Goal: Task Accomplishment & Management: Complete application form

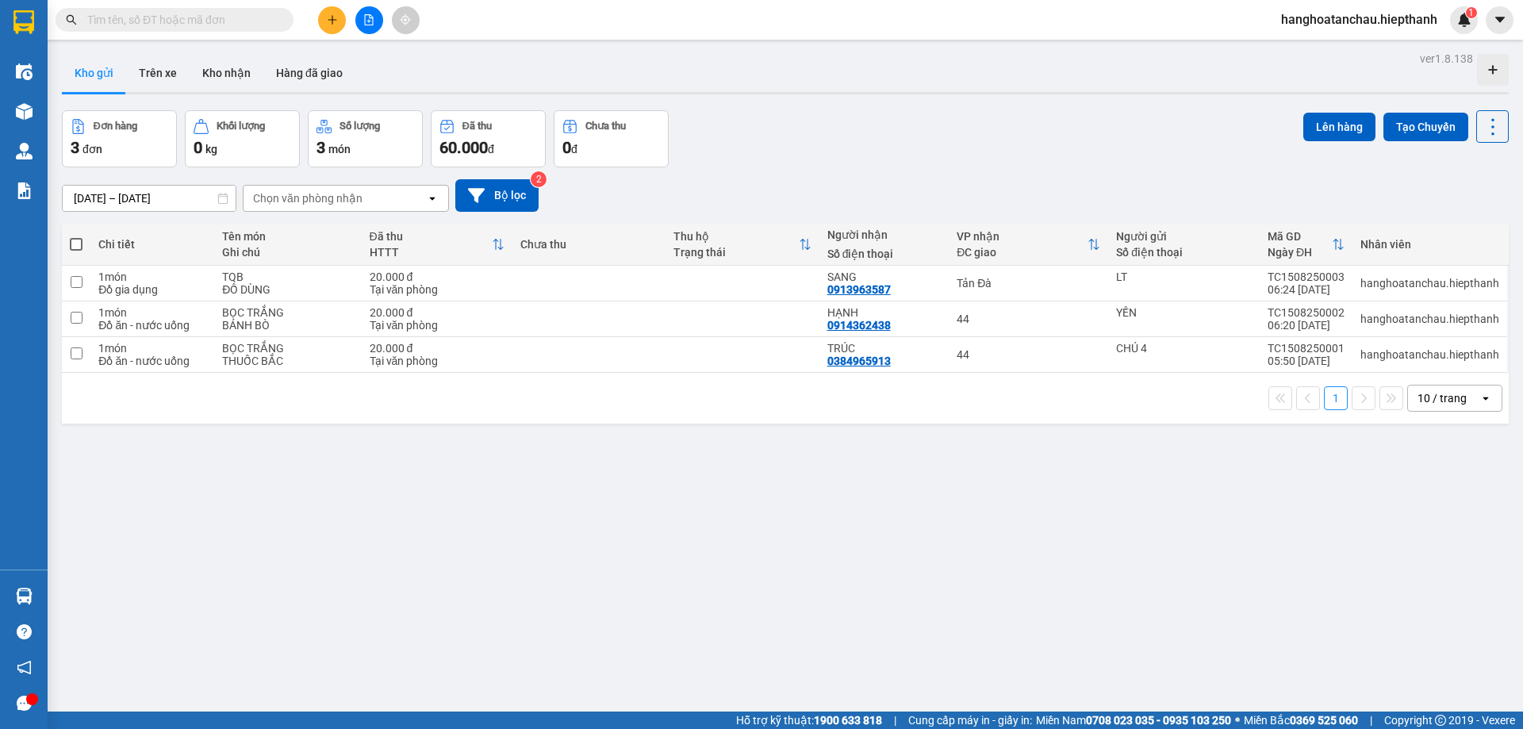
click at [132, 19] on input "text" at bounding box center [180, 19] width 187 height 17
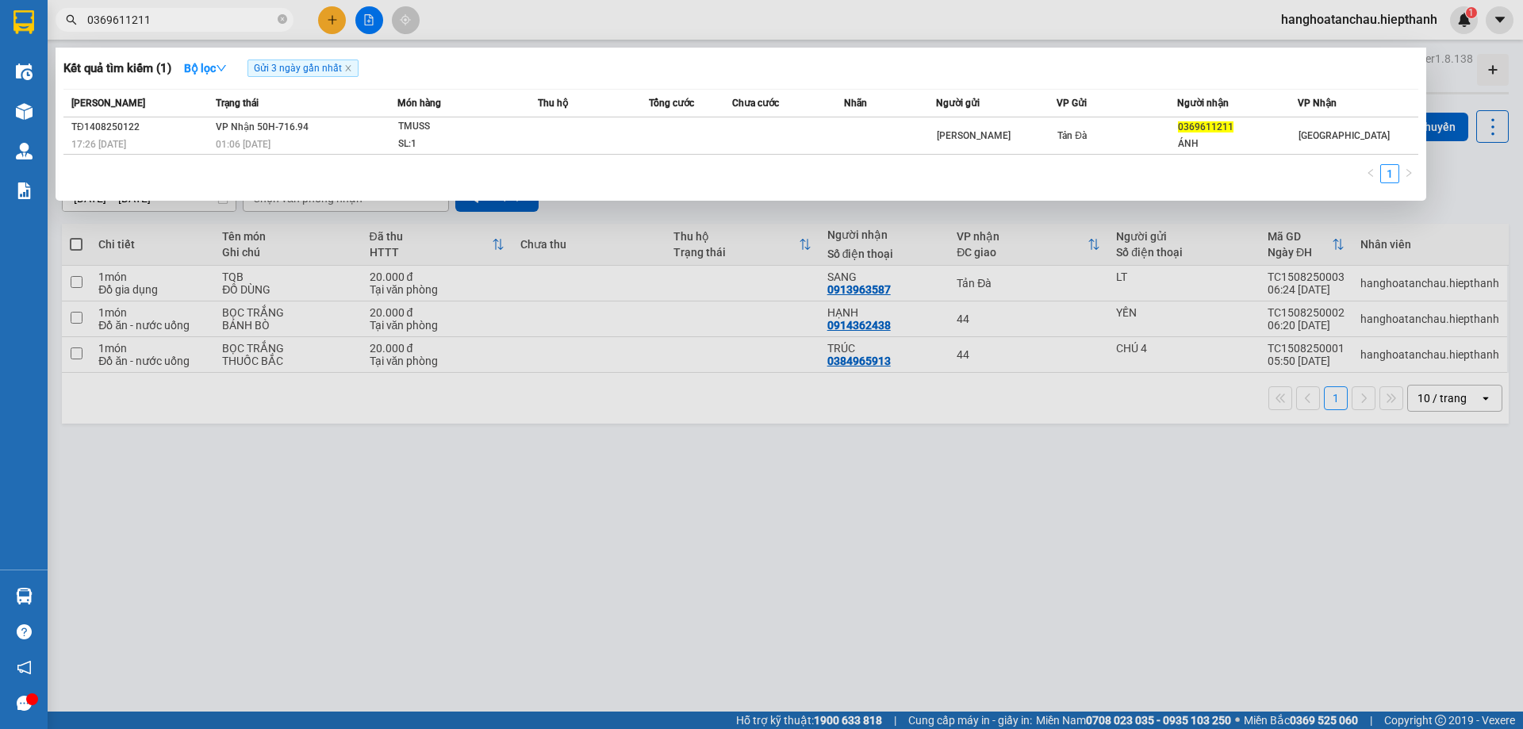
type input "0369611211"
click at [1265, 155] on div "[PERSON_NAME] thái Món hàng Thu hộ Tổng cước Chưa cước Nhãn Người gửi VP Gửi Ng…" at bounding box center [740, 141] width 1354 height 104
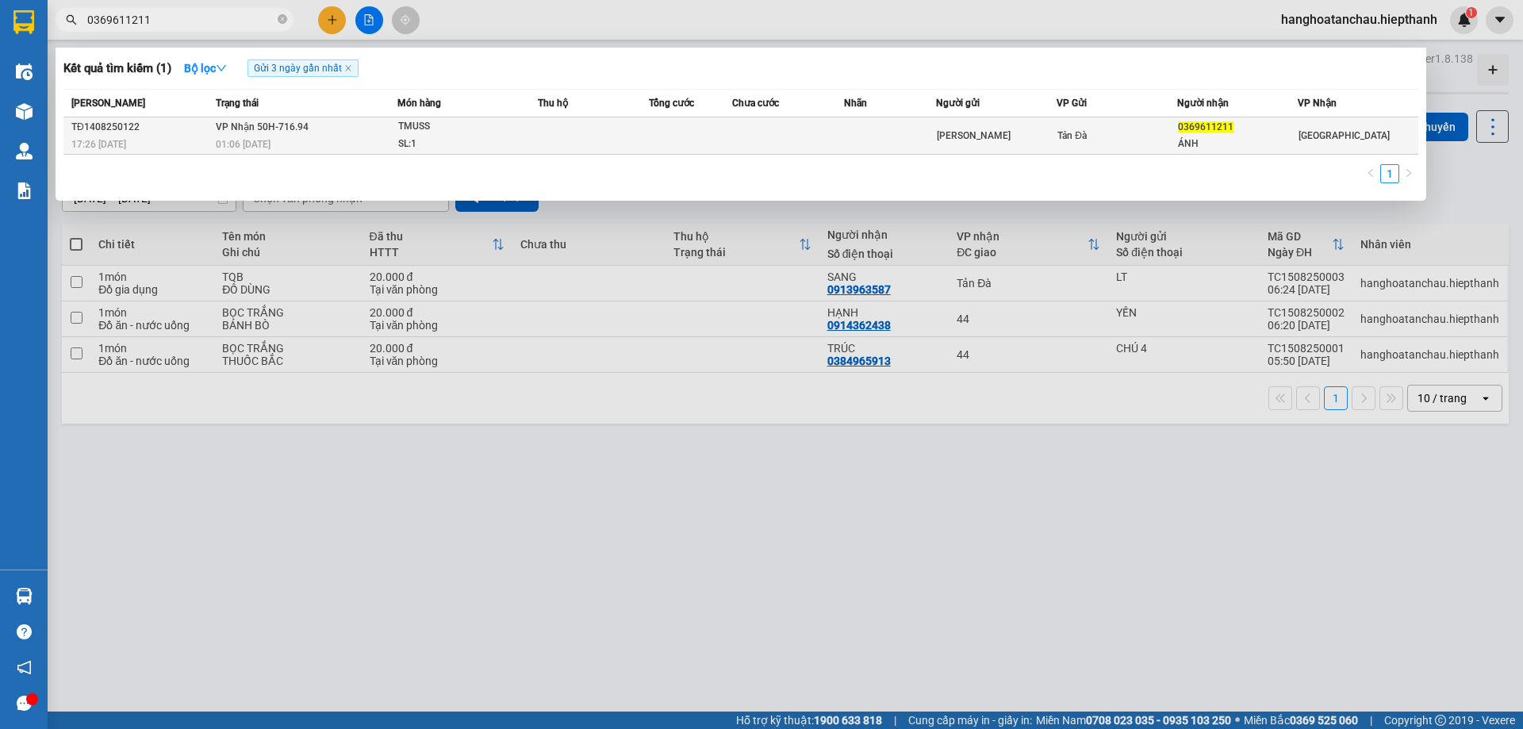
click at [1259, 151] on div "ÁNH" at bounding box center [1237, 144] width 119 height 17
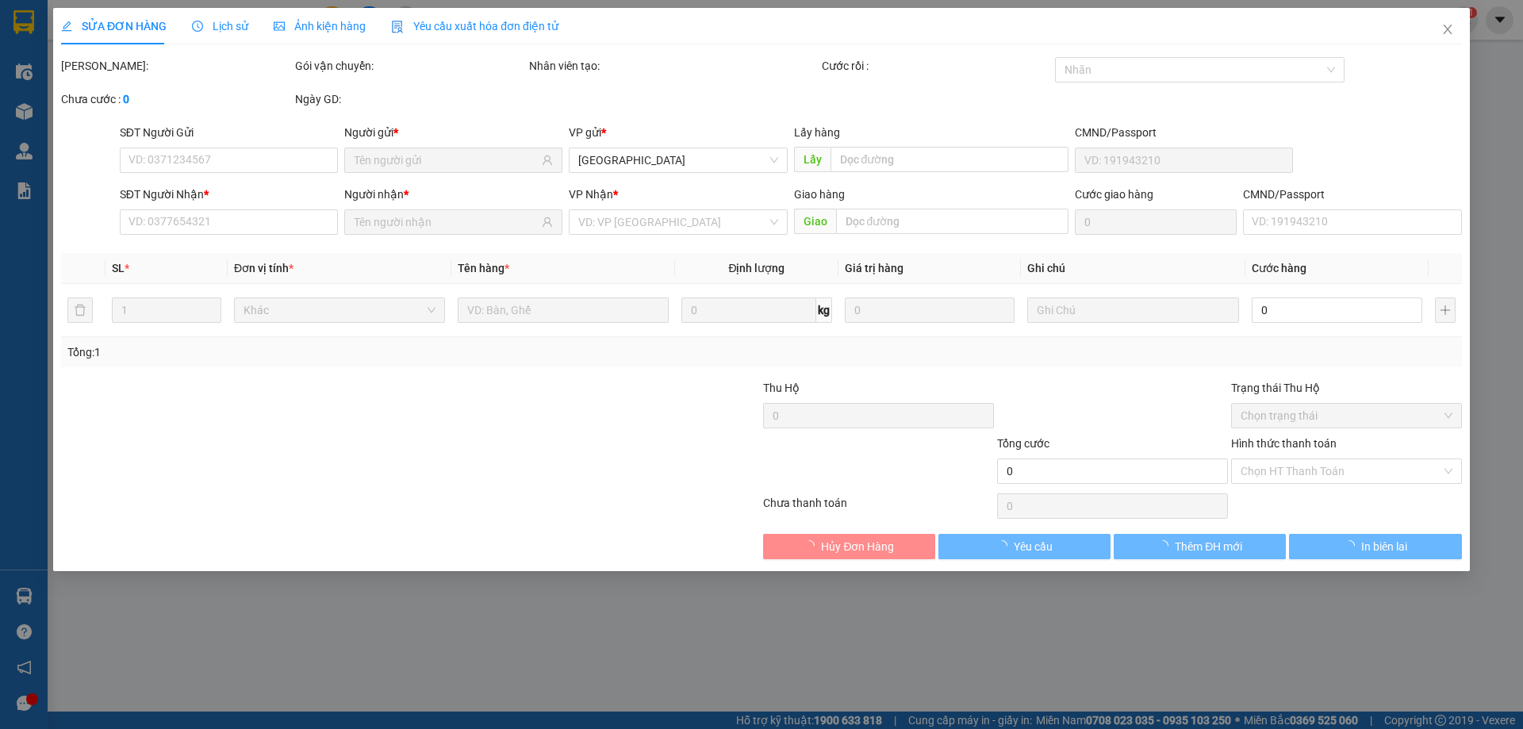
type input "[PERSON_NAME]"
type input "0369611211"
type input "ÁNH"
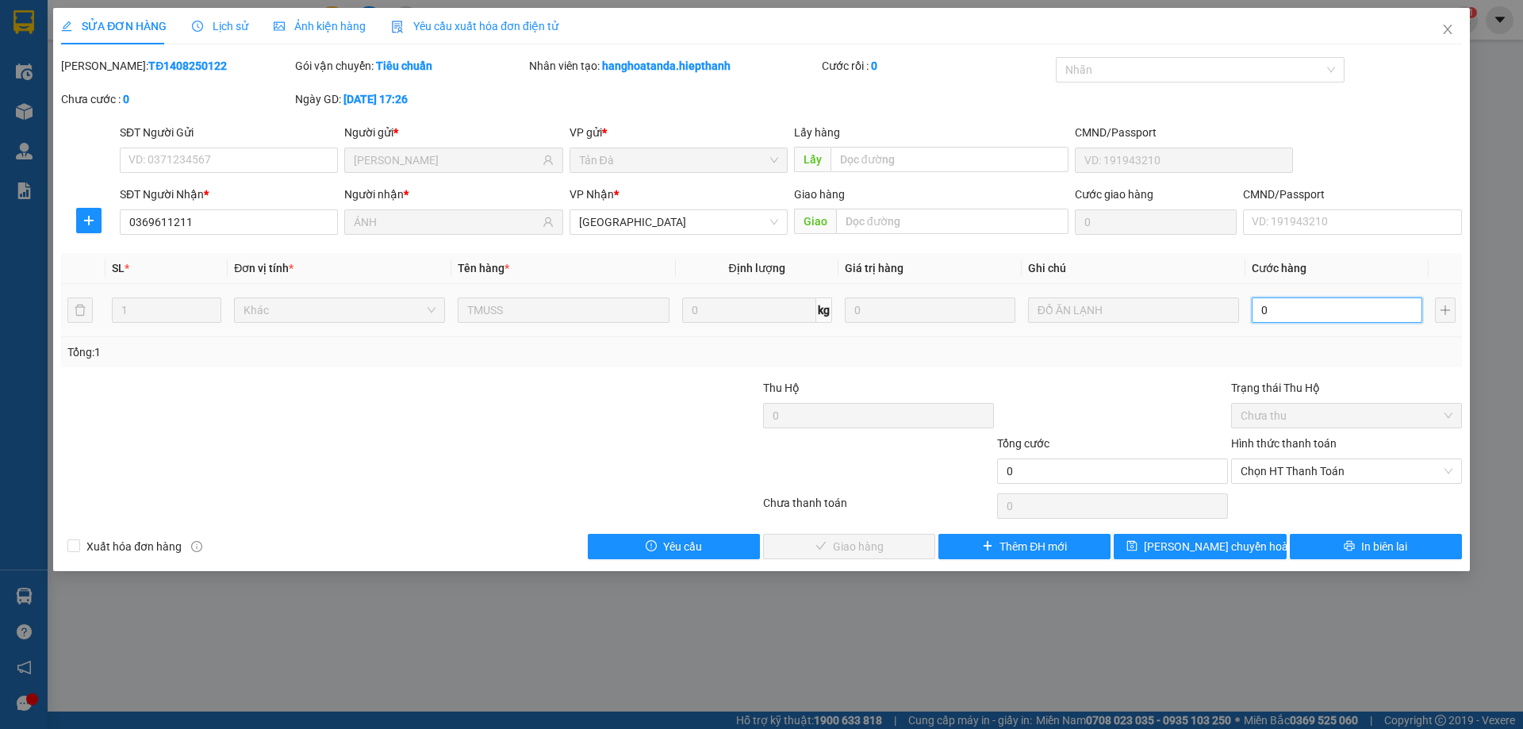
click at [1294, 319] on input "0" at bounding box center [1336, 309] width 170 height 25
type input "5"
type input "50"
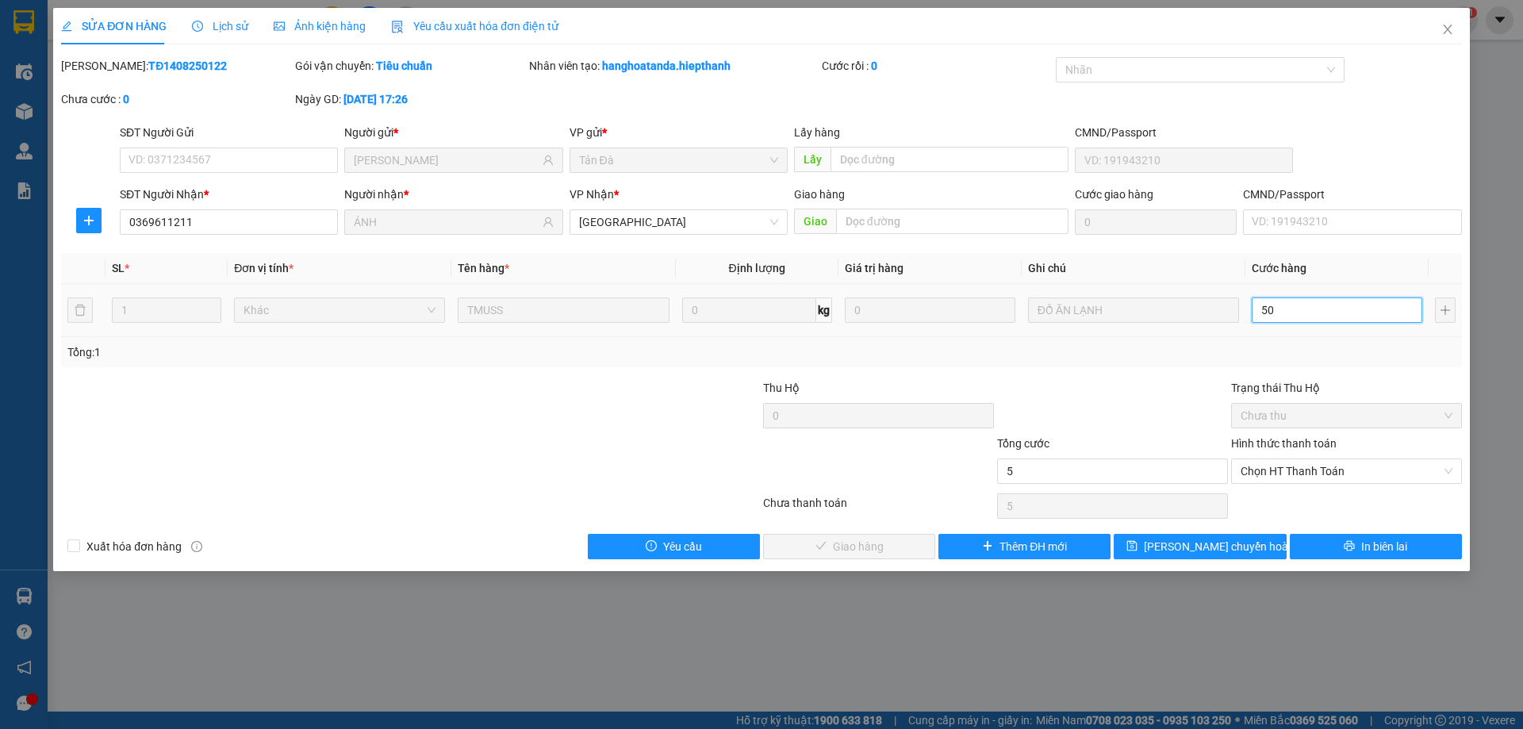
type input "50"
type input "50.000"
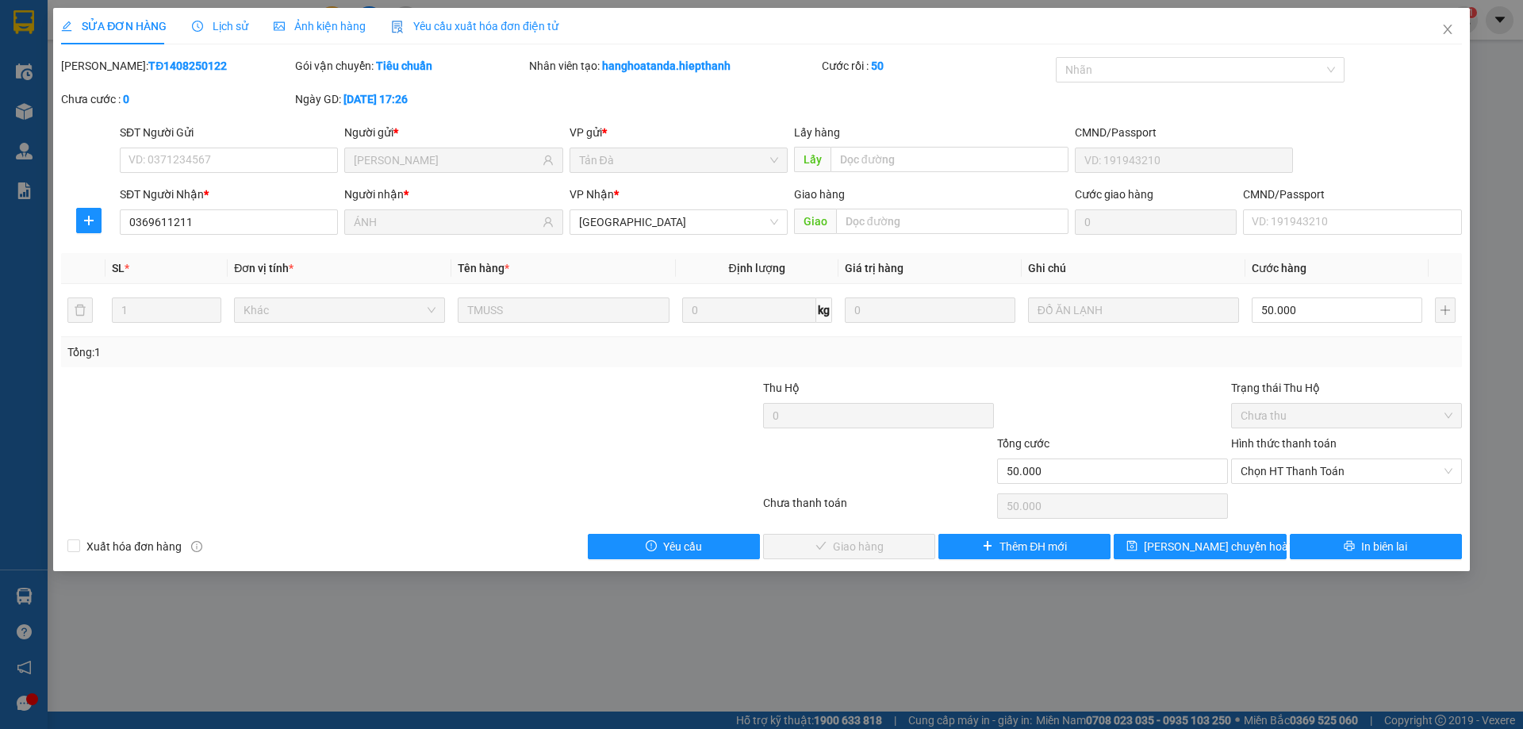
click at [1198, 362] on div "Tổng: 1" at bounding box center [761, 352] width 1400 height 30
click at [1269, 473] on span "Chọn HT Thanh Toán" at bounding box center [1346, 471] width 212 height 24
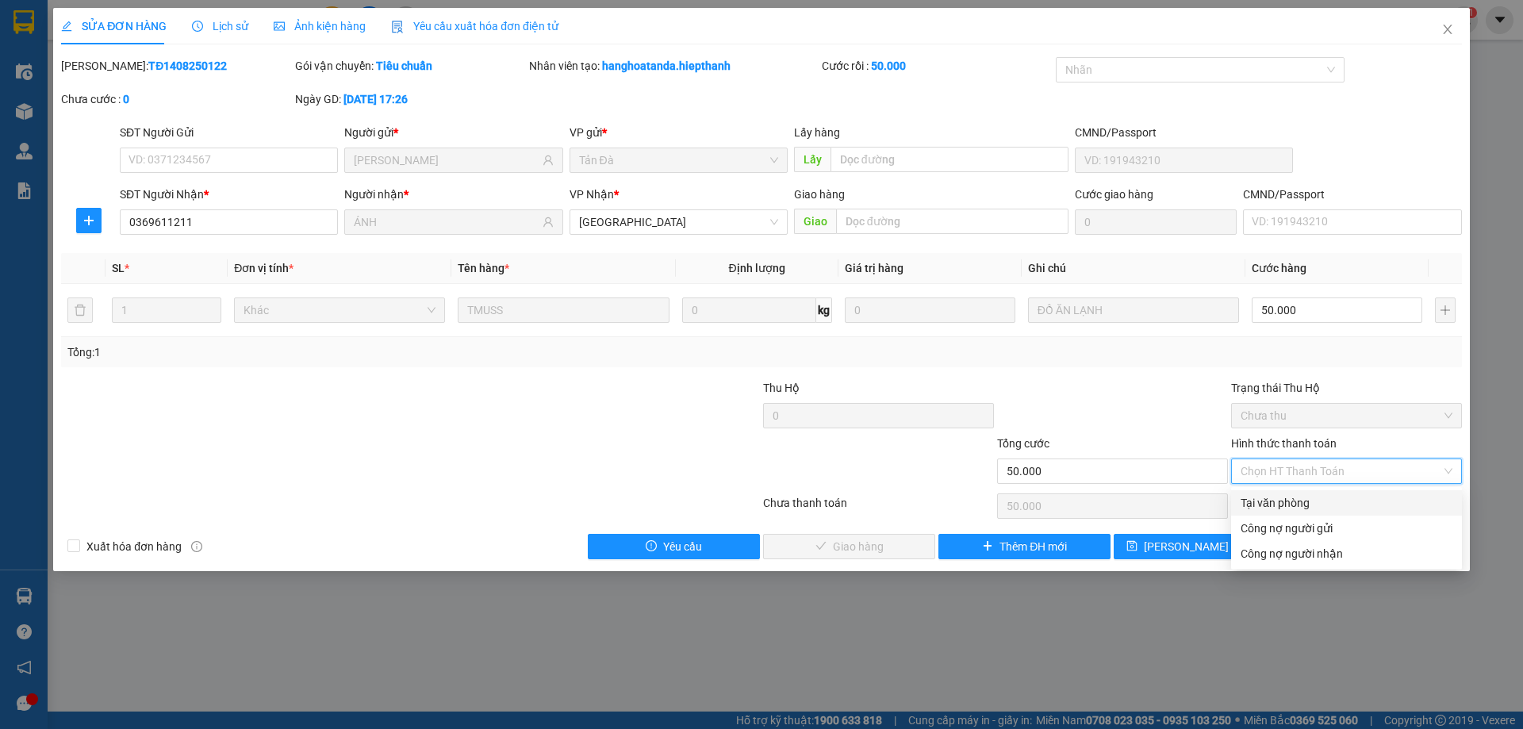
click at [1273, 506] on div "Tại văn phòng" at bounding box center [1346, 502] width 212 height 17
type input "0"
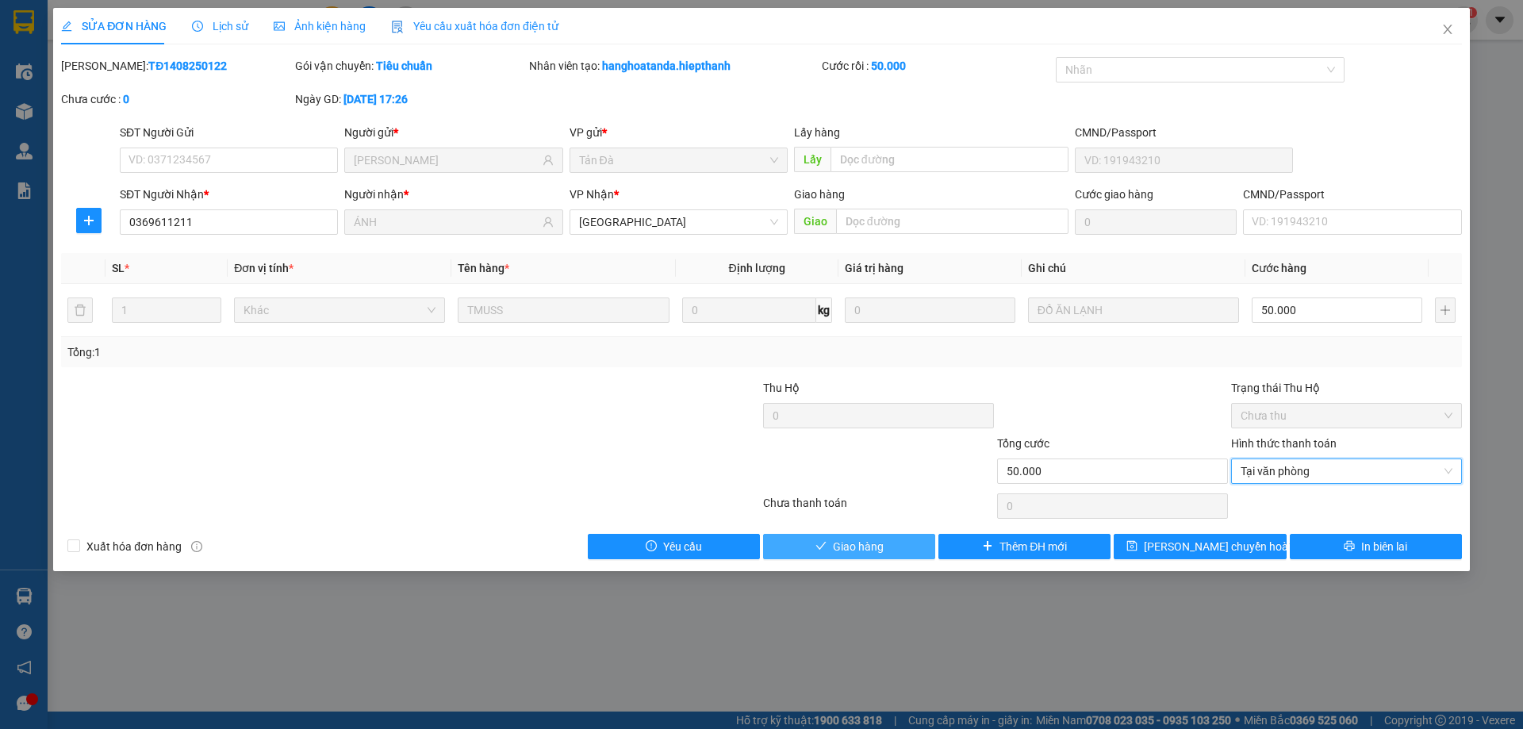
click at [855, 554] on span "Giao hàng" at bounding box center [858, 546] width 51 height 17
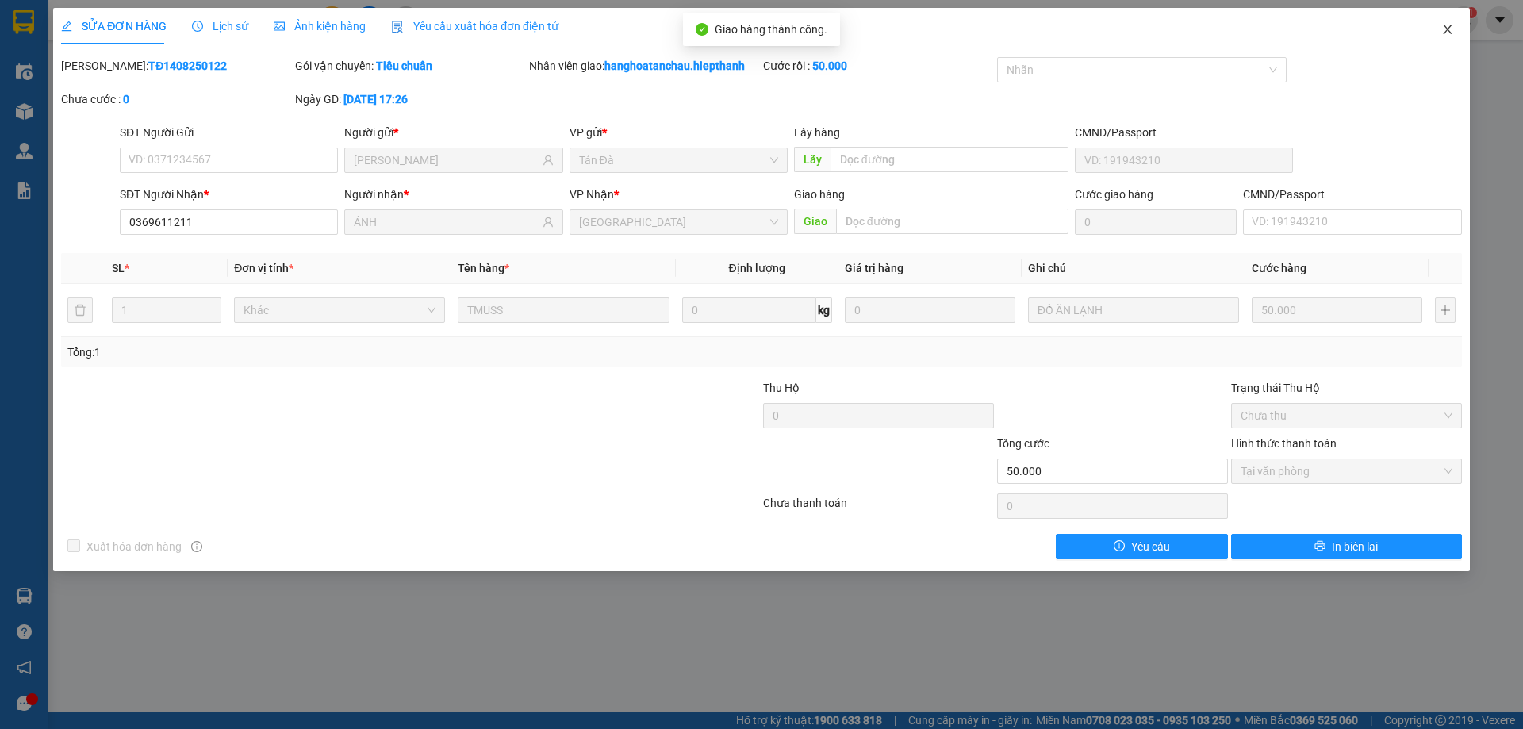
click at [1457, 41] on span "Close" at bounding box center [1447, 30] width 44 height 44
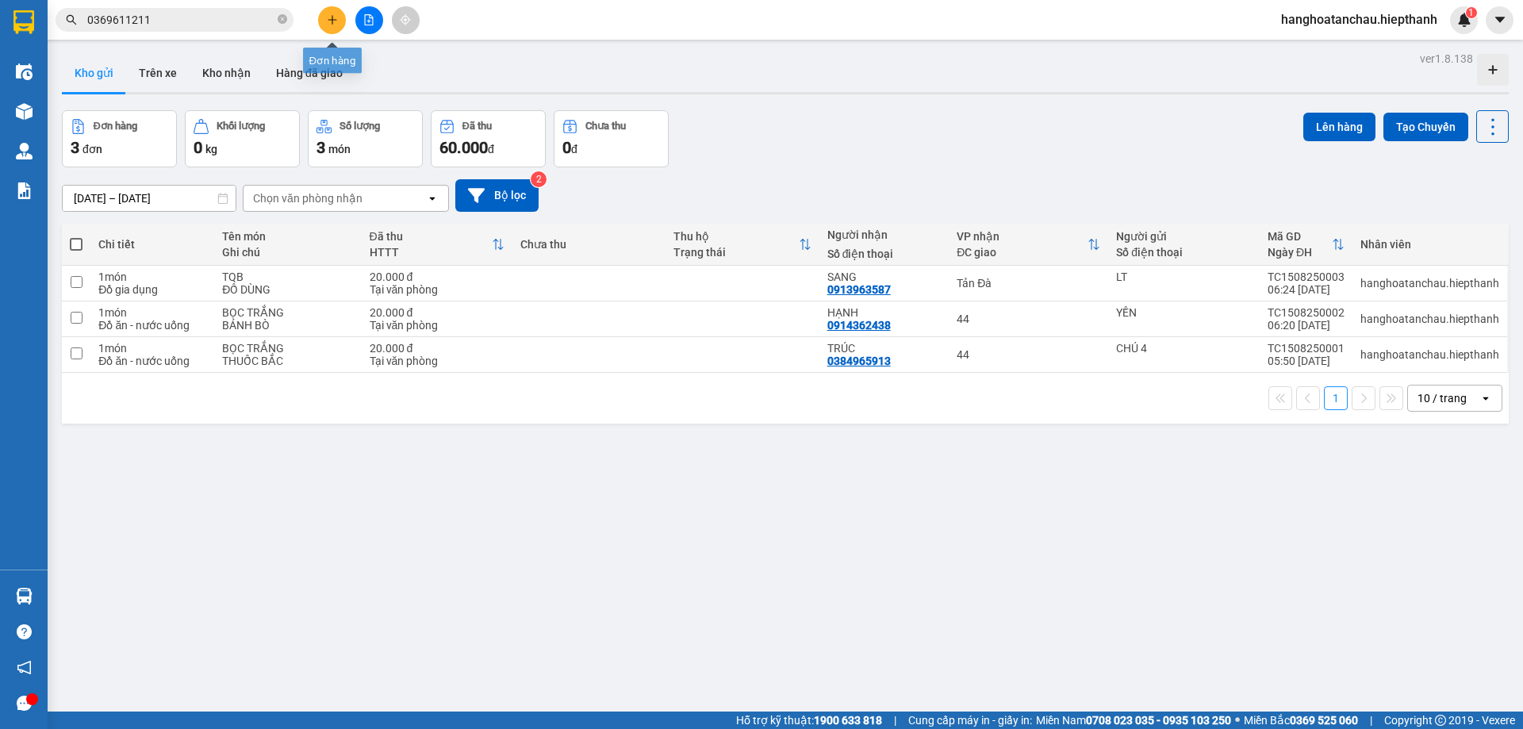
click at [324, 12] on button at bounding box center [332, 20] width 28 height 28
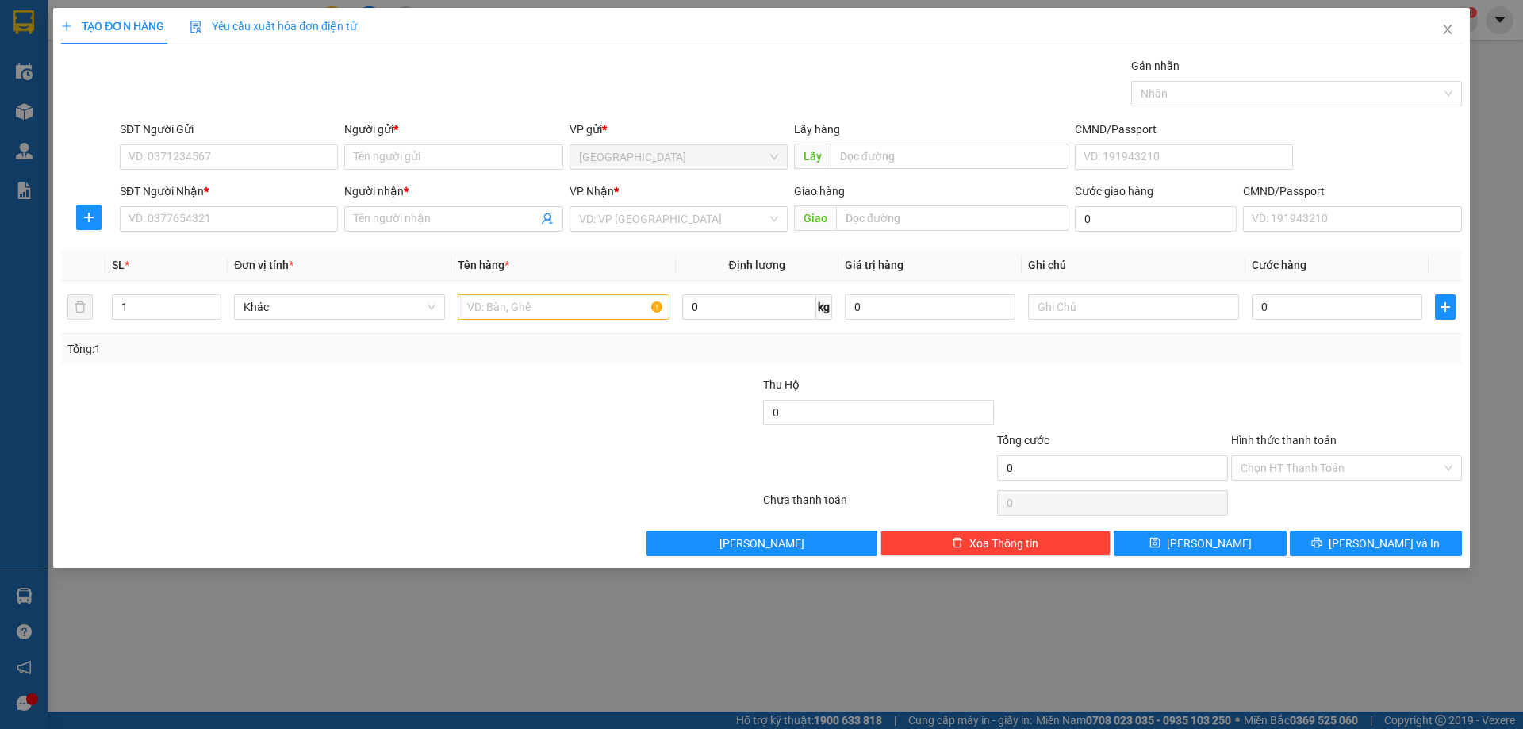
click at [424, 174] on div "Người gửi * Tên người gửi" at bounding box center [453, 149] width 218 height 56
click at [435, 165] on input "Người gửi *" at bounding box center [453, 156] width 218 height 25
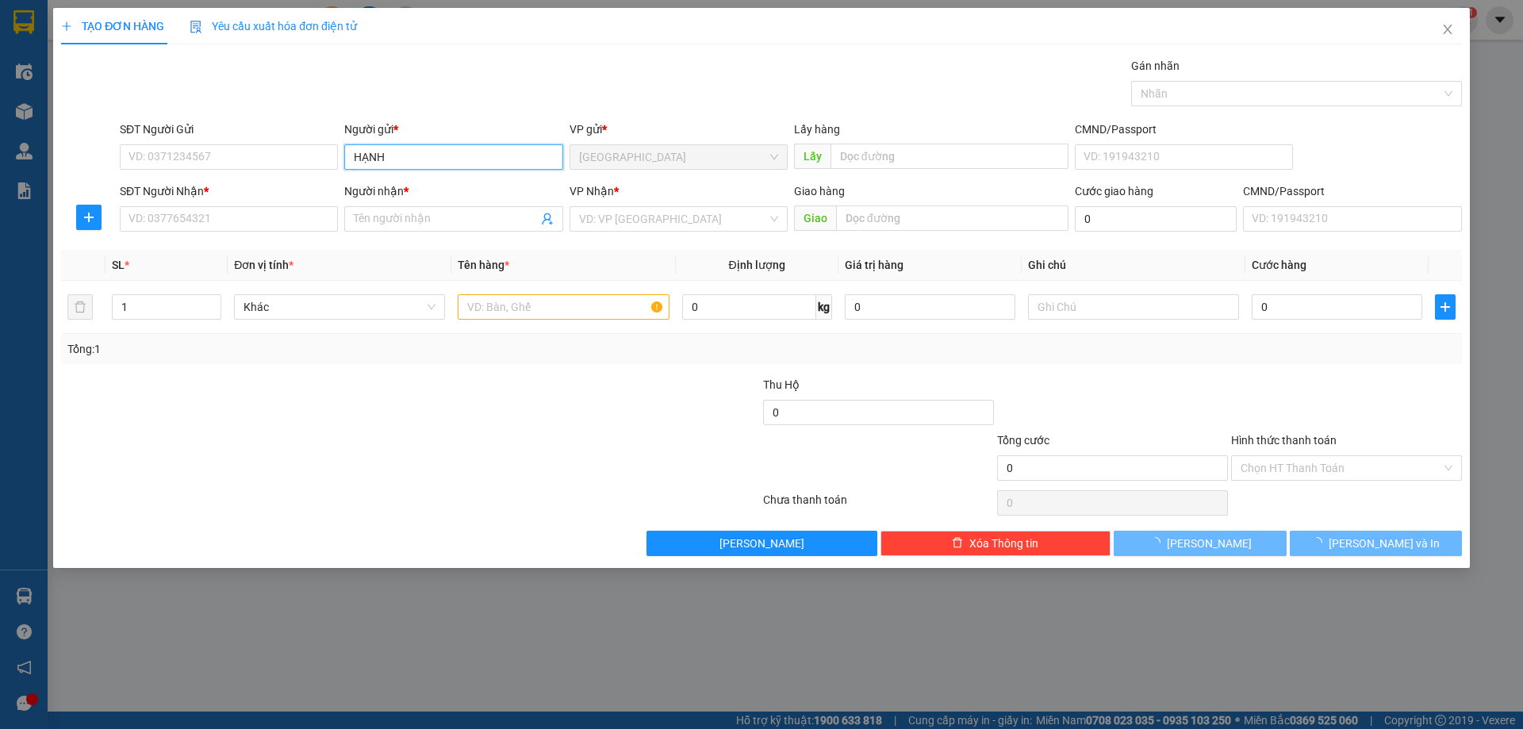
type input "HẠNH"
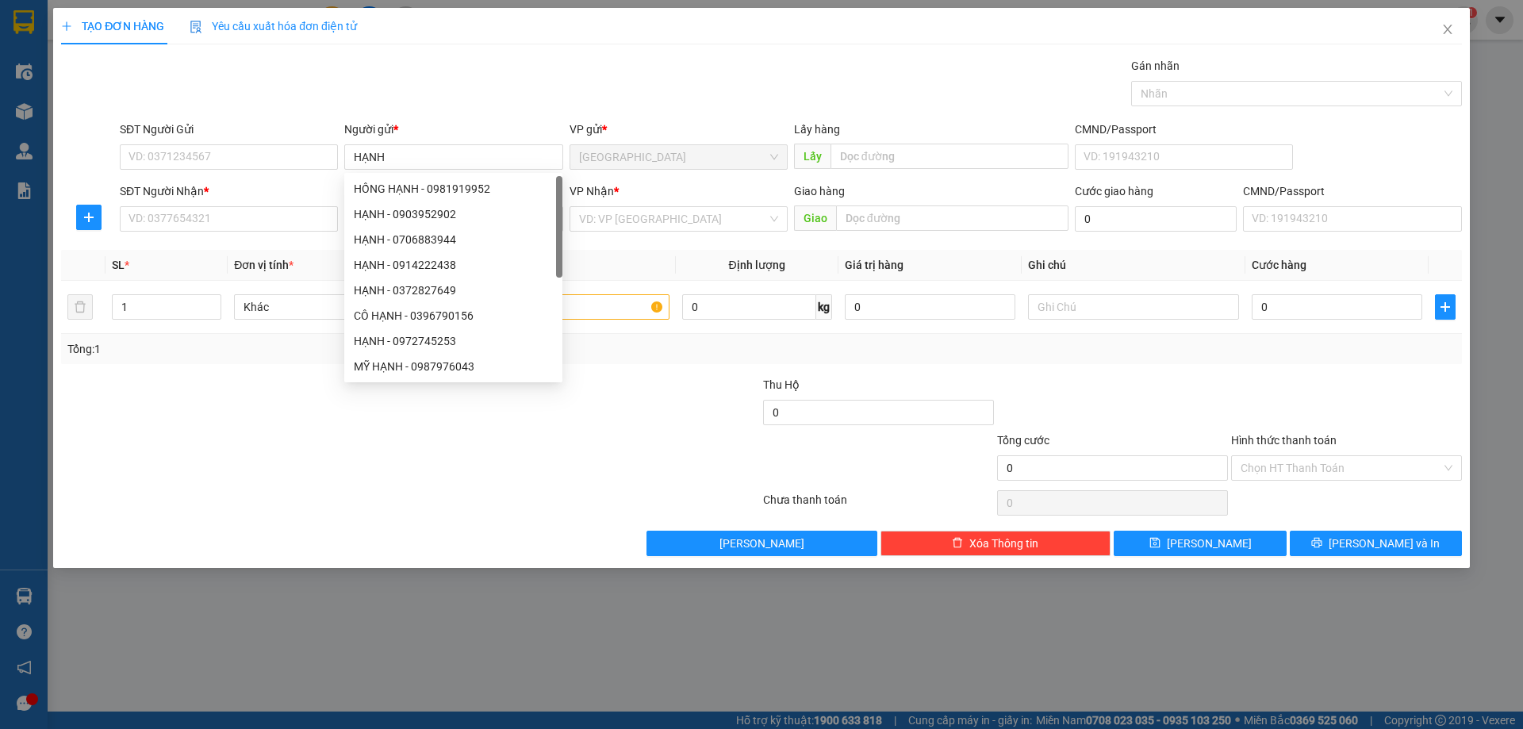
click at [653, 41] on div "TẠO ĐƠN HÀNG Yêu cầu xuất hóa đơn điện tử" at bounding box center [761, 26] width 1400 height 36
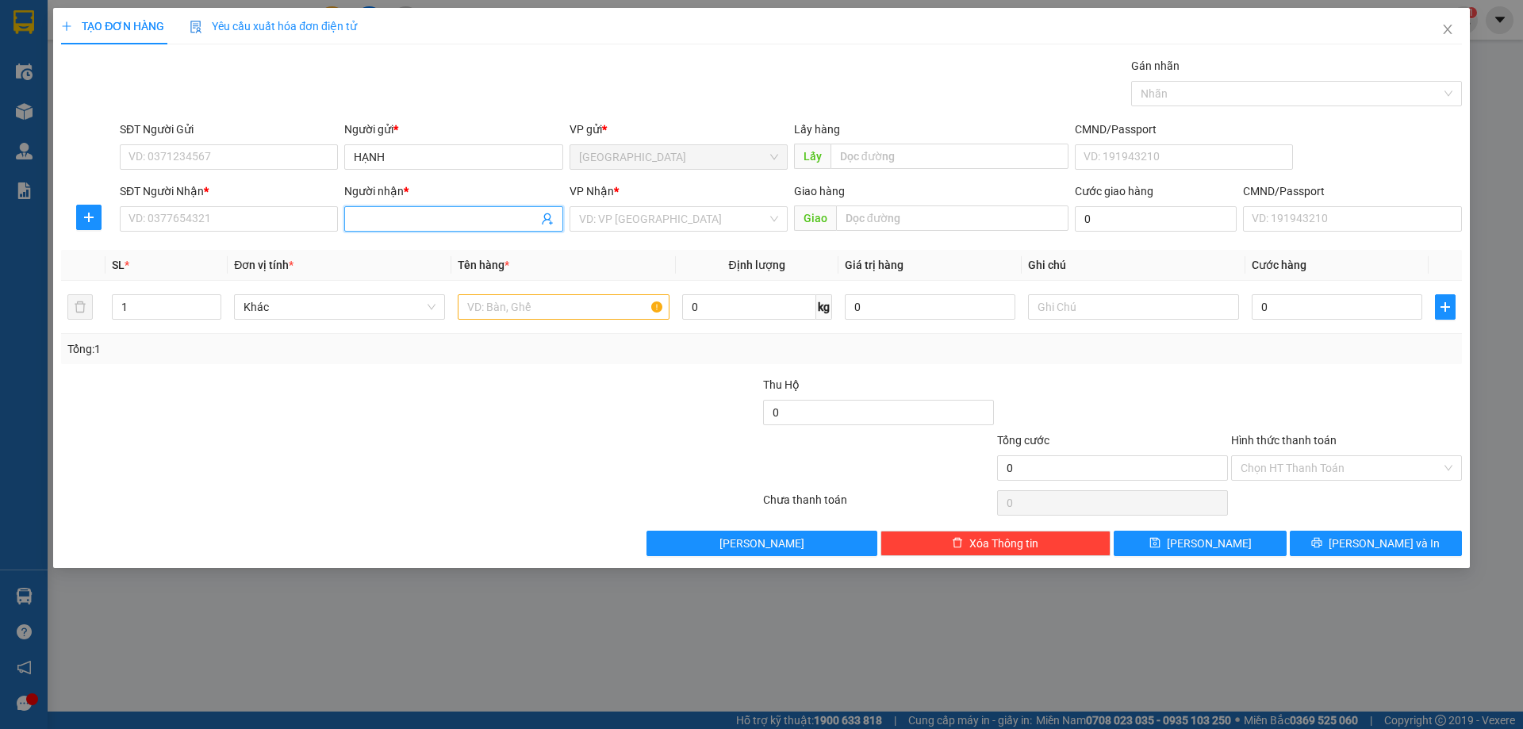
click at [438, 214] on input "Người nhận *" at bounding box center [445, 218] width 183 height 17
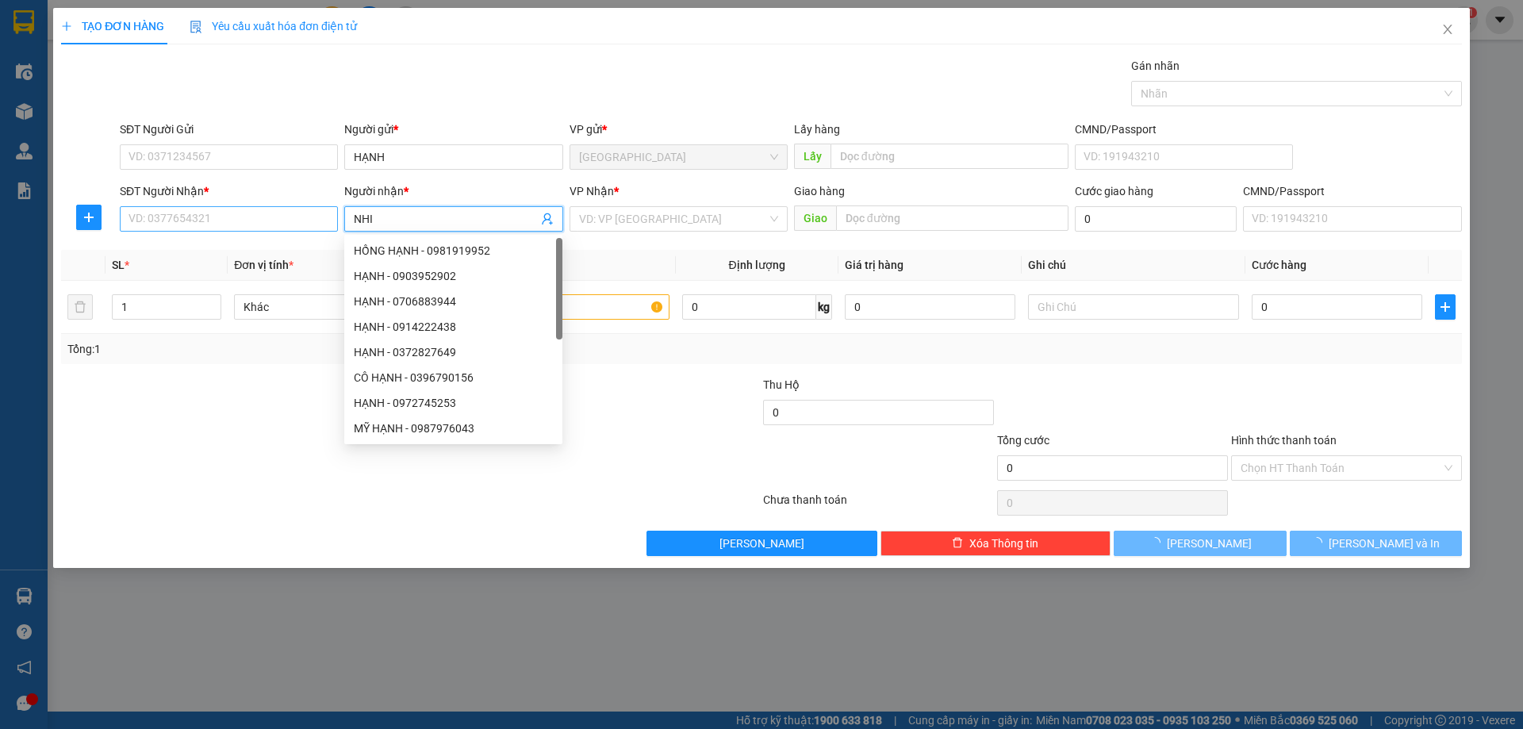
type input "NHI"
click at [324, 223] on input "SĐT Người Nhận *" at bounding box center [229, 218] width 218 height 25
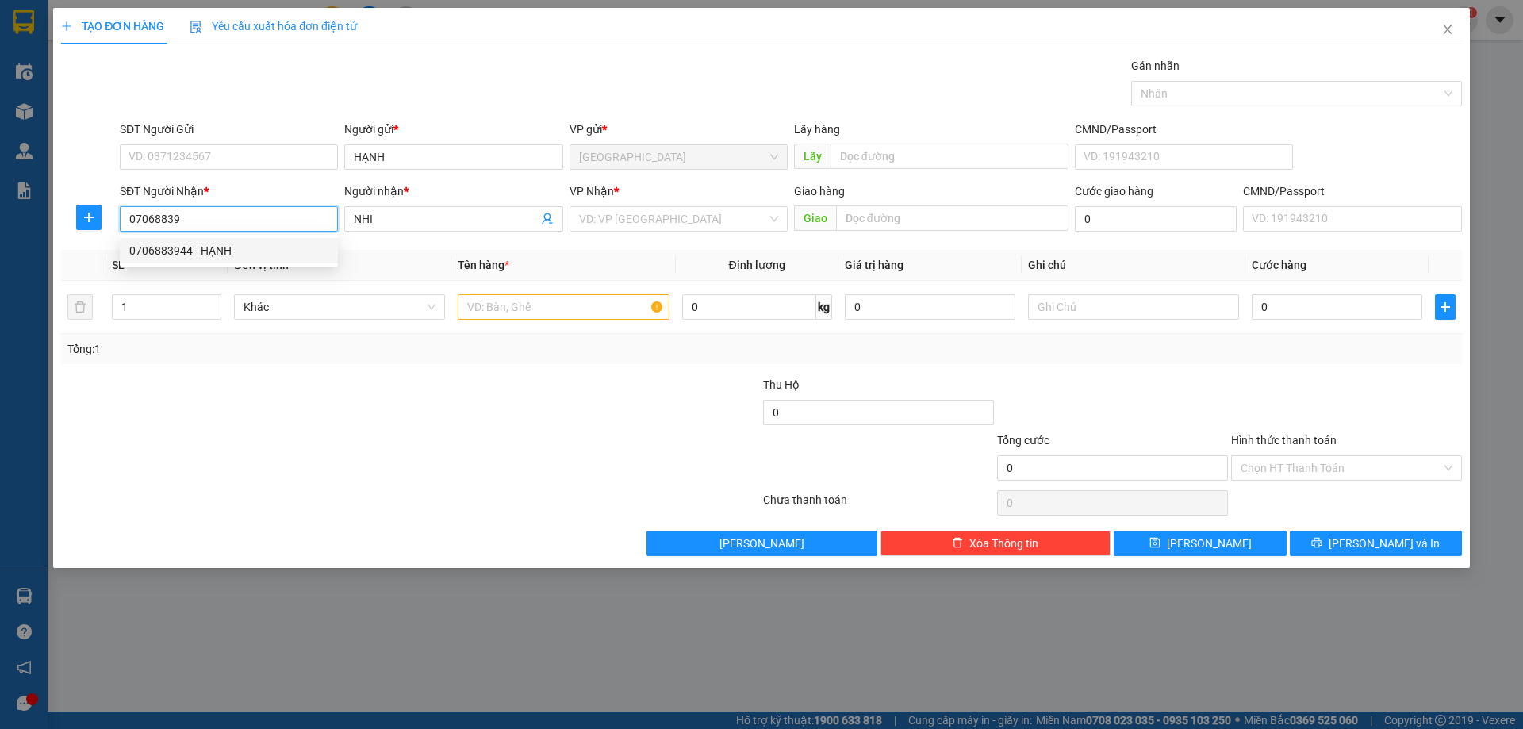
click at [275, 251] on div "0706883944 - HẠNH" at bounding box center [228, 250] width 199 height 17
type input "0706883944"
type input "HẠNH"
type input "0706883944"
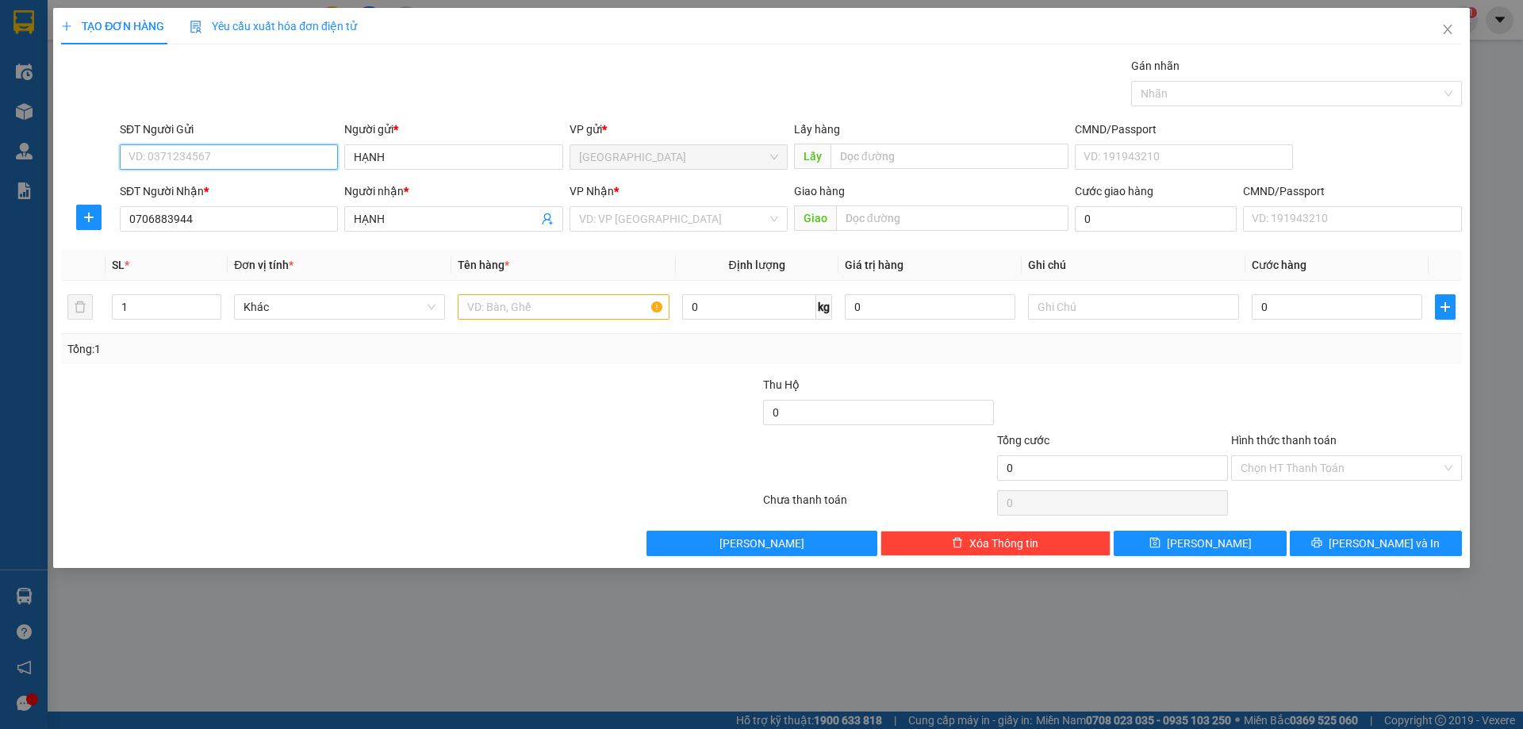
click at [201, 168] on input "SĐT Người Gửi" at bounding box center [229, 156] width 218 height 25
click at [210, 161] on input "SĐT Người Gửi" at bounding box center [229, 156] width 218 height 25
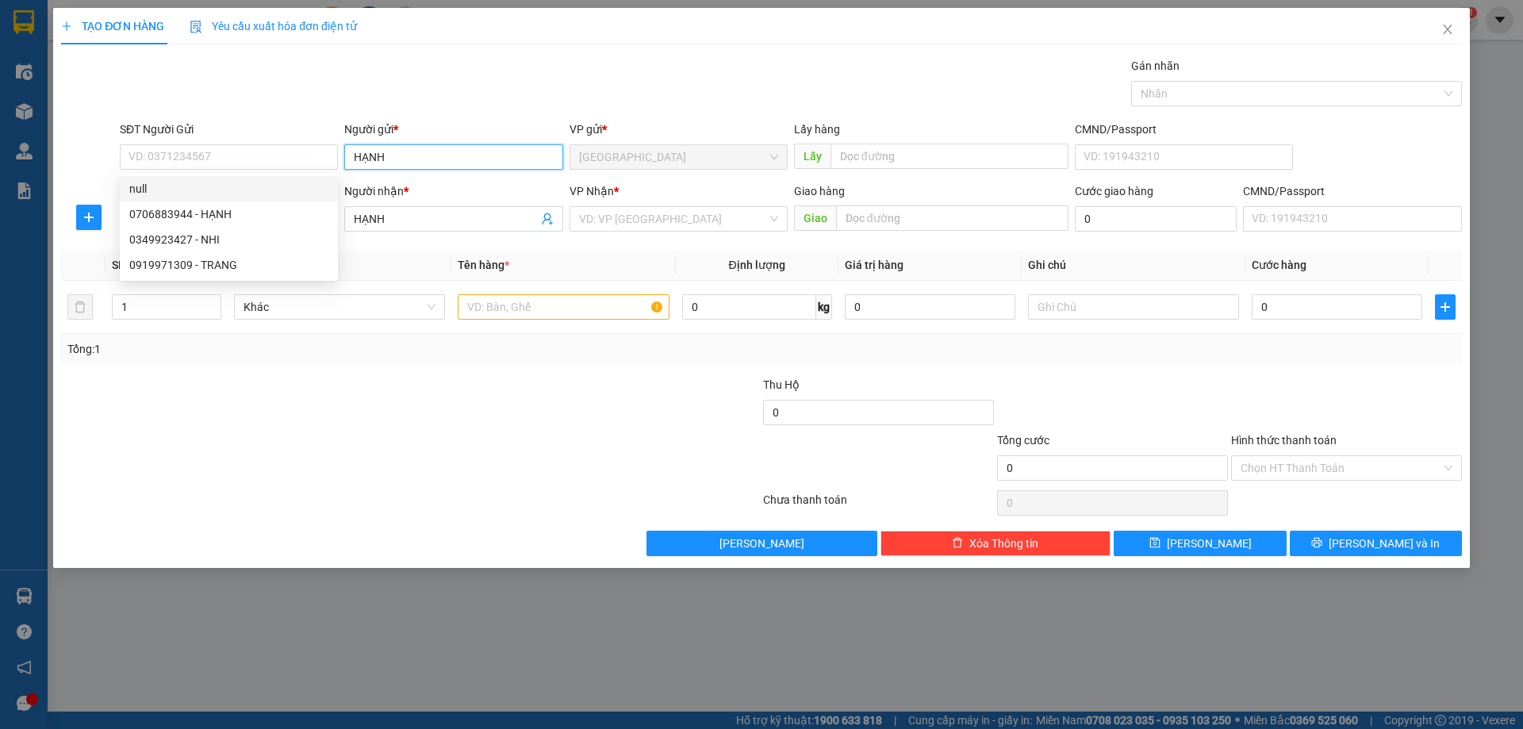
click at [392, 149] on input "HẠNH" at bounding box center [453, 156] width 218 height 25
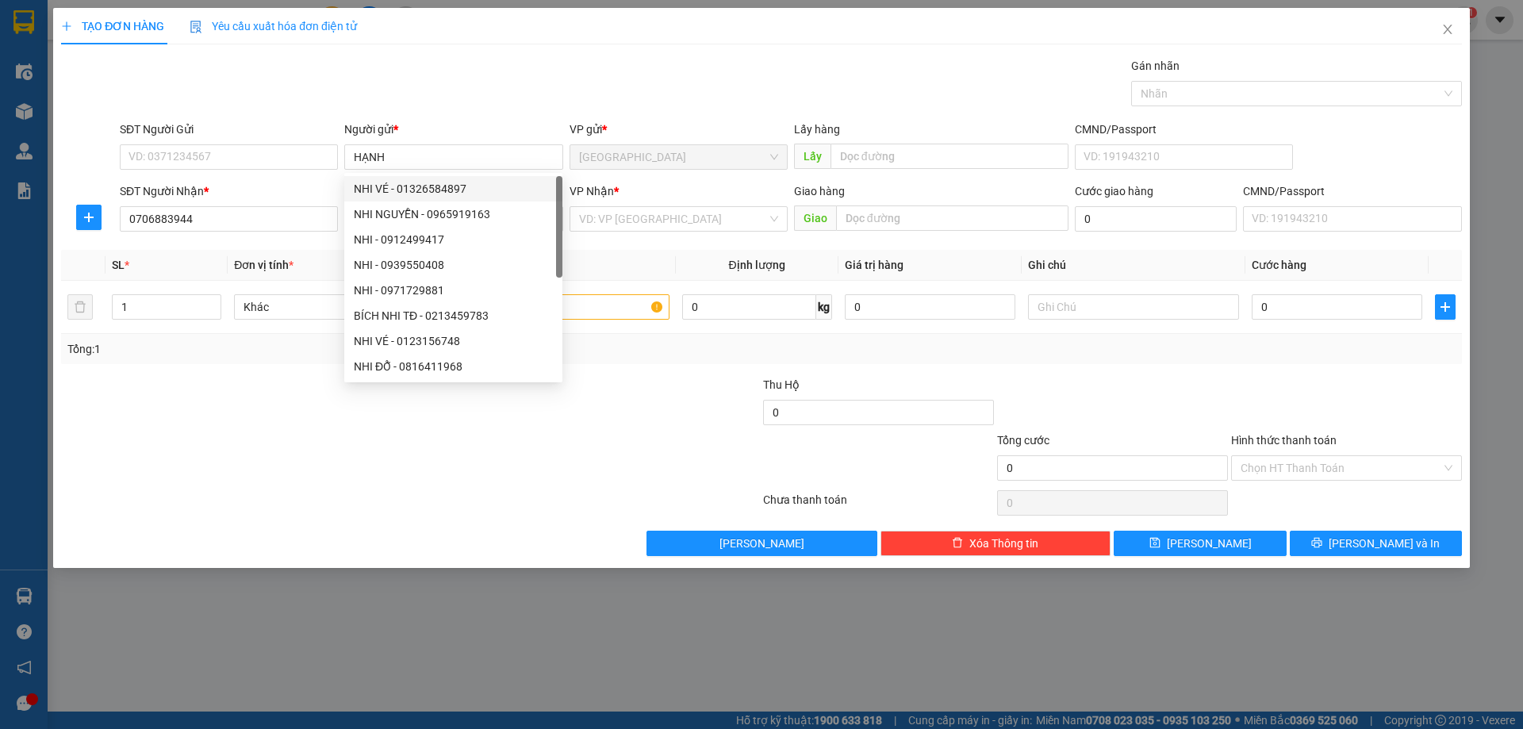
click at [330, 115] on div "Transit Pickup Surcharge Ids Transit Deliver Surcharge Ids Transit Deliver Surc…" at bounding box center [761, 306] width 1400 height 499
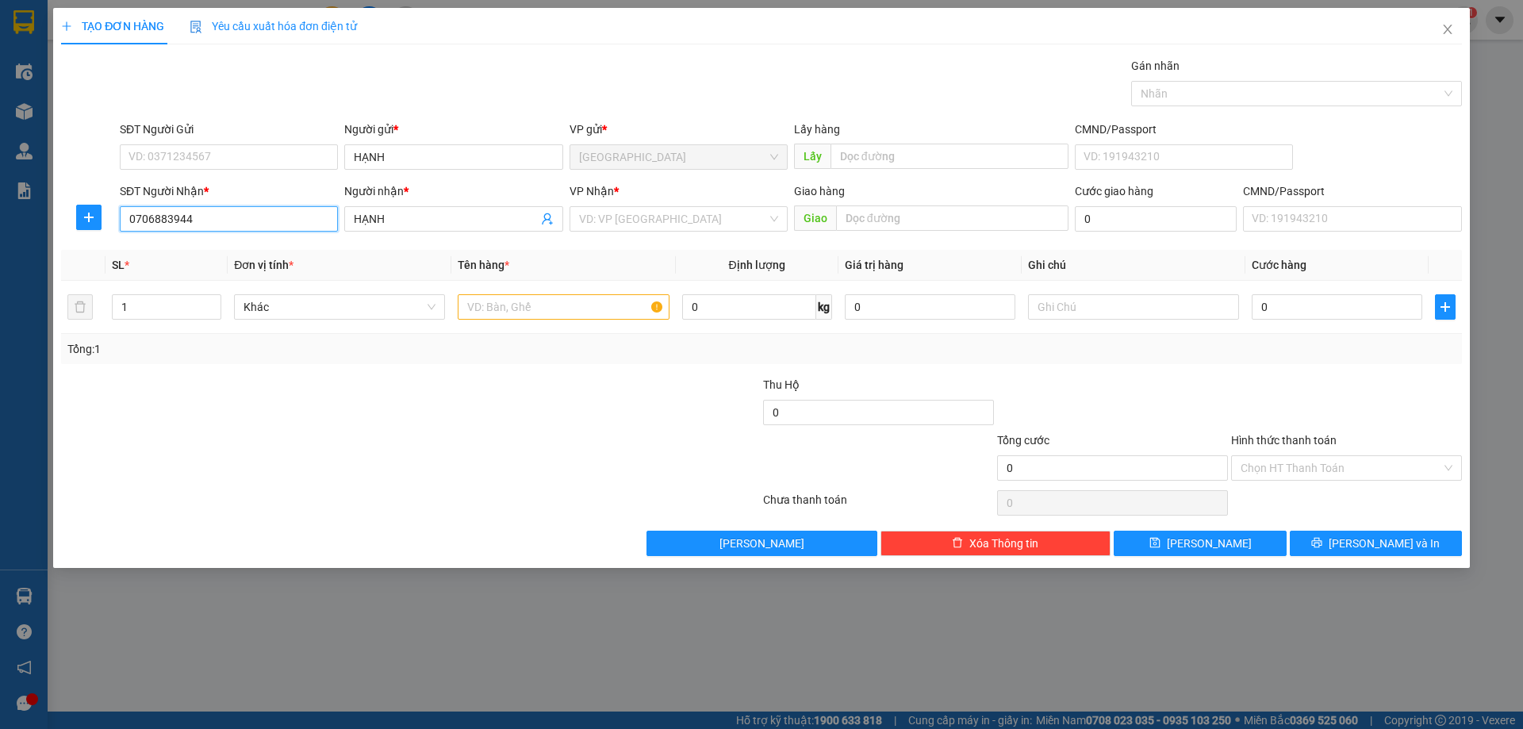
click at [173, 215] on input "0706883944" at bounding box center [229, 218] width 218 height 25
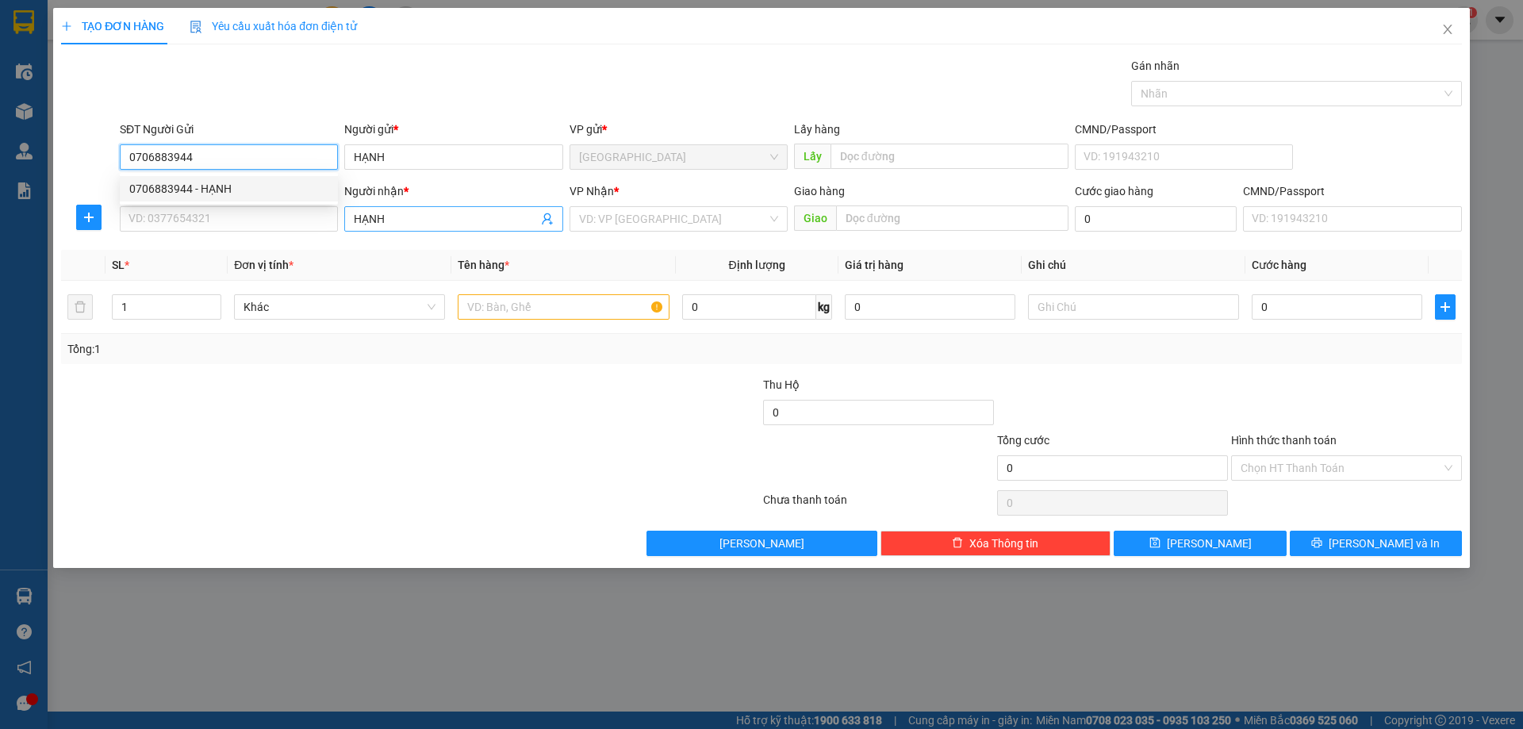
type input "0706883944"
click at [355, 224] on input "HẠNH" at bounding box center [445, 218] width 183 height 17
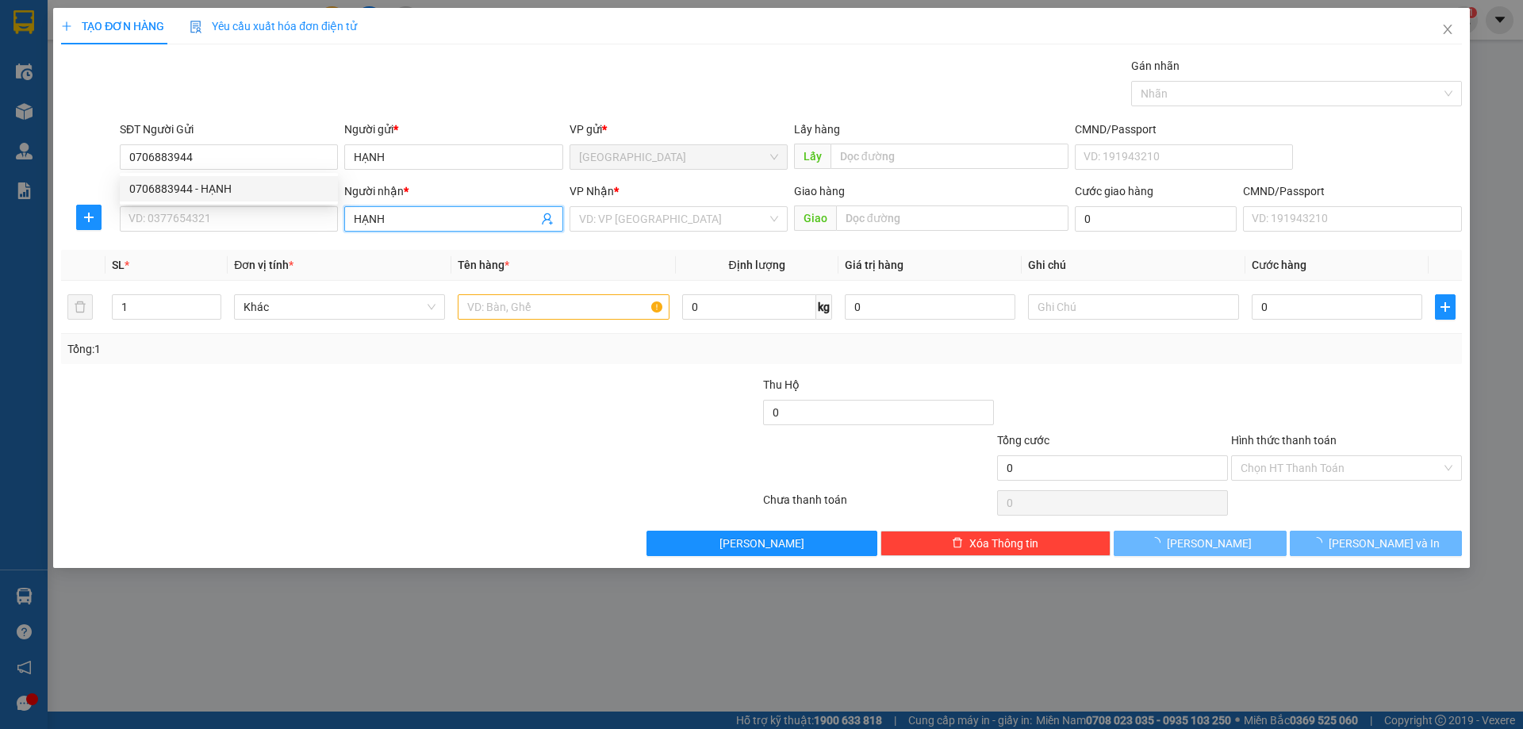
click at [355, 224] on input "HẠNH" at bounding box center [445, 218] width 183 height 17
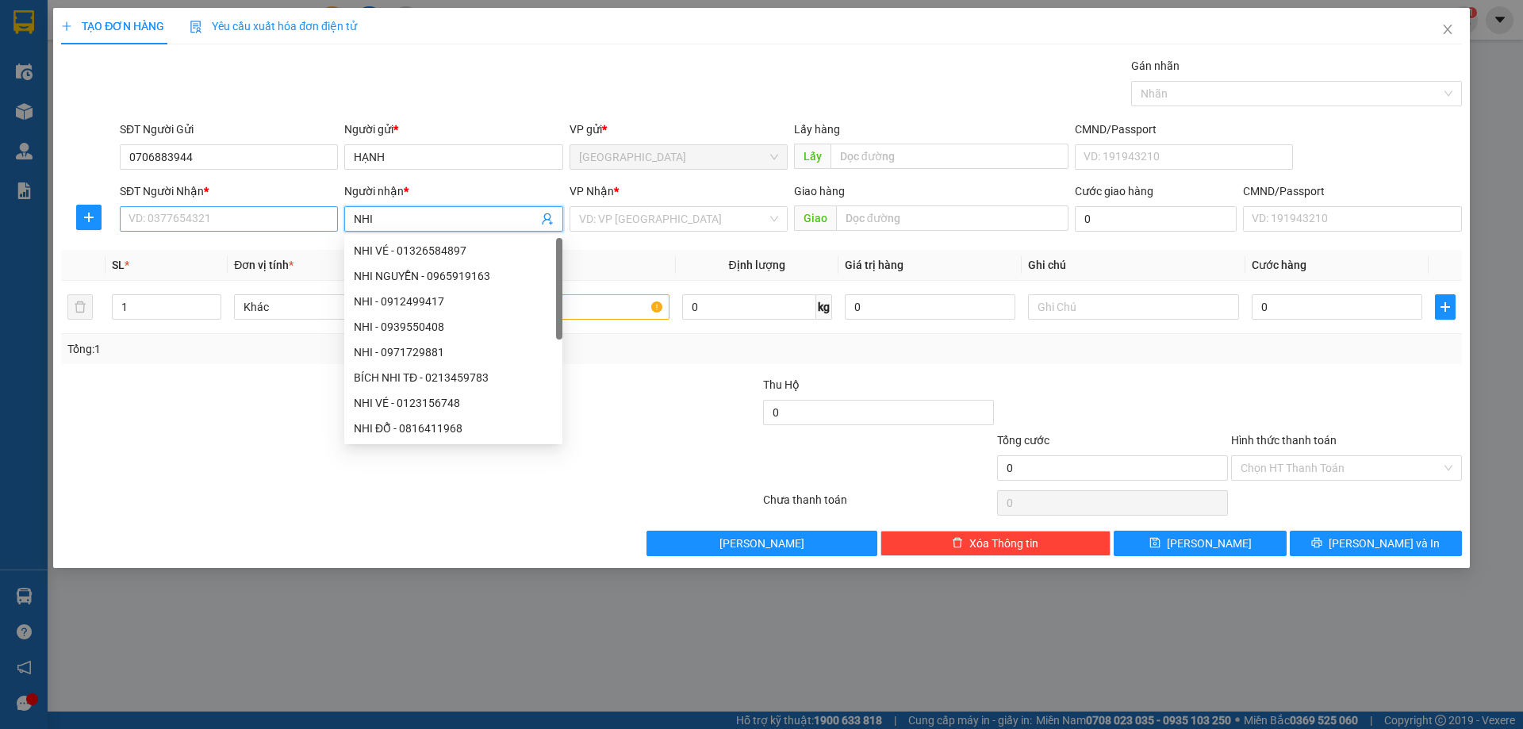
type input "NHI"
click at [303, 213] on input "SĐT Người Nhận *" at bounding box center [229, 218] width 218 height 25
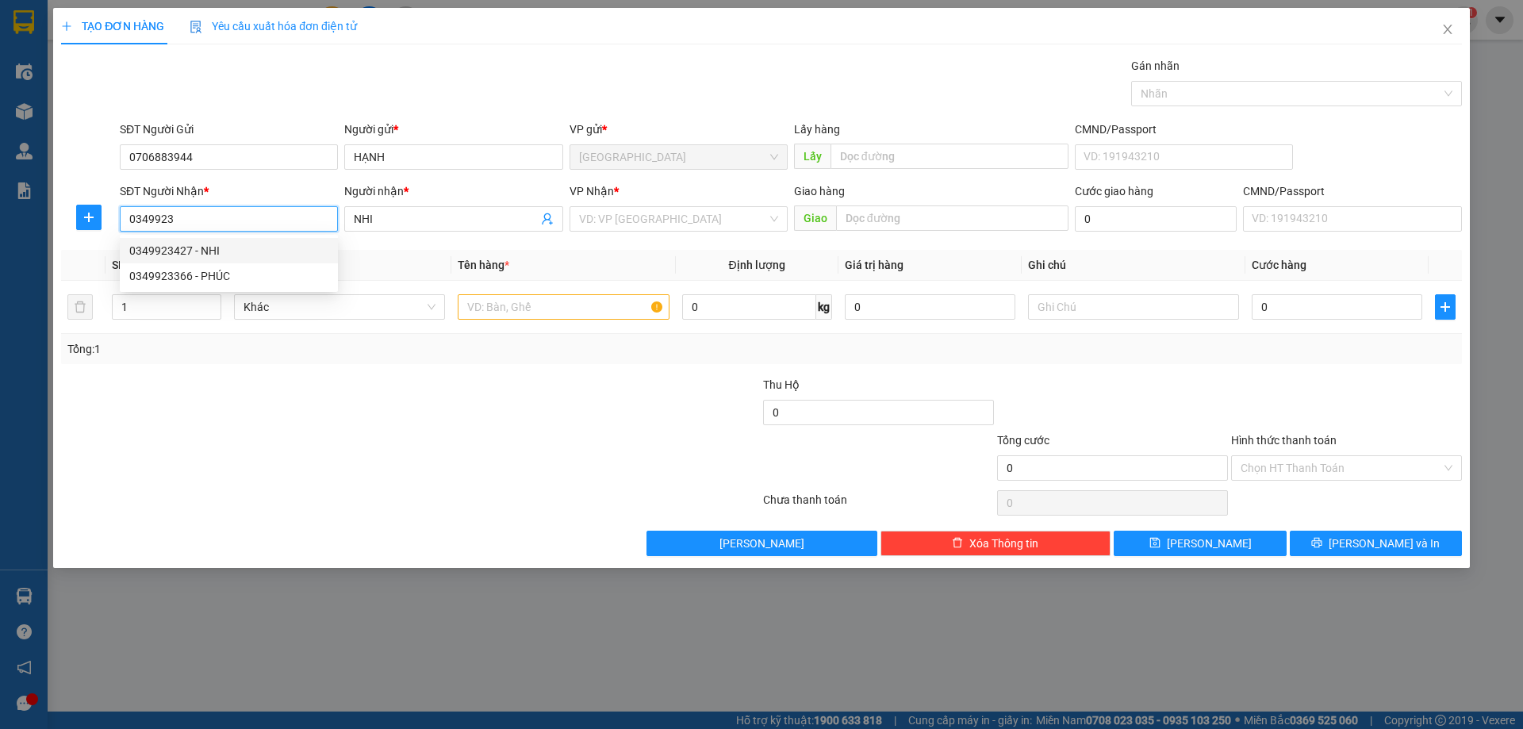
click at [190, 253] on div "0349923427 - NHI" at bounding box center [228, 250] width 199 height 17
type input "0349923427"
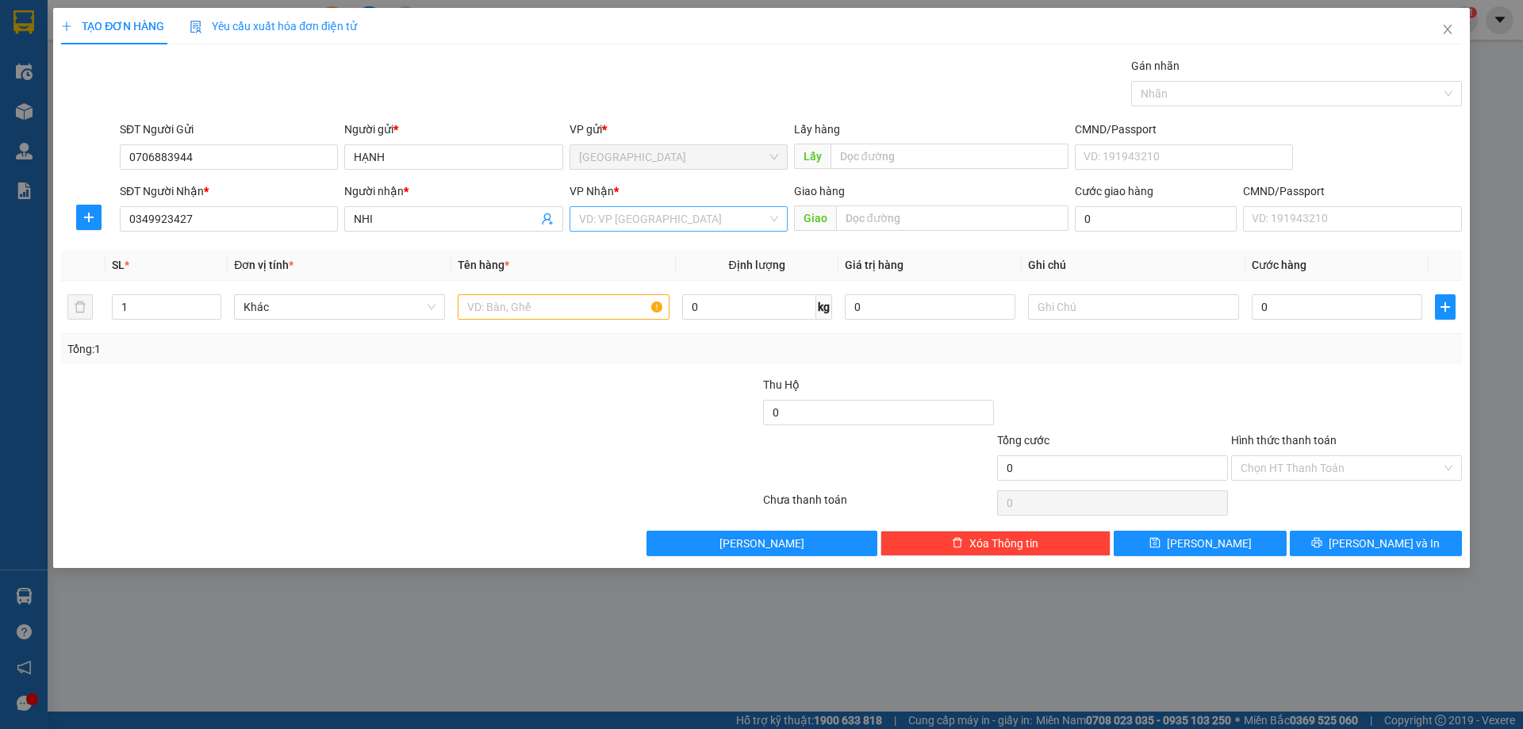
click at [633, 225] on input "search" at bounding box center [673, 219] width 188 height 24
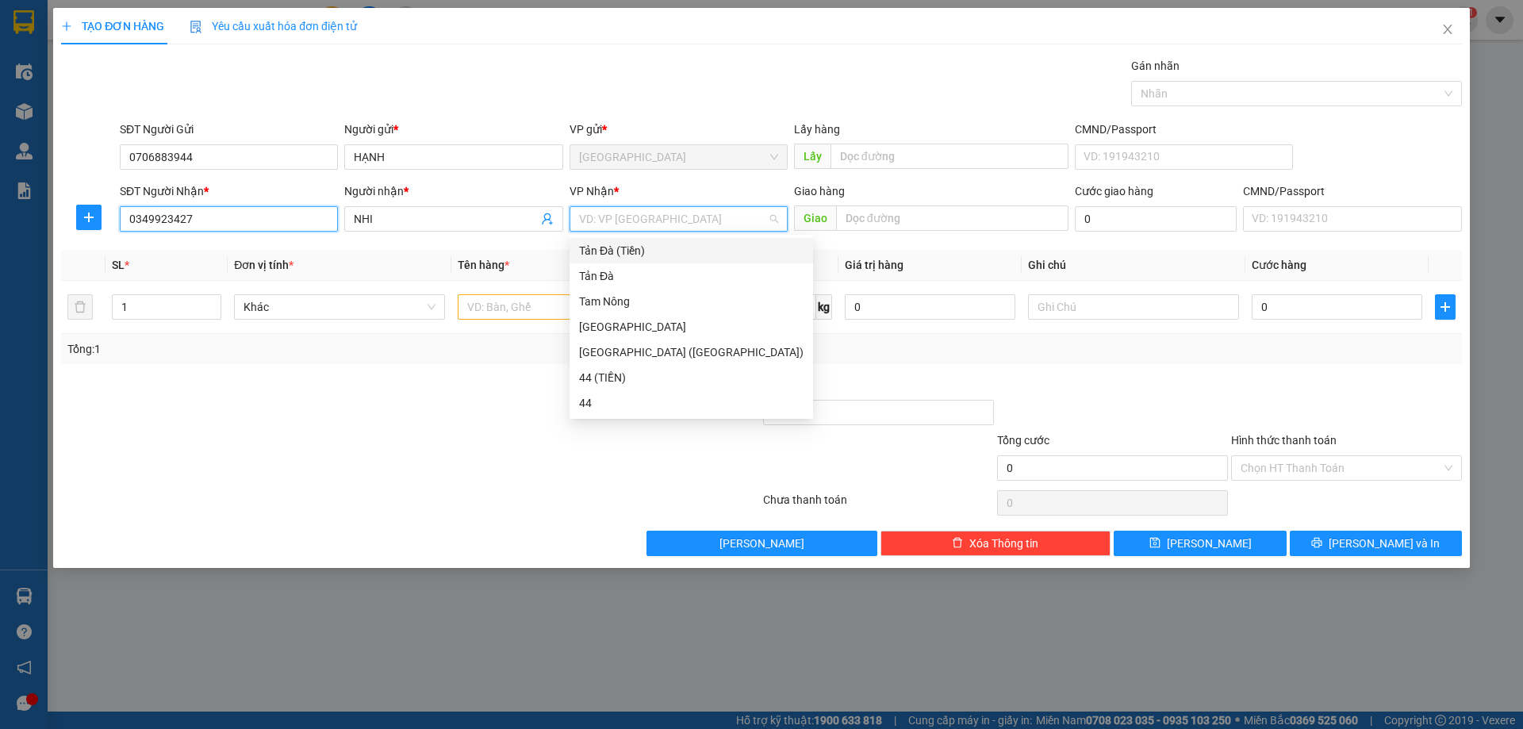
click at [181, 230] on input "0349923427" at bounding box center [229, 218] width 218 height 25
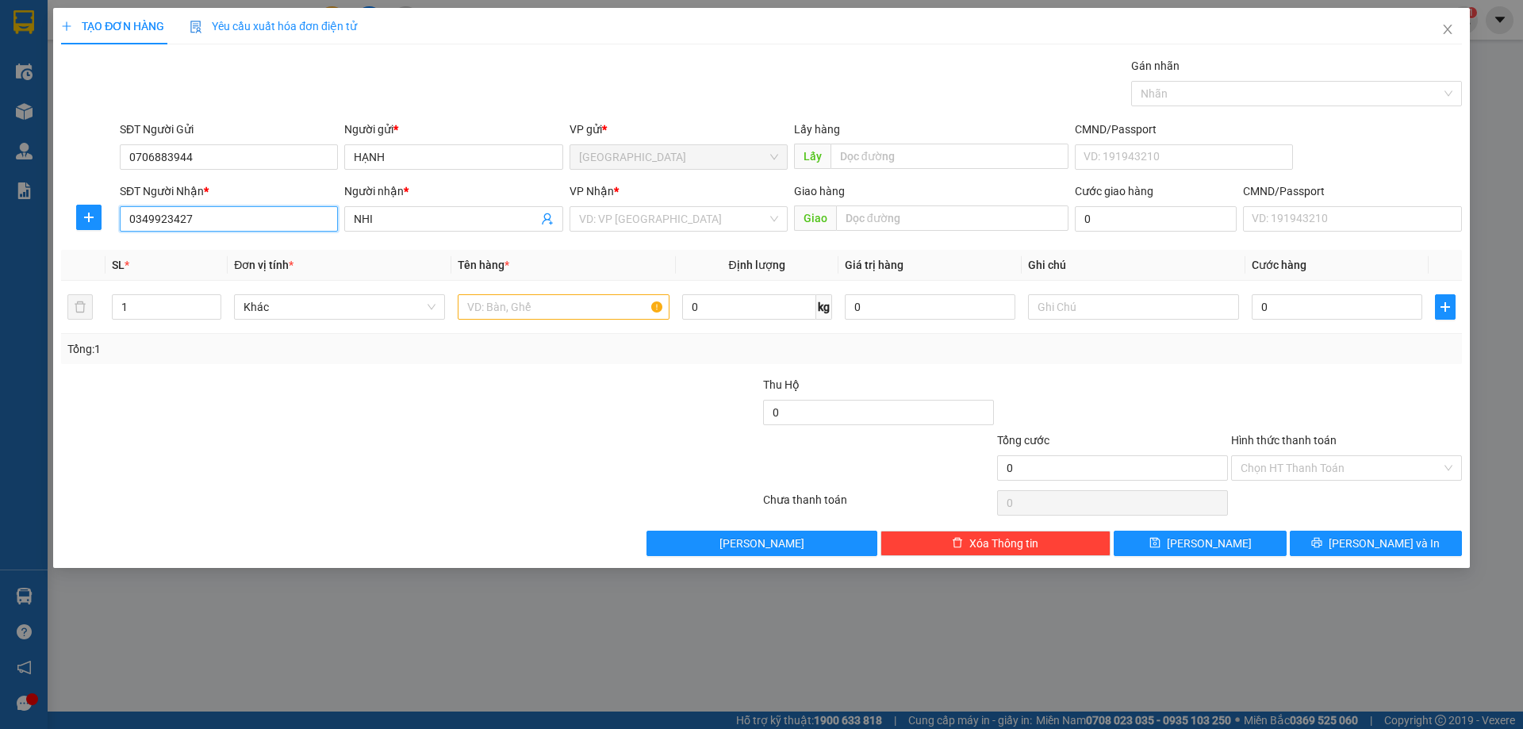
click at [181, 230] on input "0349923427" at bounding box center [229, 218] width 218 height 25
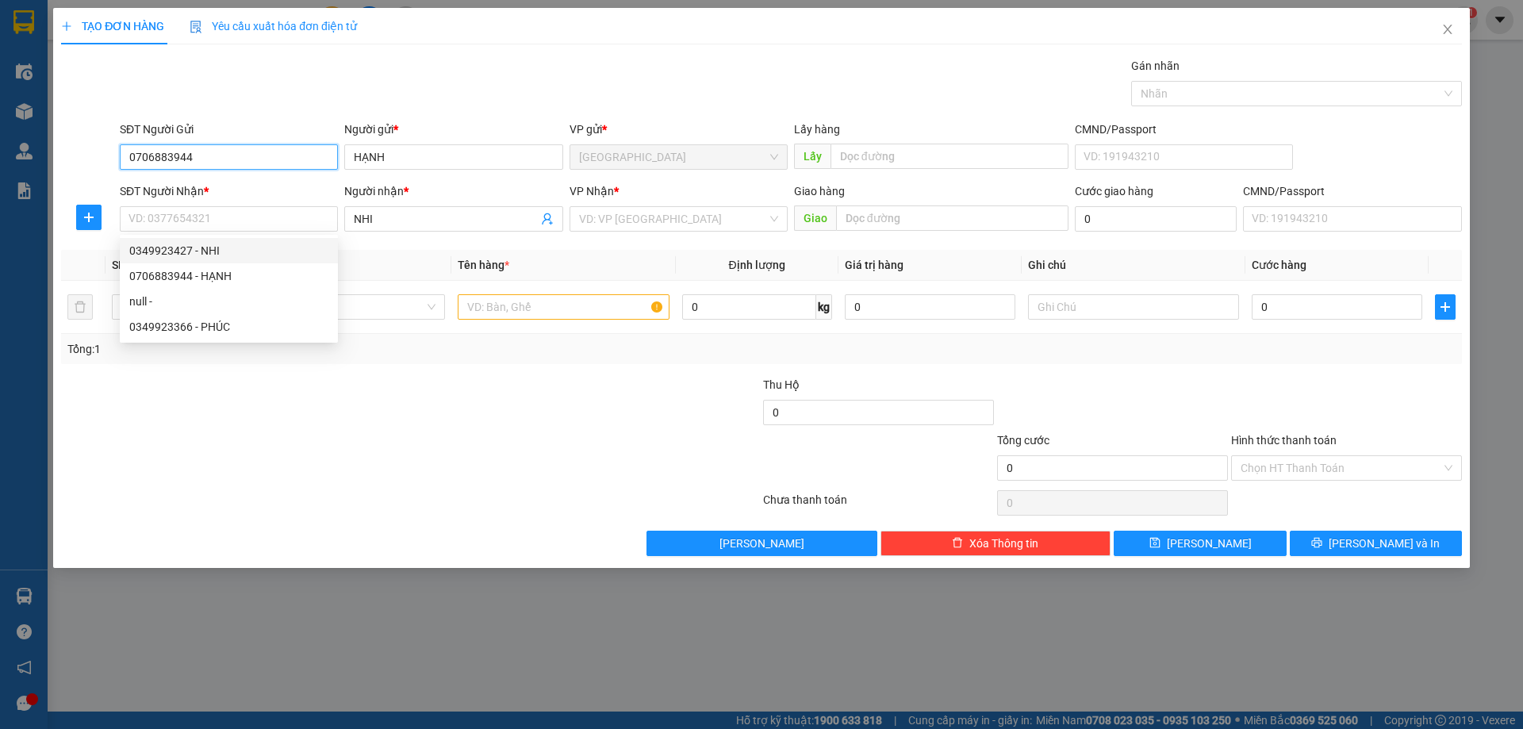
click at [172, 148] on input "0706883944" at bounding box center [229, 156] width 218 height 25
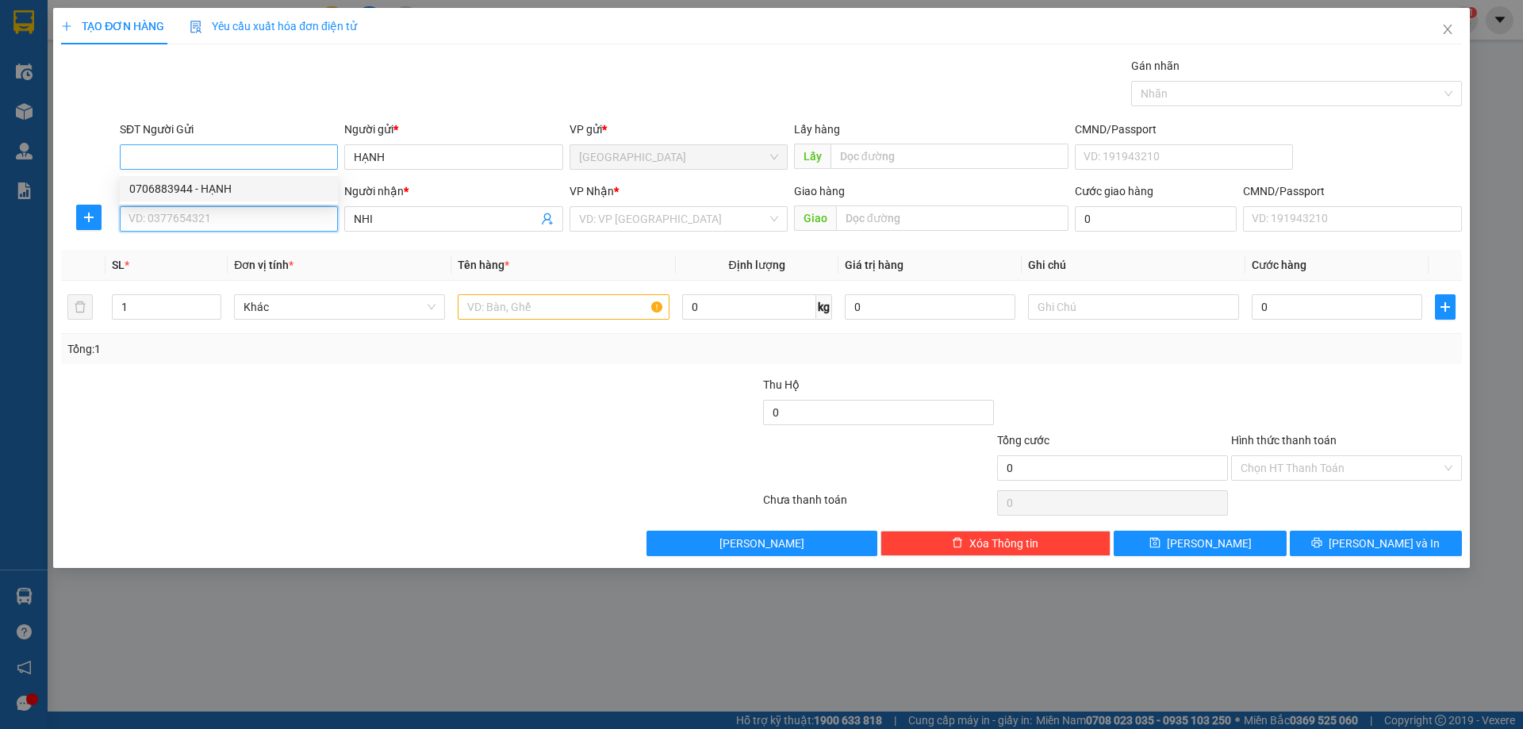
type input "0706883944"
click at [215, 244] on div "0706883944 - HẠNH" at bounding box center [228, 250] width 199 height 17
type input "HẠNH"
type input "0706883944"
click at [255, 147] on input "SĐT Người Gửi" at bounding box center [229, 156] width 218 height 25
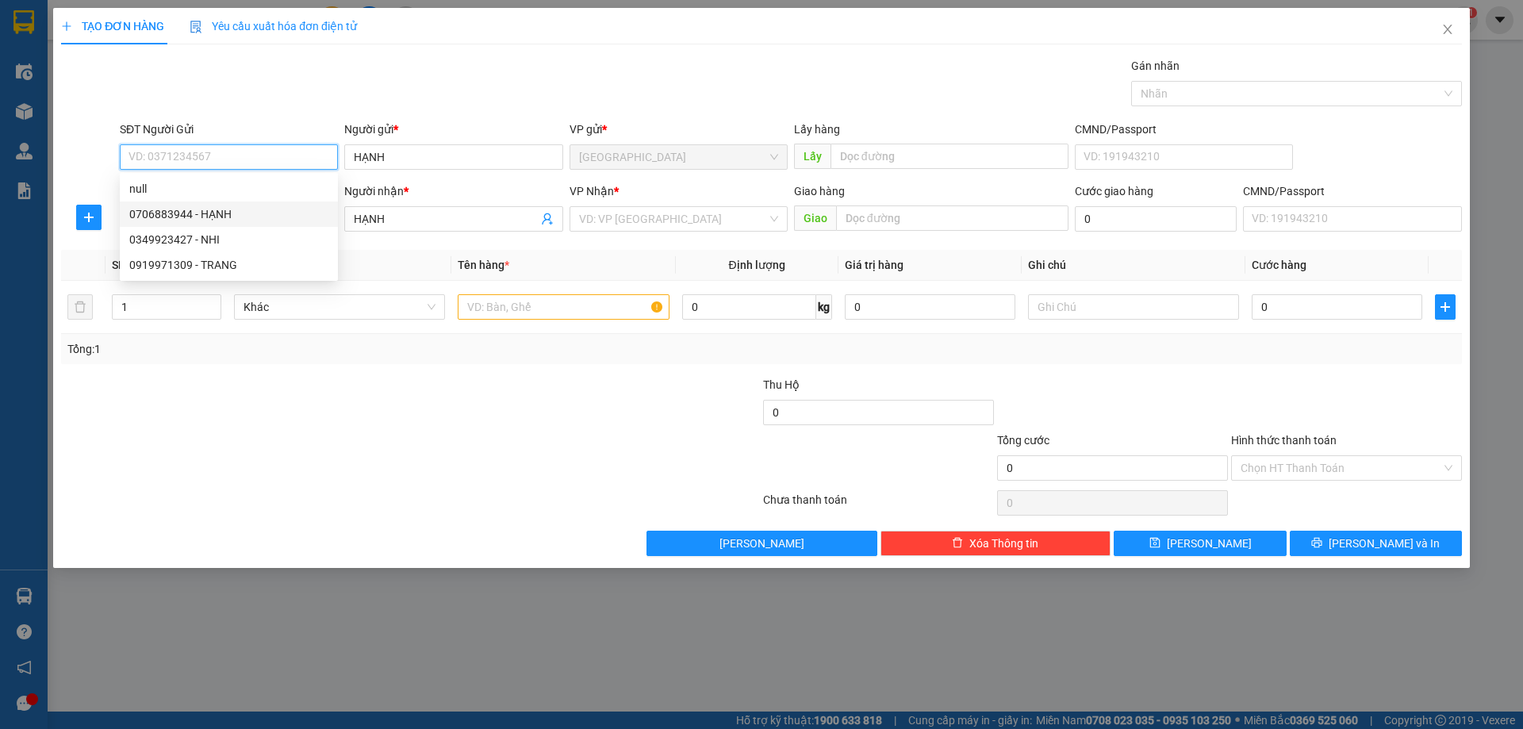
paste input "0349923427"
type input "0349923427"
click at [209, 185] on div "0349923427 - NHI" at bounding box center [228, 188] width 199 height 17
type input "NHI"
type input "0349923427"
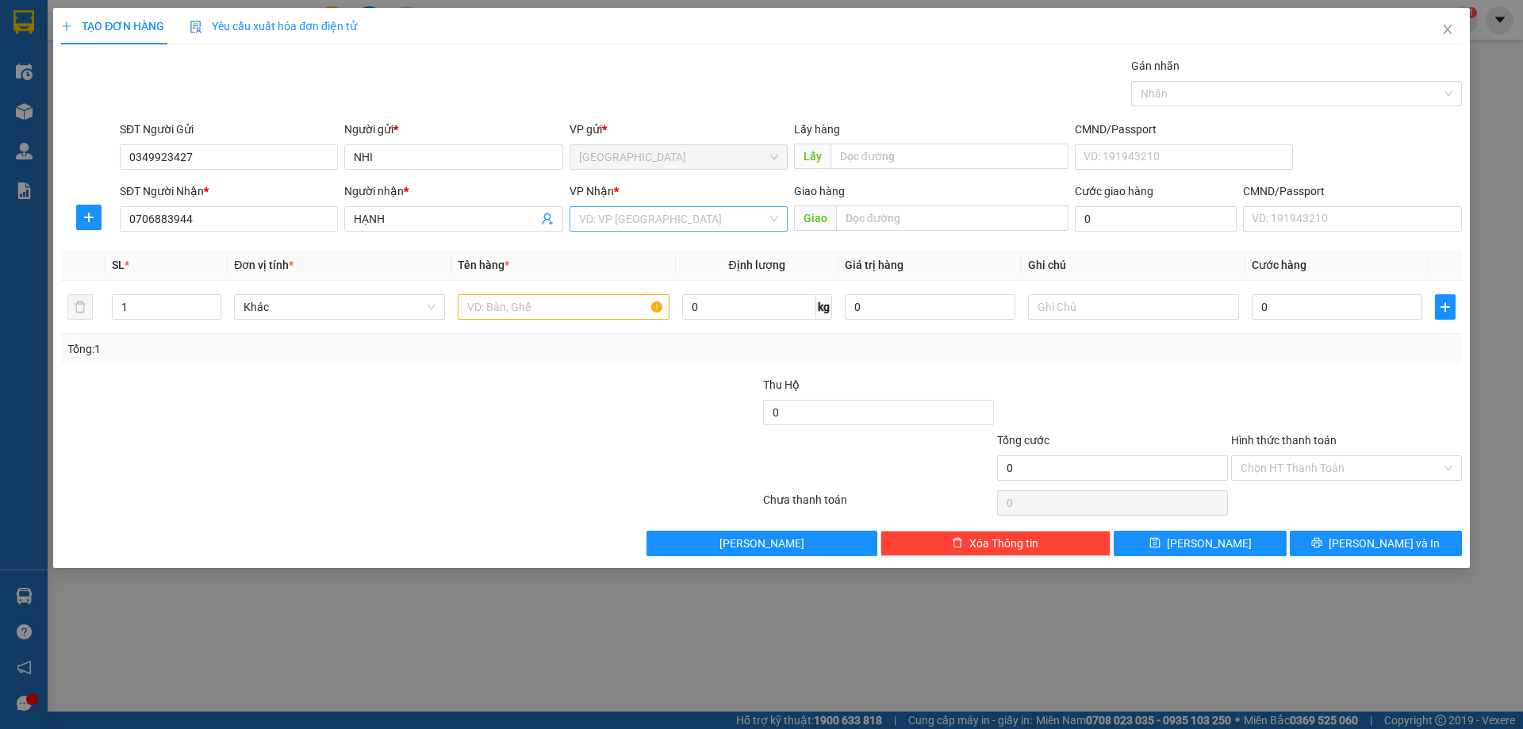
click at [619, 215] on input "search" at bounding box center [673, 219] width 188 height 24
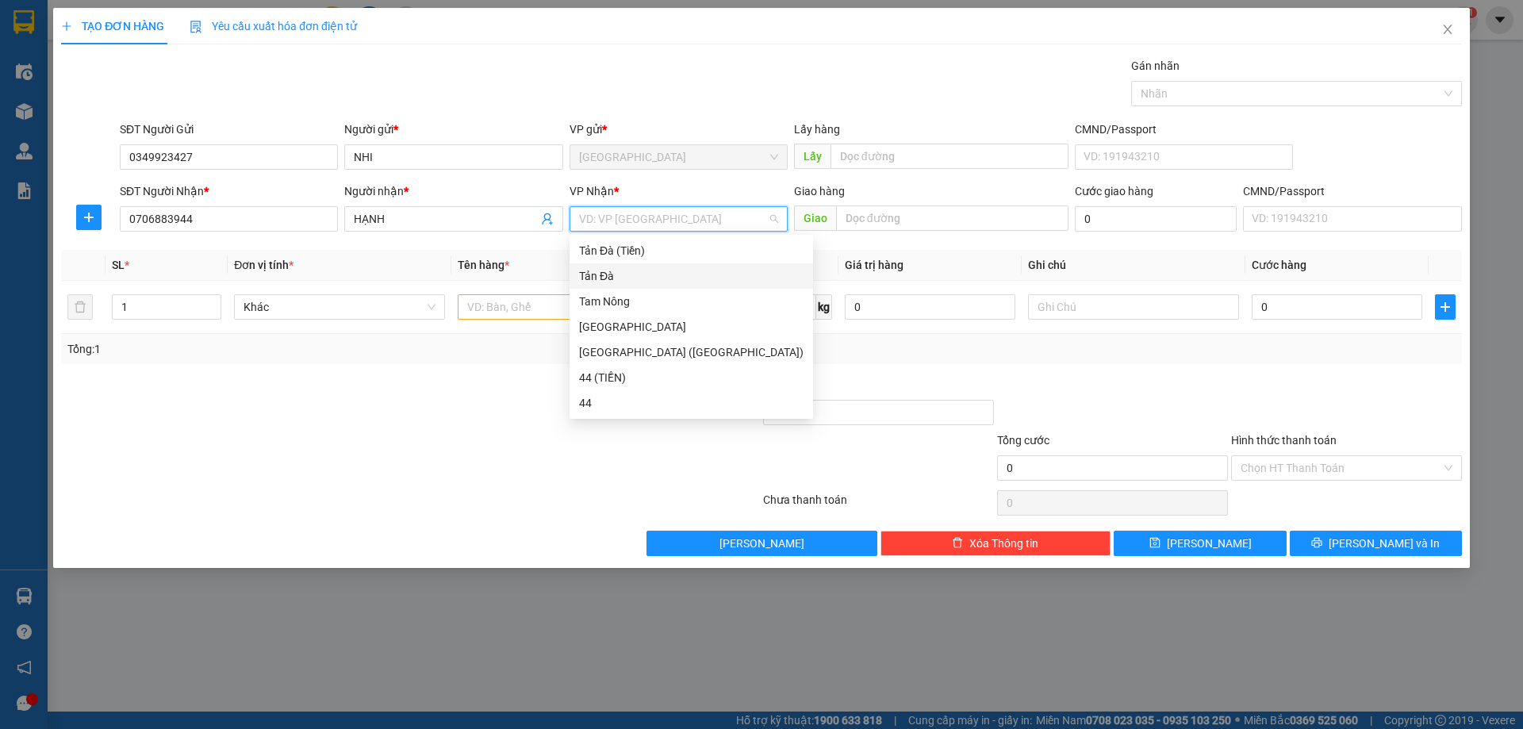
drag, startPoint x: 596, startPoint y: 268, endPoint x: 514, endPoint y: 280, distance: 83.3
click at [596, 268] on div "Tản Đà" at bounding box center [691, 275] width 224 height 17
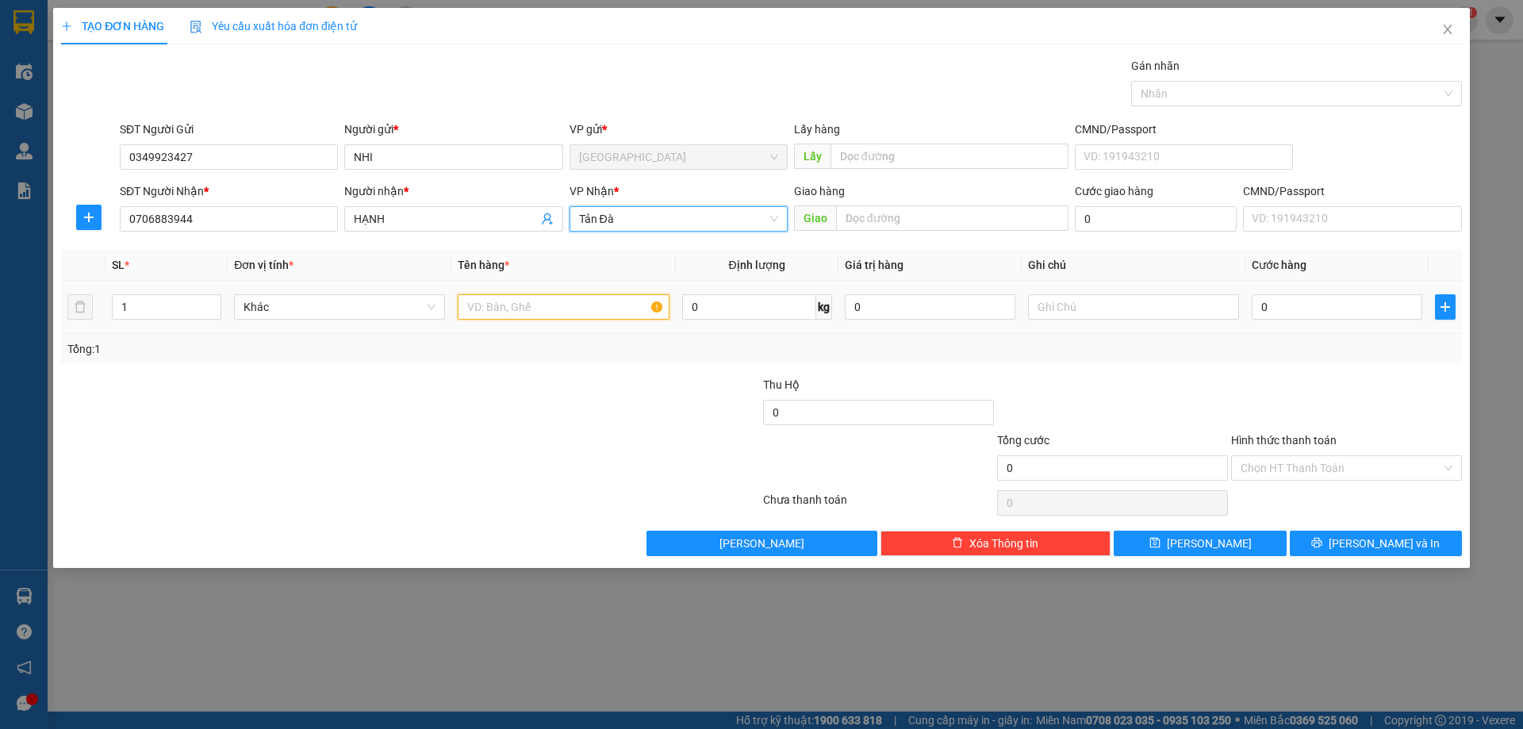
click at [512, 305] on input "text" at bounding box center [563, 306] width 211 height 25
click at [420, 319] on div "Khác" at bounding box center [339, 306] width 211 height 25
type input "BỌC XANH"
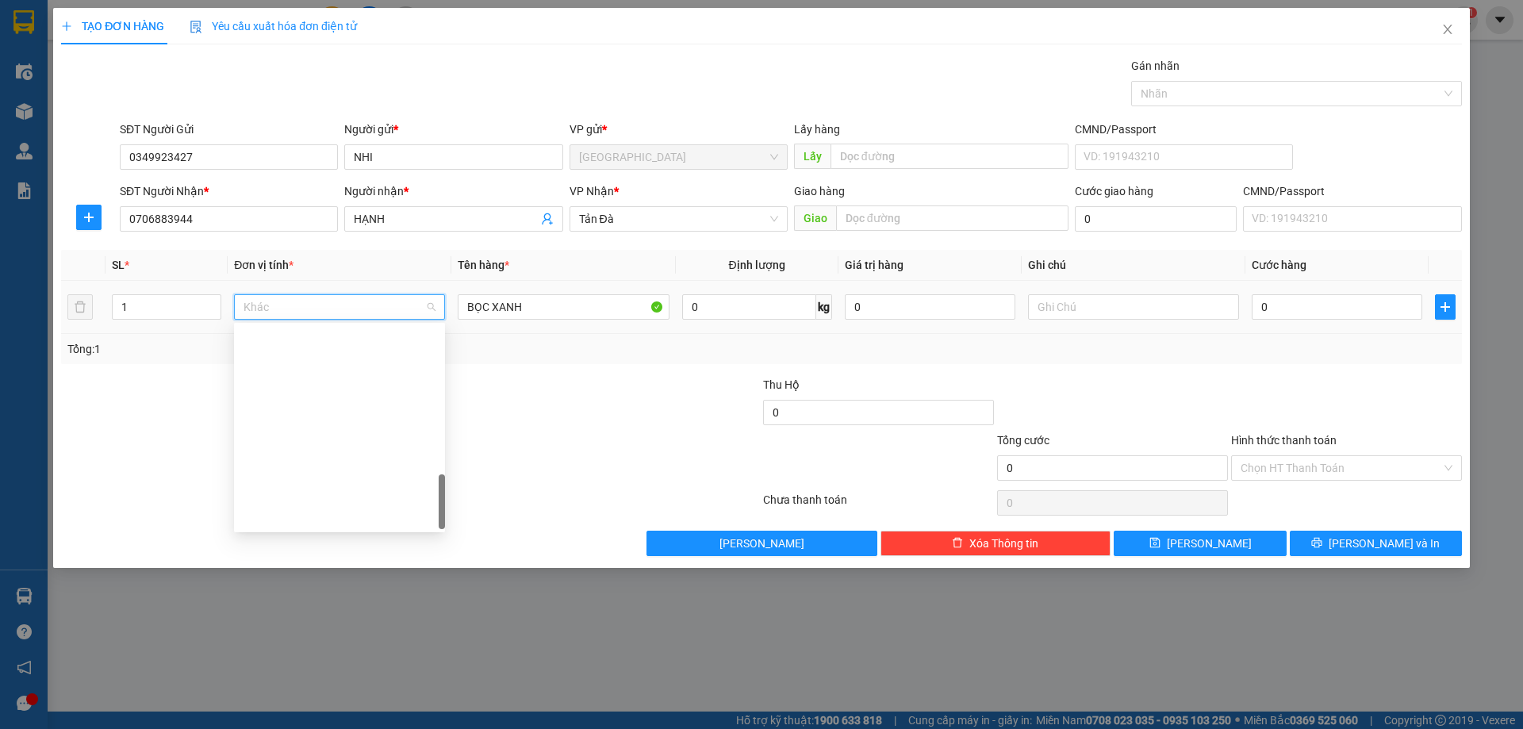
type input "D"
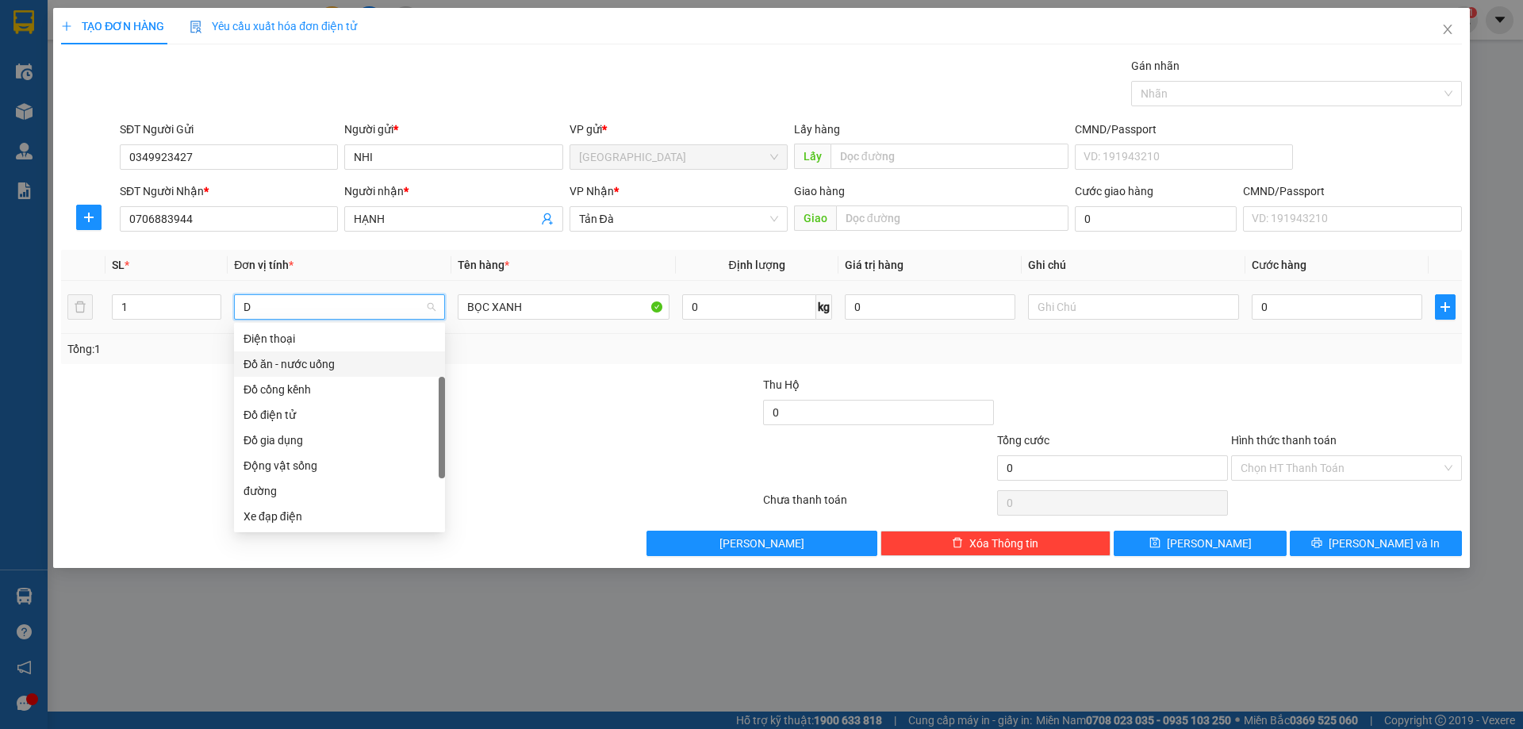
click at [382, 354] on div "Đồ ăn - nước uống" at bounding box center [339, 363] width 211 height 25
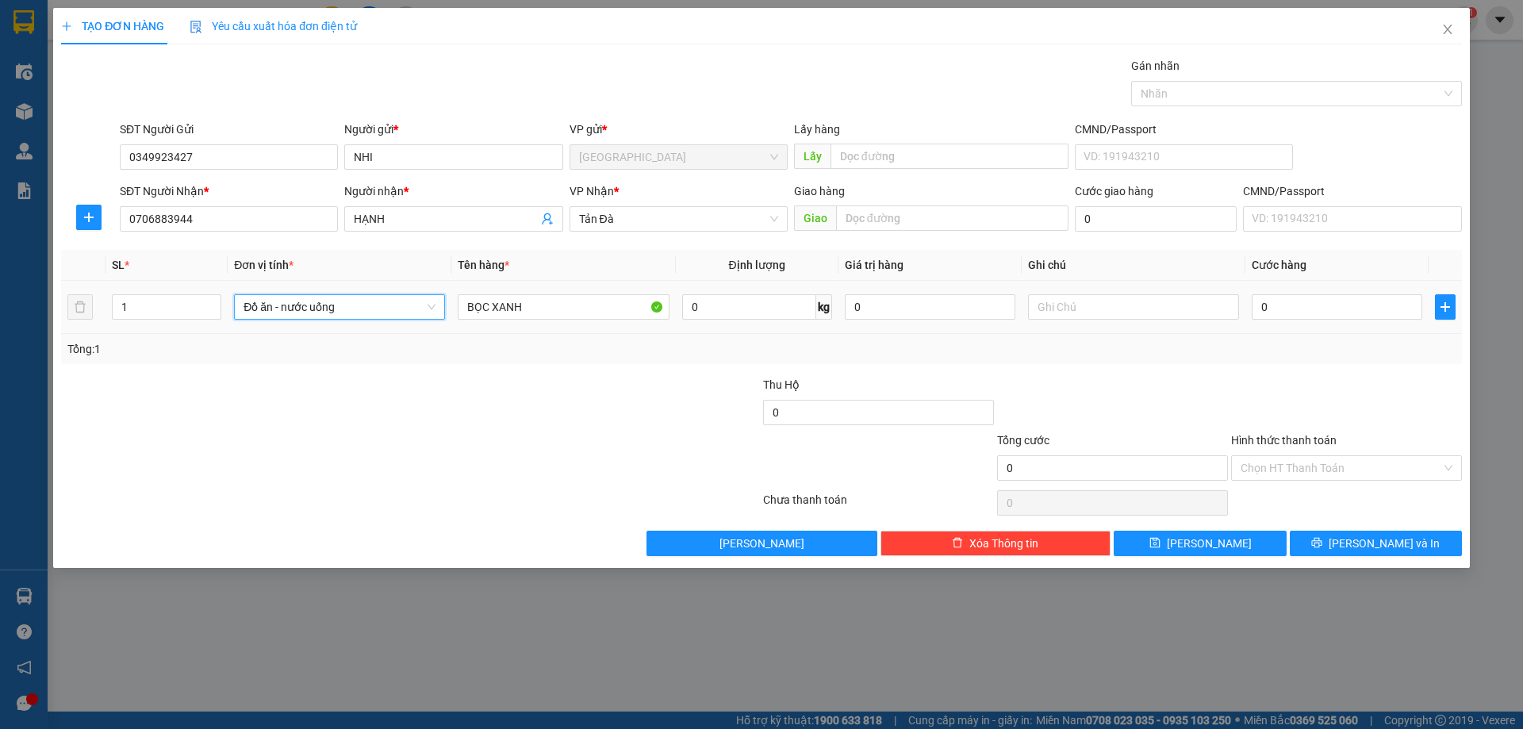
click at [1047, 322] on td at bounding box center [1133, 307] width 224 height 53
click at [1047, 320] on div at bounding box center [1133, 307] width 211 height 32
click at [1050, 312] on input "text" at bounding box center [1133, 306] width 211 height 25
type input "BÁNH BÒ"
click at [1283, 306] on input "0" at bounding box center [1336, 306] width 170 height 25
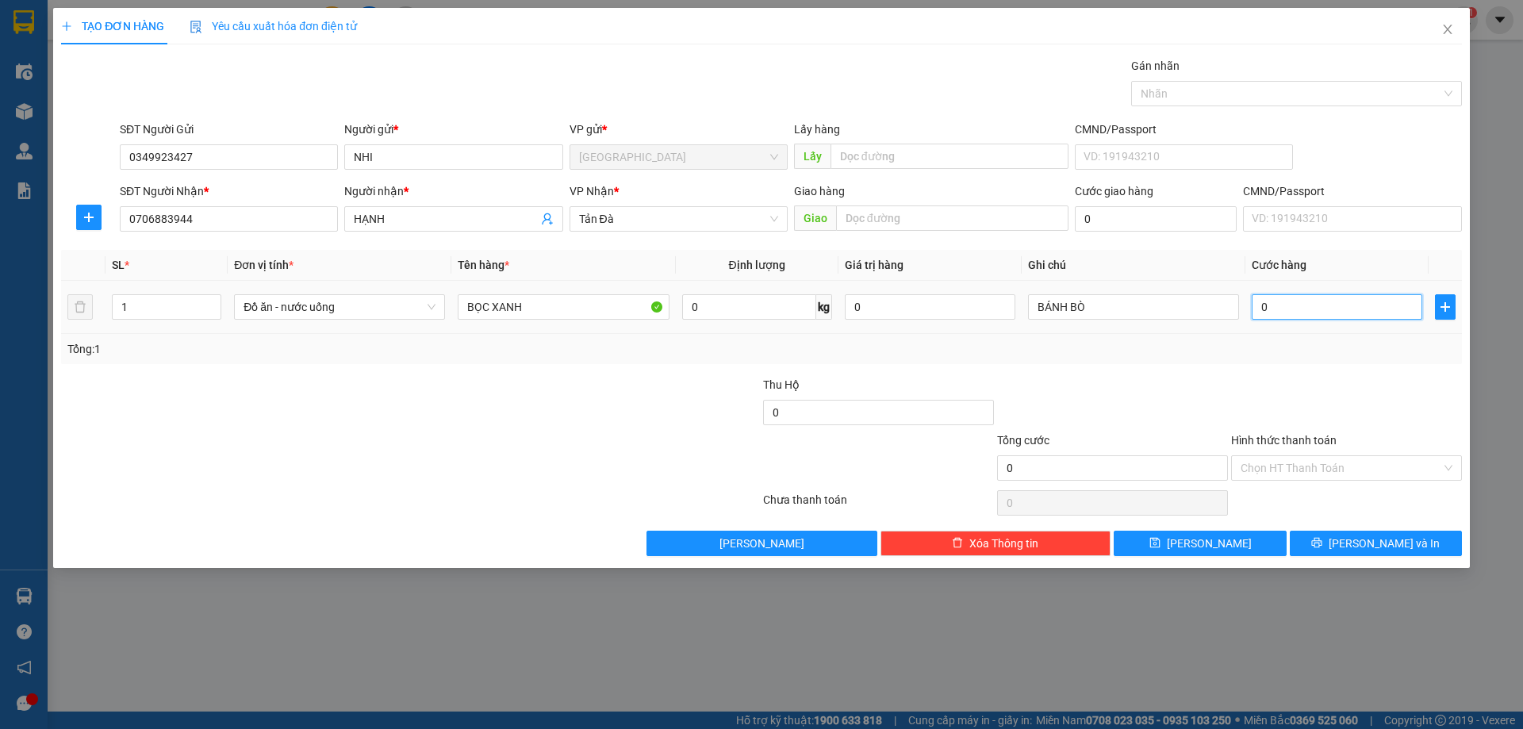
type input "3"
type input "30"
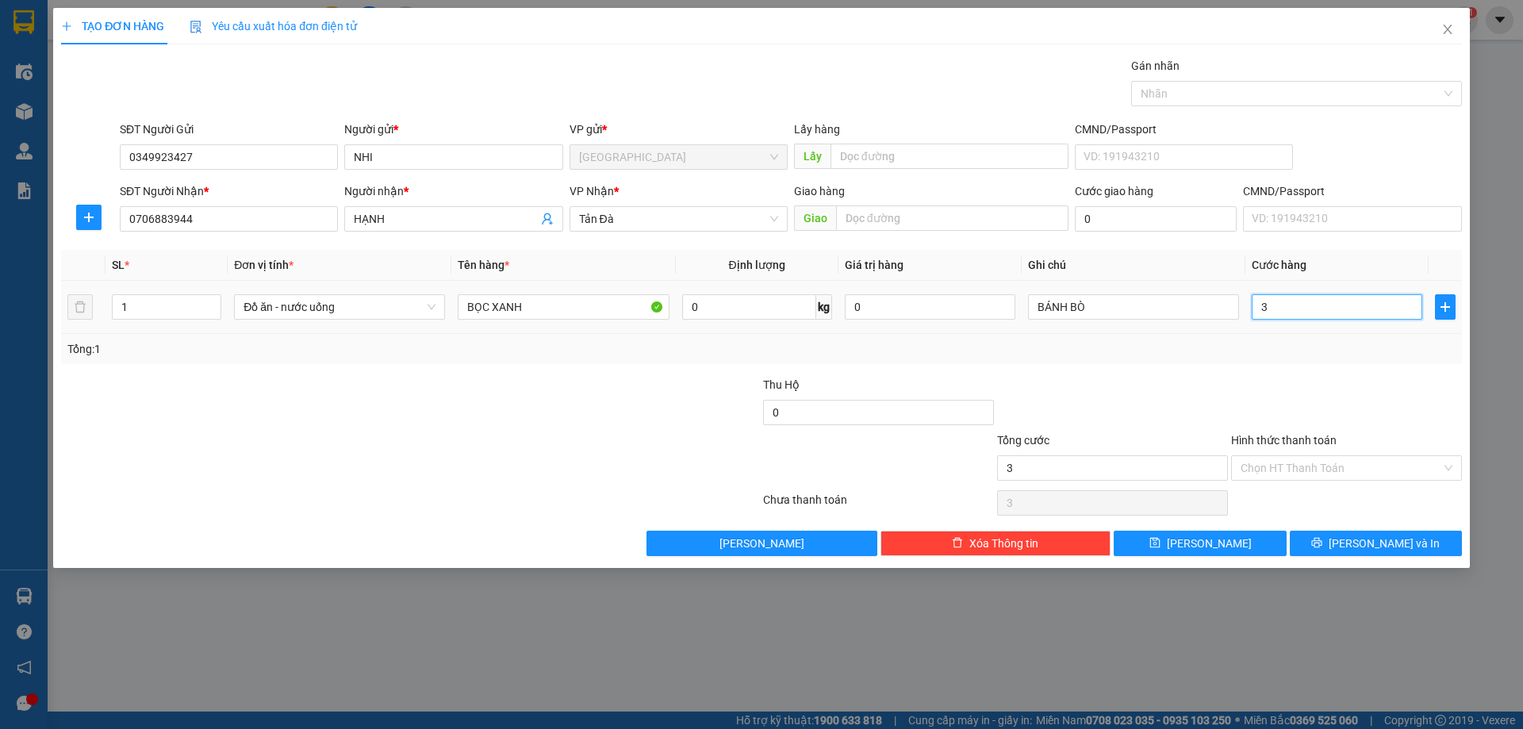
type input "30"
type input "30.000"
click at [1193, 362] on div "Tổng: 1" at bounding box center [761, 349] width 1400 height 30
click at [1279, 460] on input "Hình thức thanh toán" at bounding box center [1340, 468] width 201 height 24
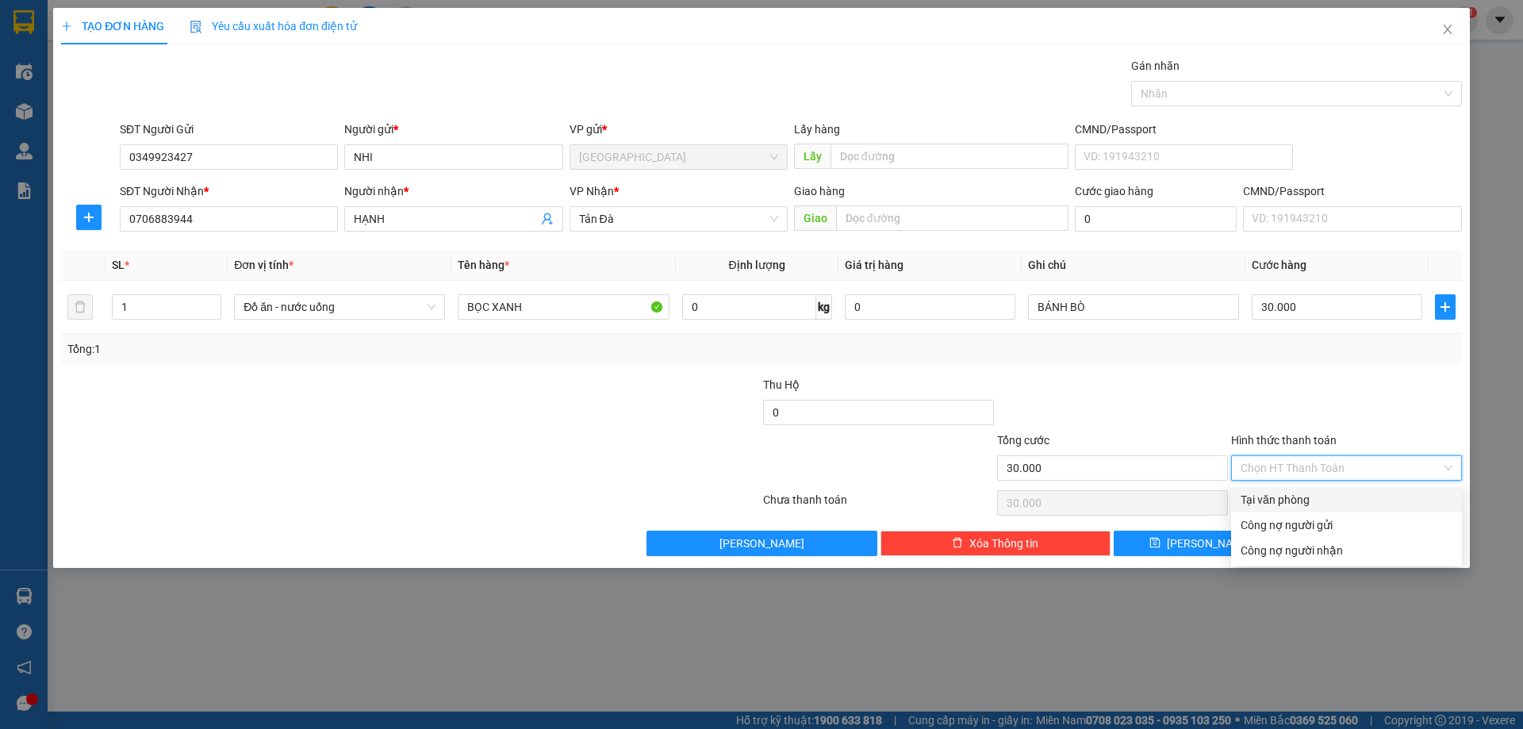
click at [1270, 491] on div "Tại văn phòng" at bounding box center [1346, 499] width 212 height 17
type input "0"
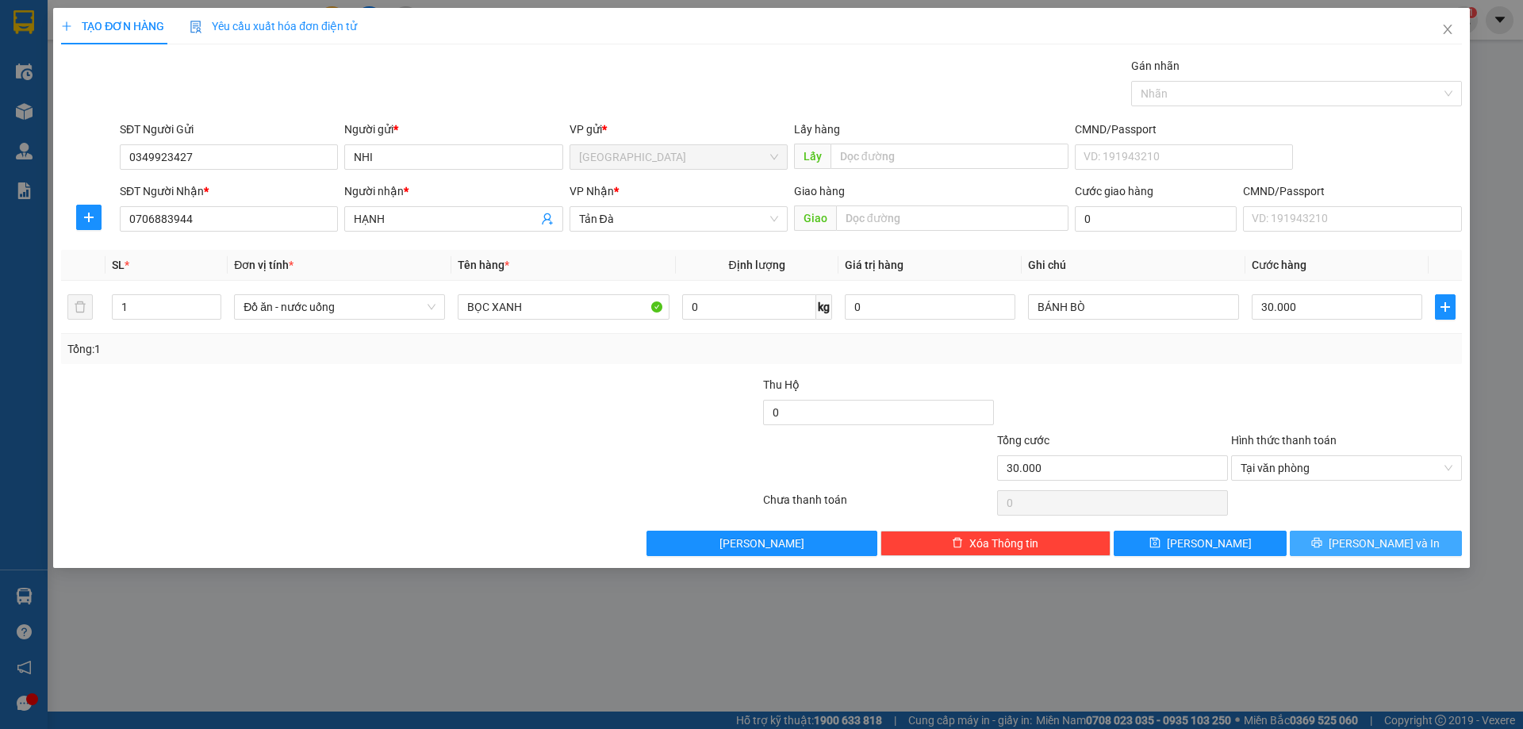
click at [1314, 538] on button "[PERSON_NAME] và In" at bounding box center [1375, 543] width 172 height 25
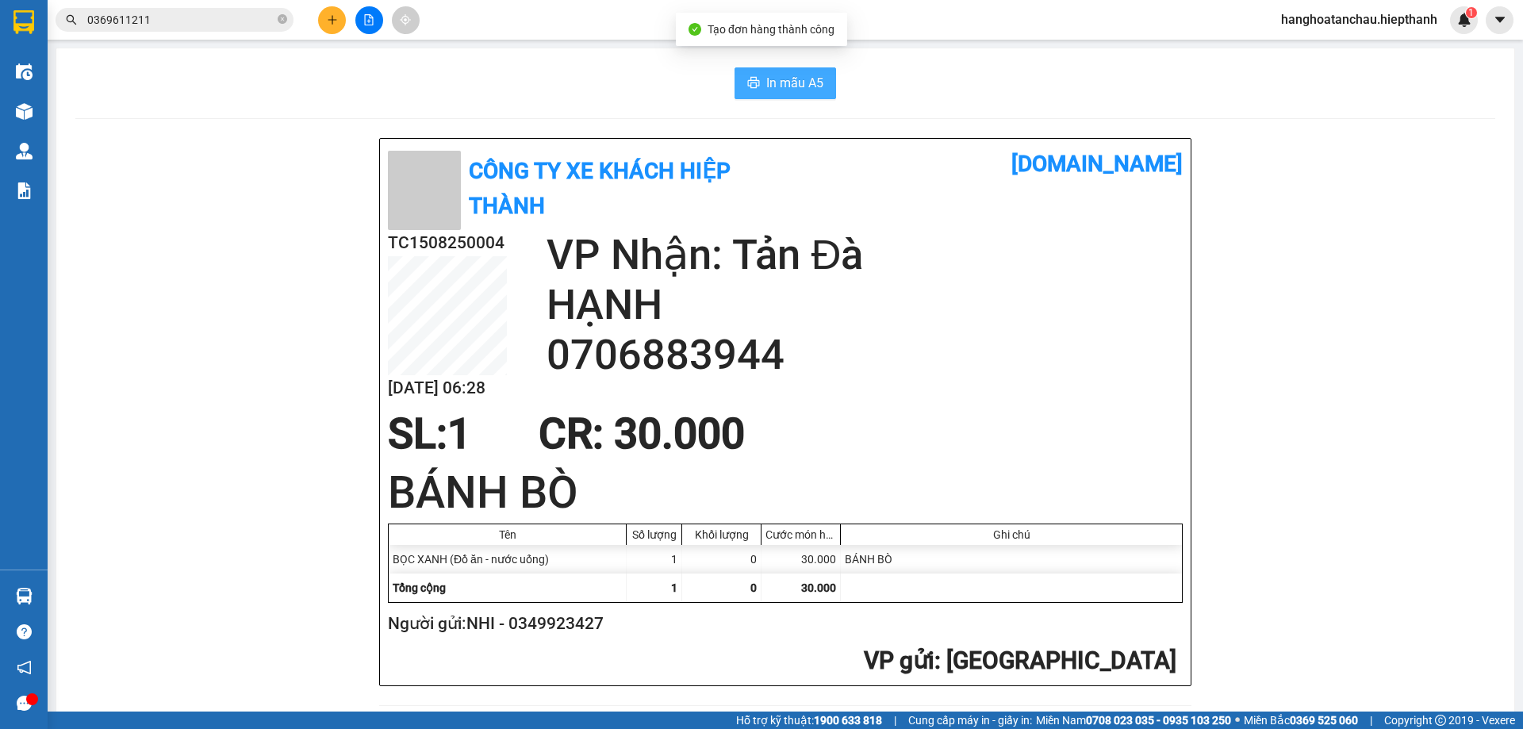
click at [780, 79] on span "In mẫu A5" at bounding box center [794, 83] width 57 height 20
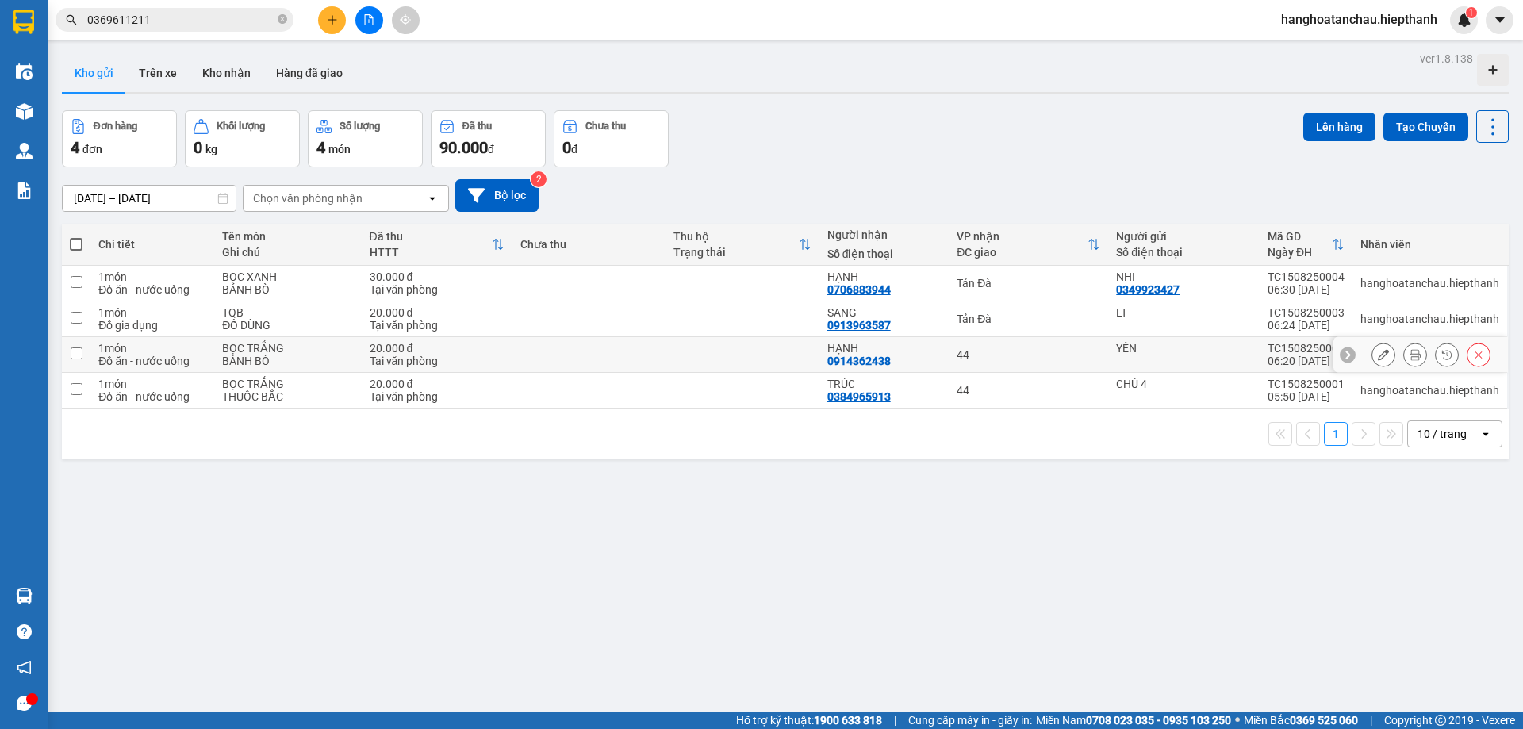
click at [877, 367] on div "0914362438" at bounding box center [858, 360] width 63 height 13
copy div "0914362438"
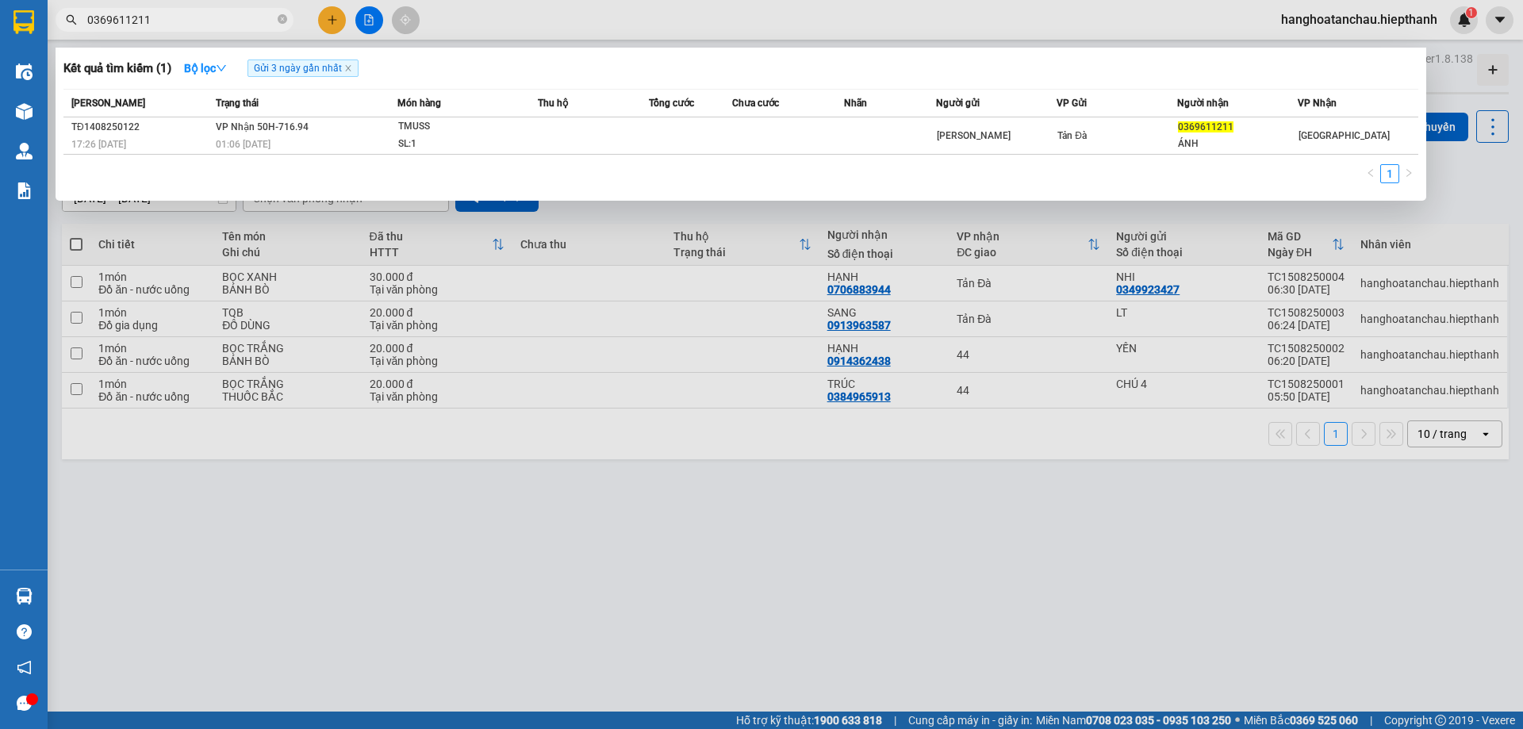
click at [268, 14] on input "0369611211" at bounding box center [180, 19] width 187 height 17
paste input "914362438"
type input "0914362438"
click at [350, 68] on icon "close" at bounding box center [348, 69] width 6 height 6
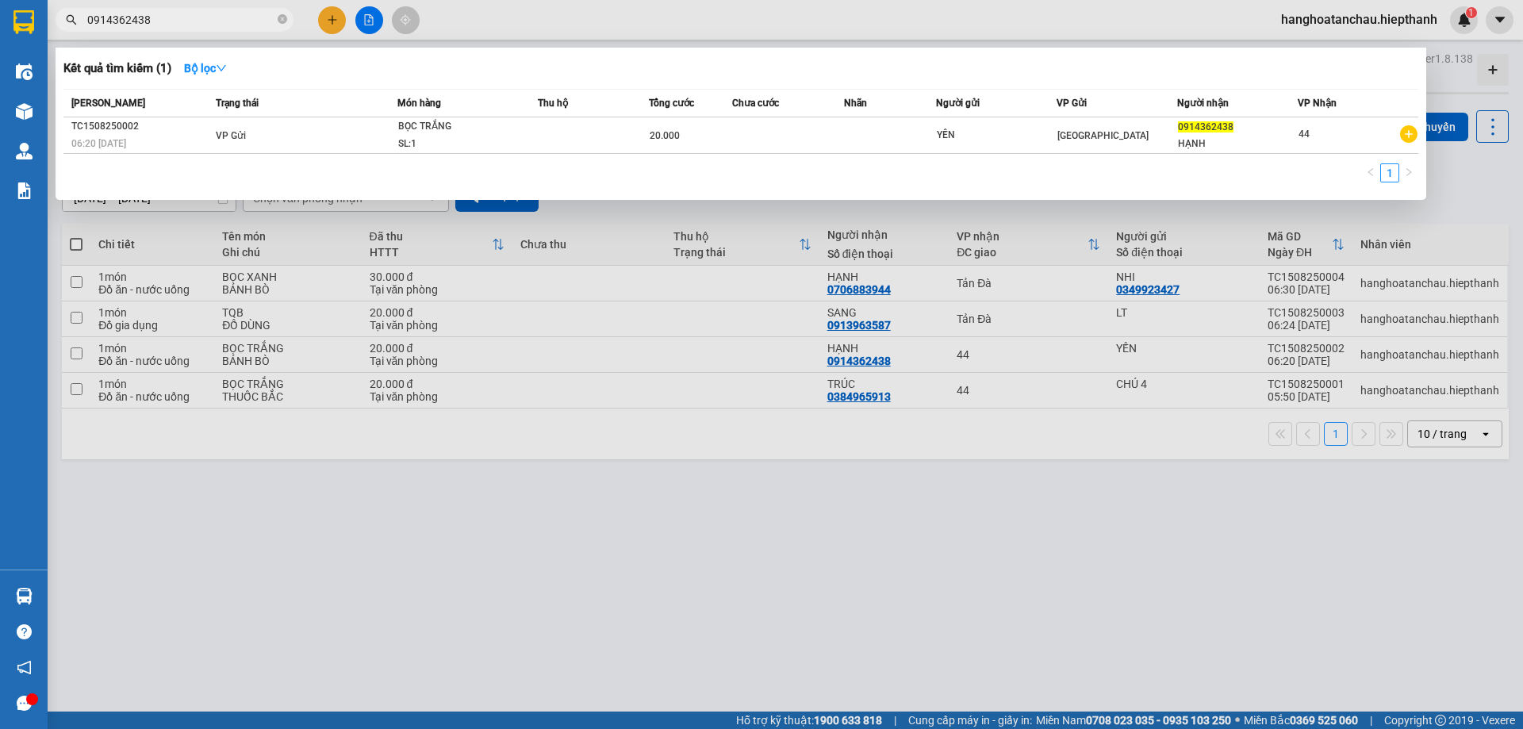
click at [155, 14] on input "0914362438" at bounding box center [180, 19] width 187 height 17
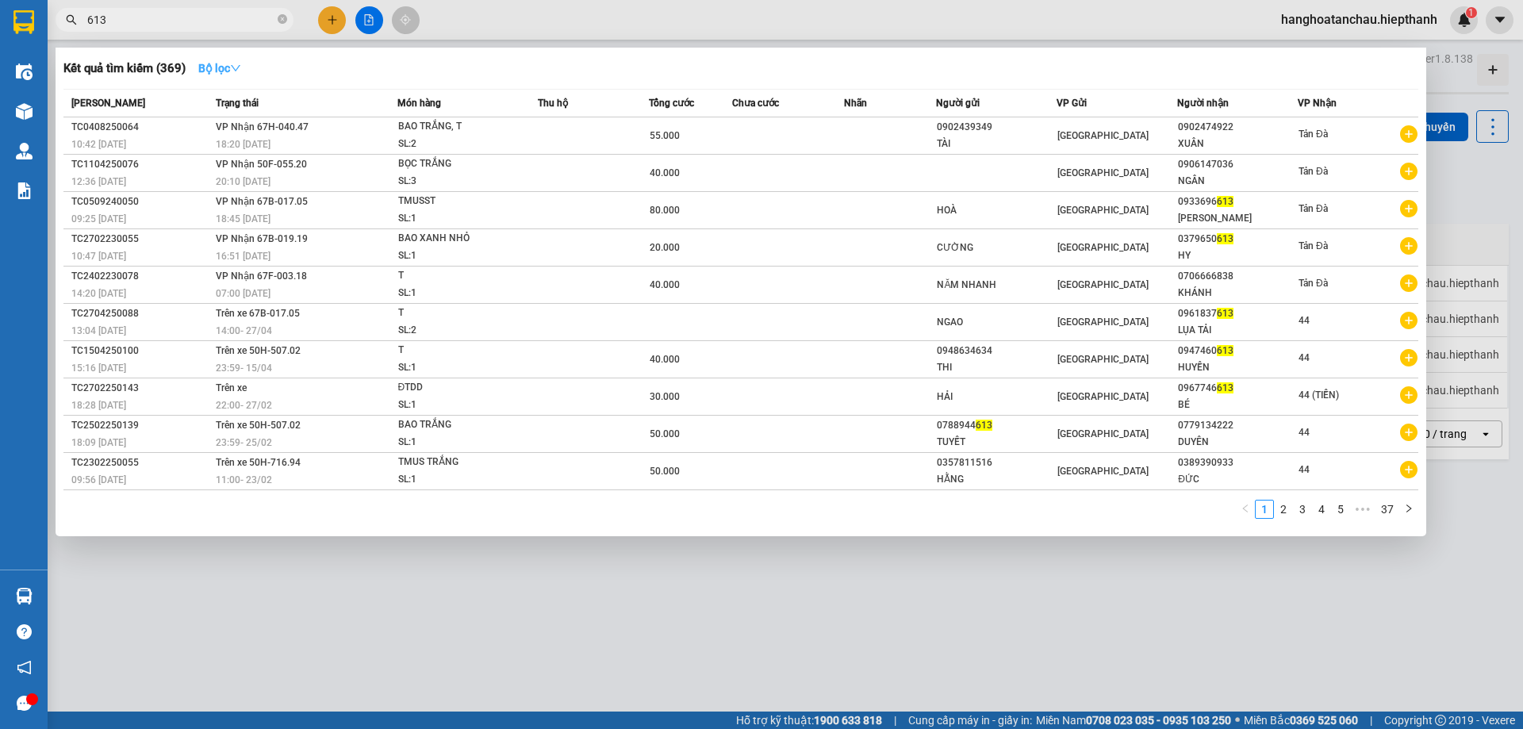
type input "613"
click at [212, 72] on strong "Bộ lọc" at bounding box center [219, 68] width 43 height 13
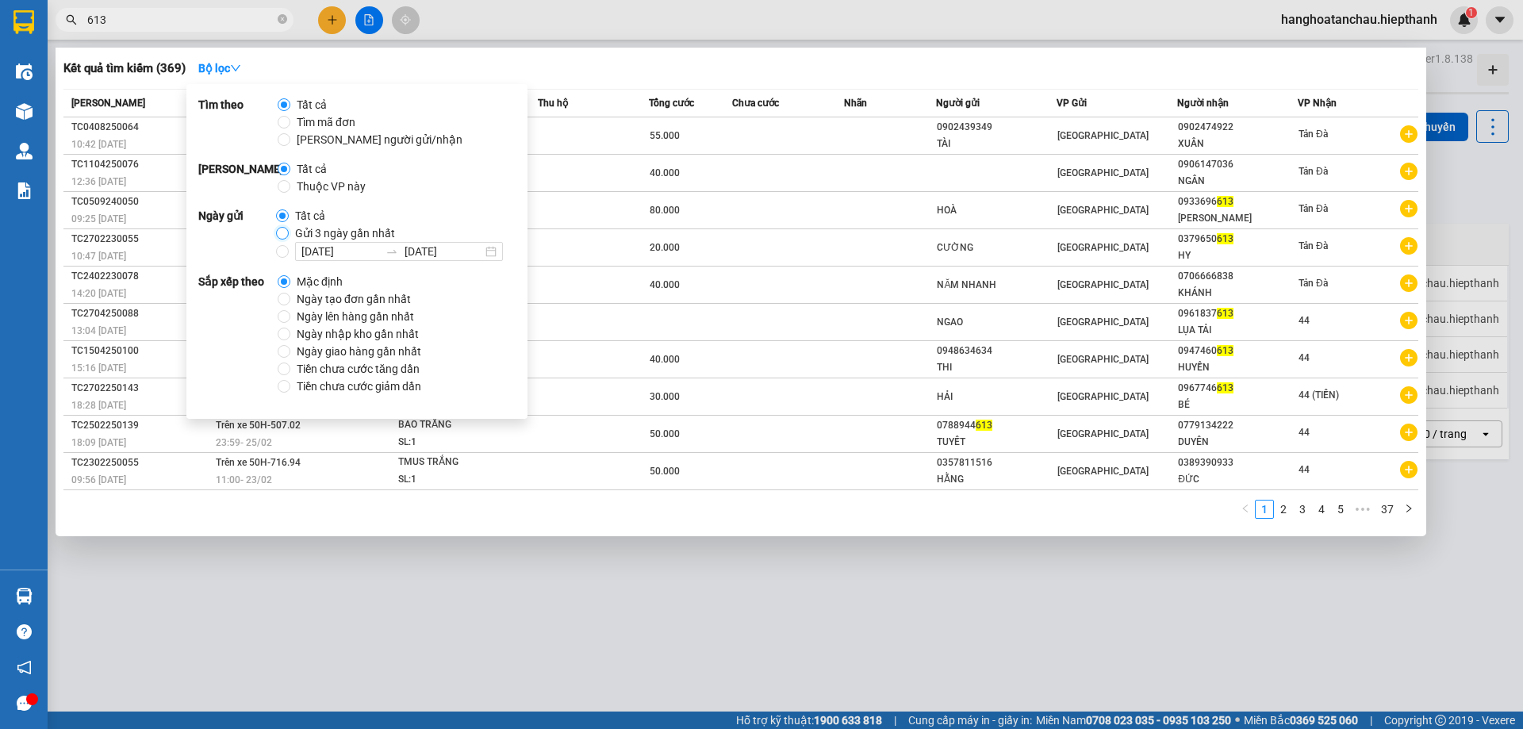
click at [285, 232] on input "Gửi 3 ngày gần nhất" at bounding box center [282, 233] width 13 height 13
radio input "true"
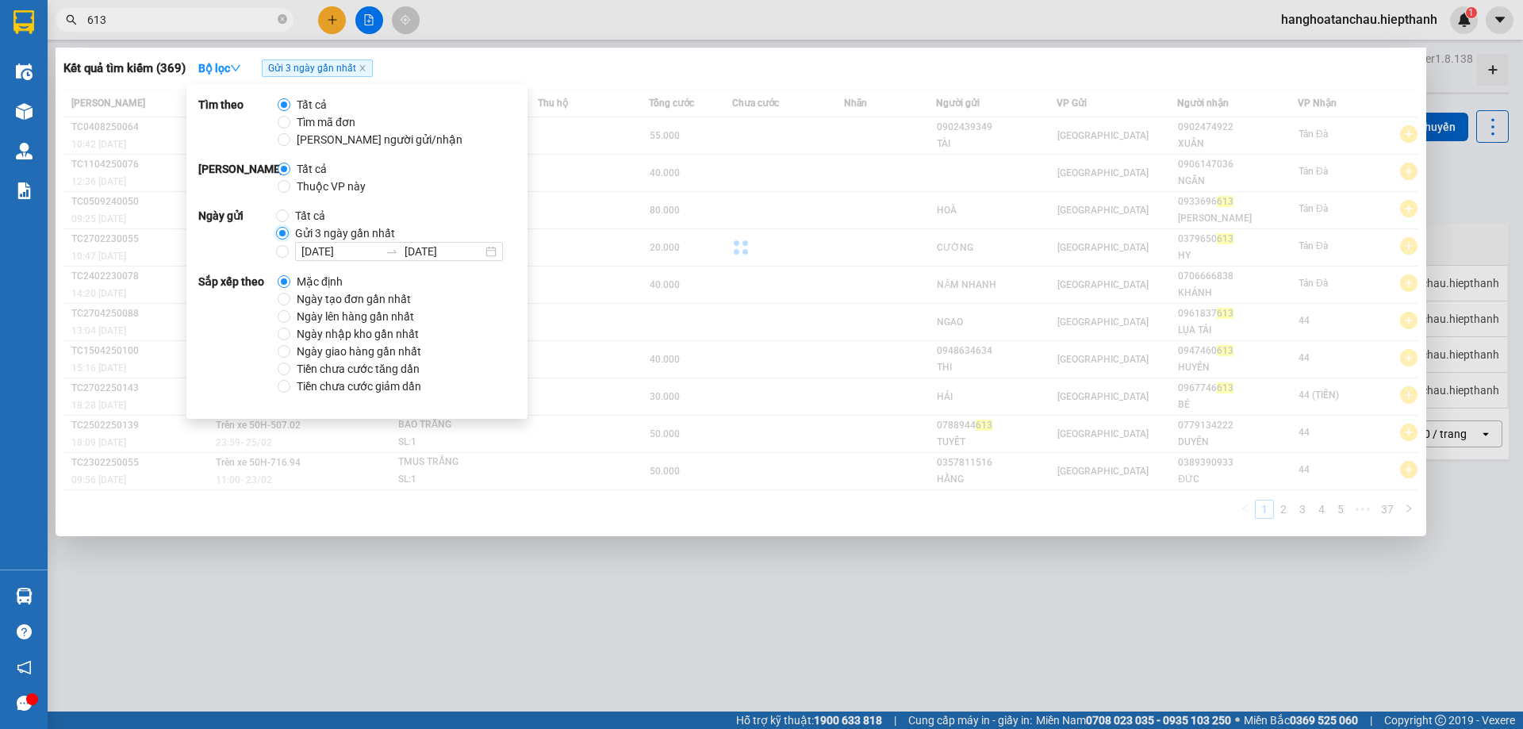
radio input "false"
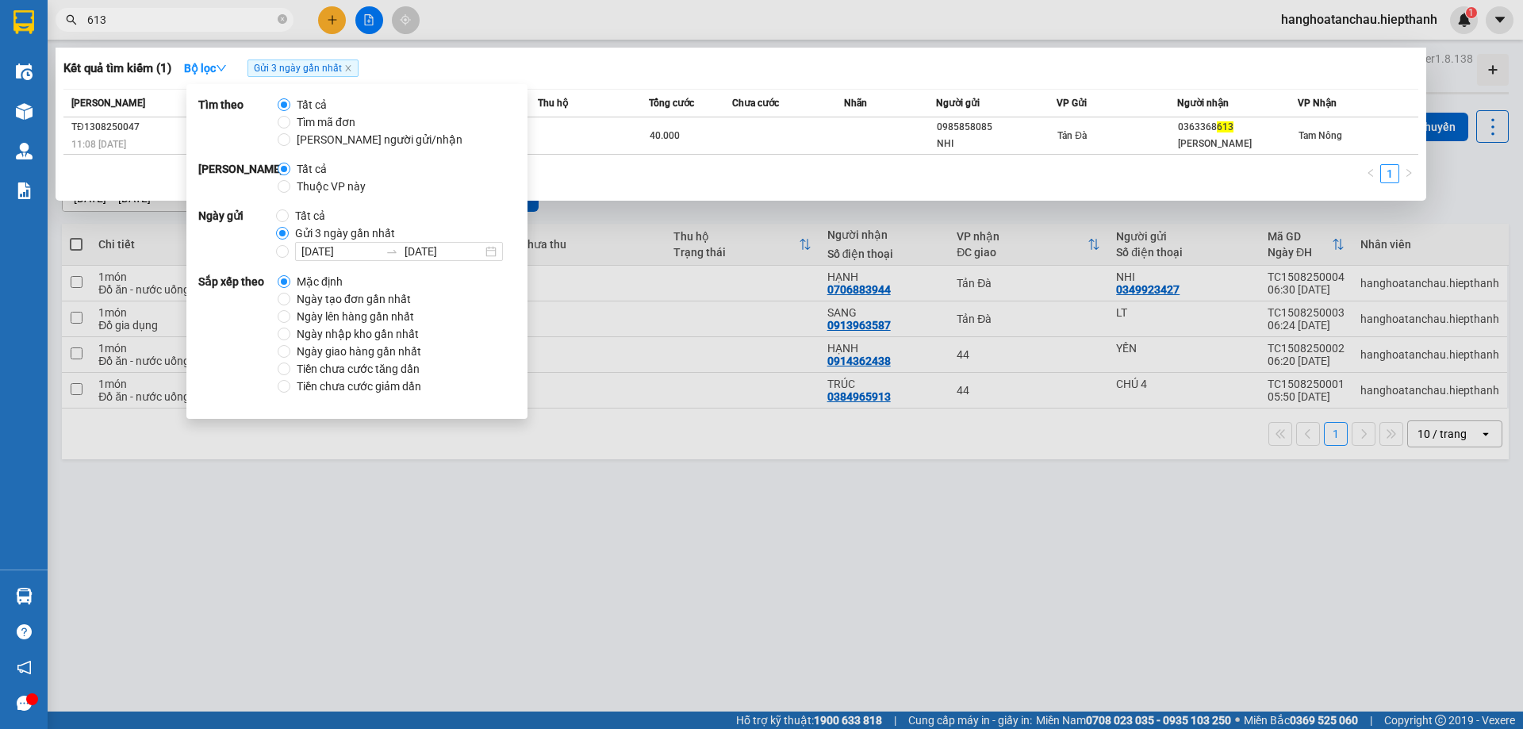
click at [570, 88] on div "Kết quả tìm kiếm ( 1 ) Bộ lọc Gửi 3 ngày gần nhất Mã ĐH Trạng thái Món hàng Thu…" at bounding box center [741, 124] width 1370 height 153
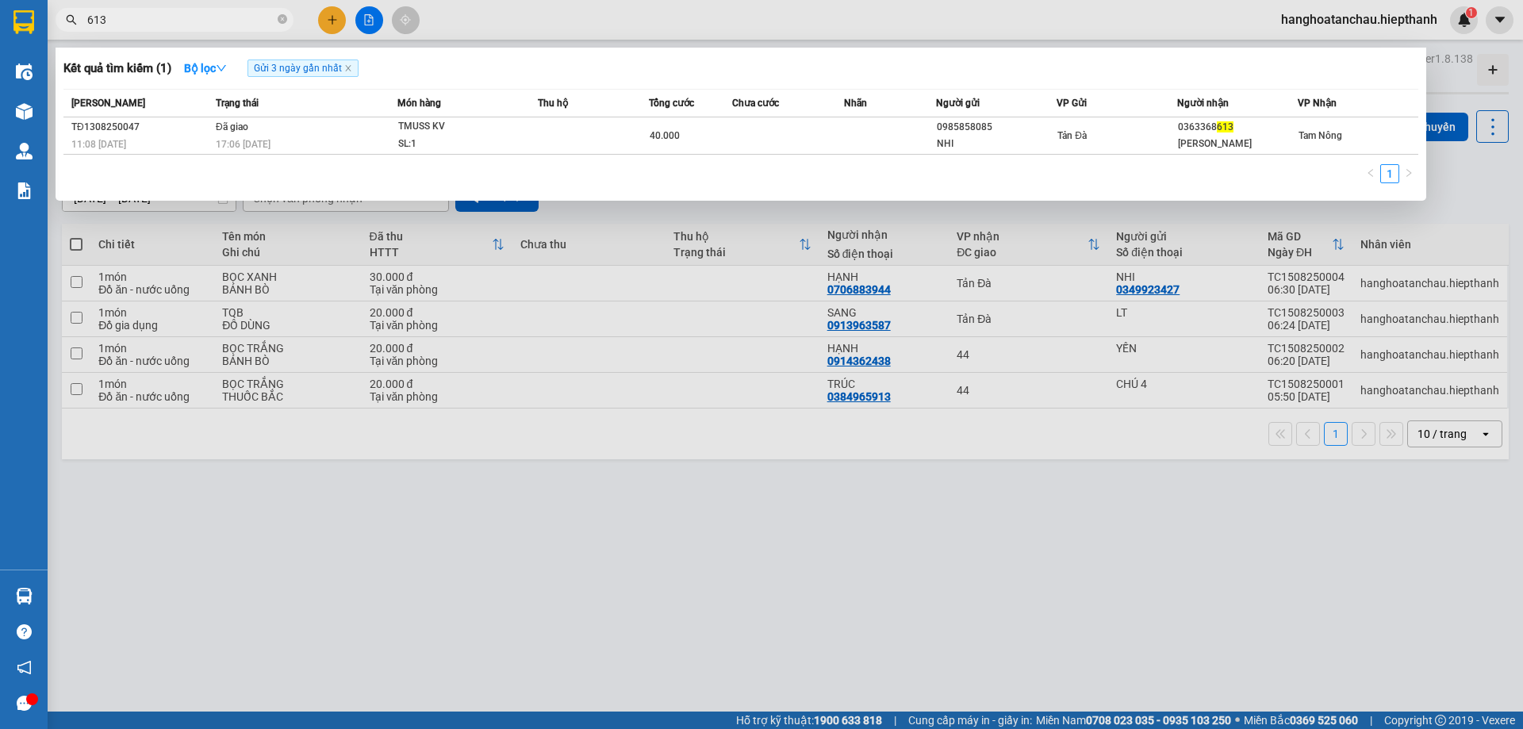
click at [92, 21] on input "613" at bounding box center [180, 19] width 187 height 17
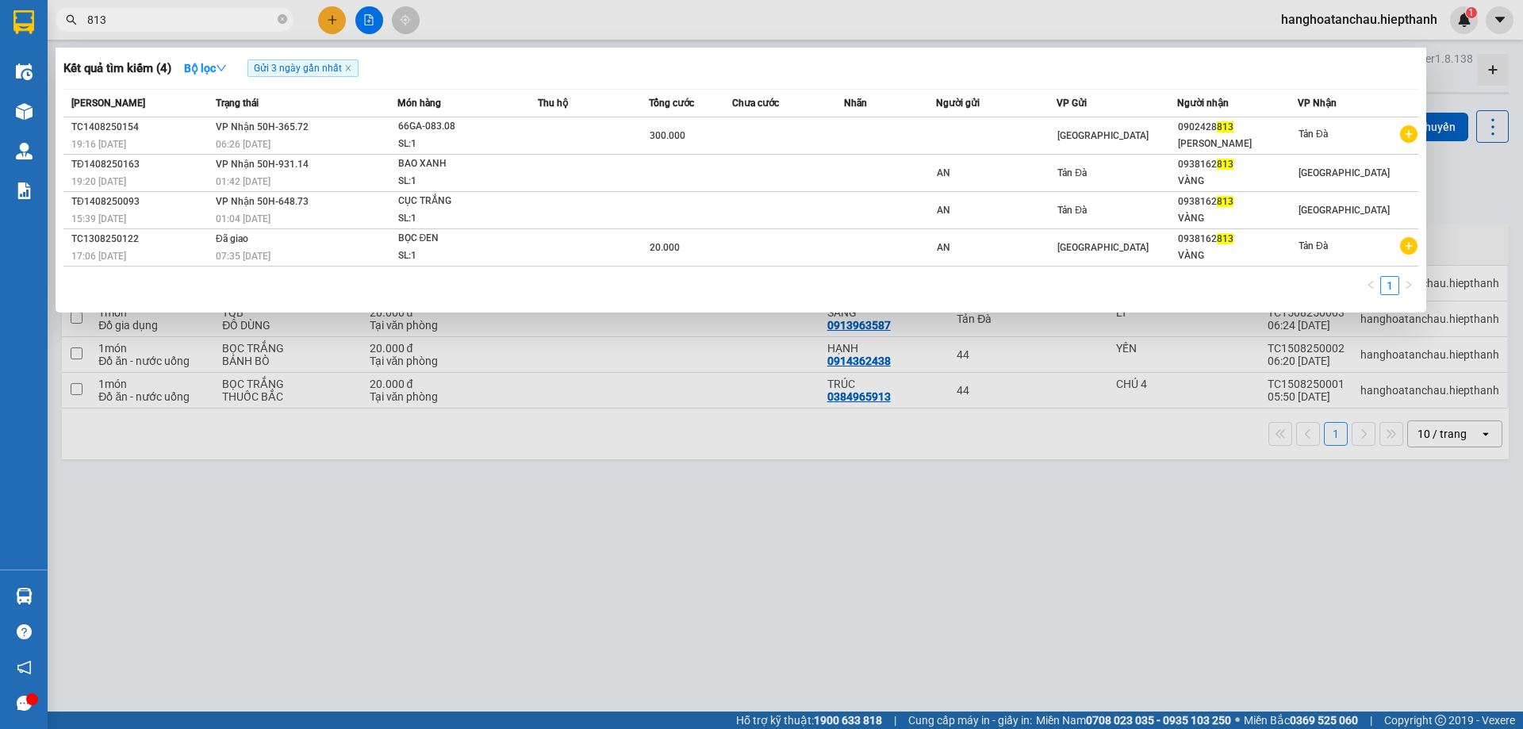
type input "813"
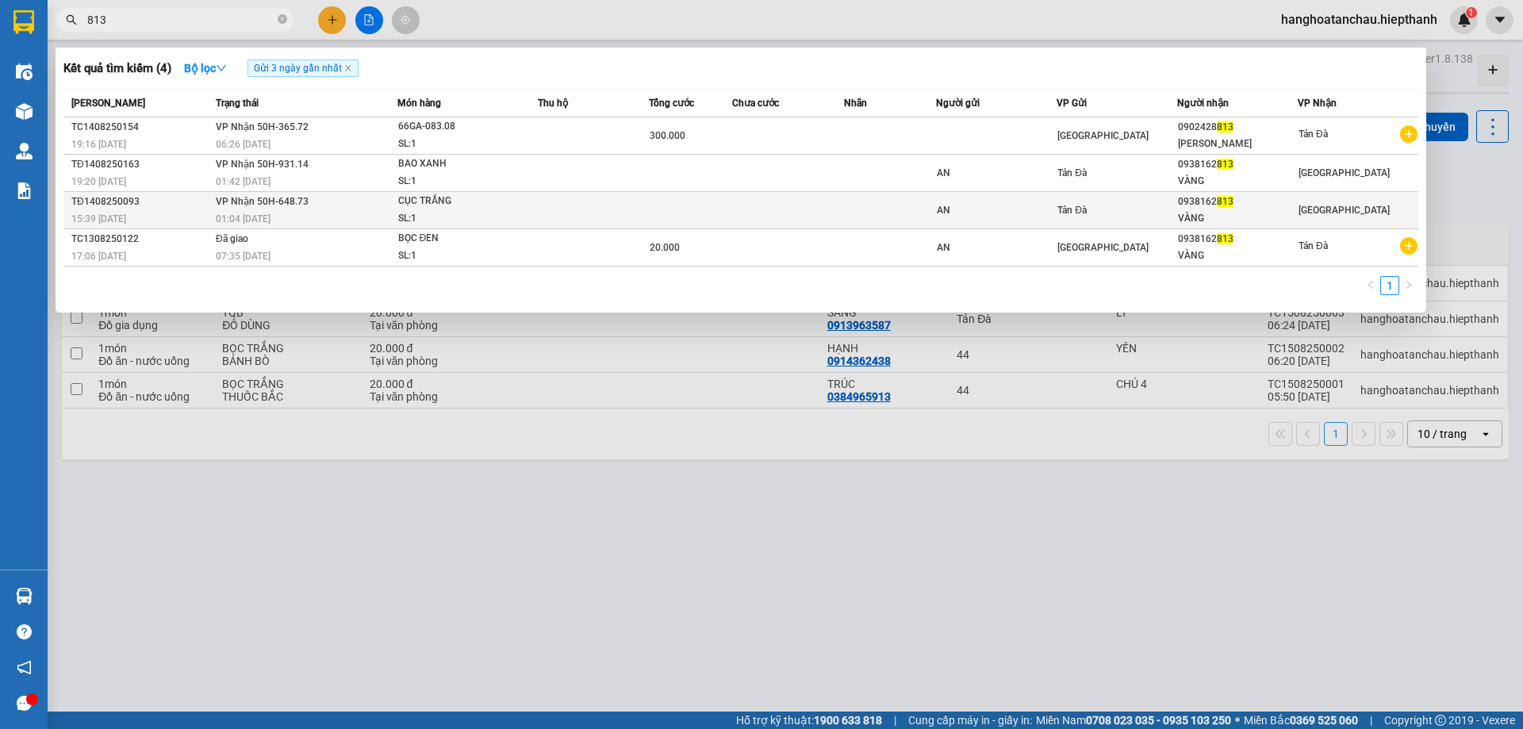
click at [274, 203] on span "VP Nhận 50H-648.73" at bounding box center [262, 201] width 93 height 11
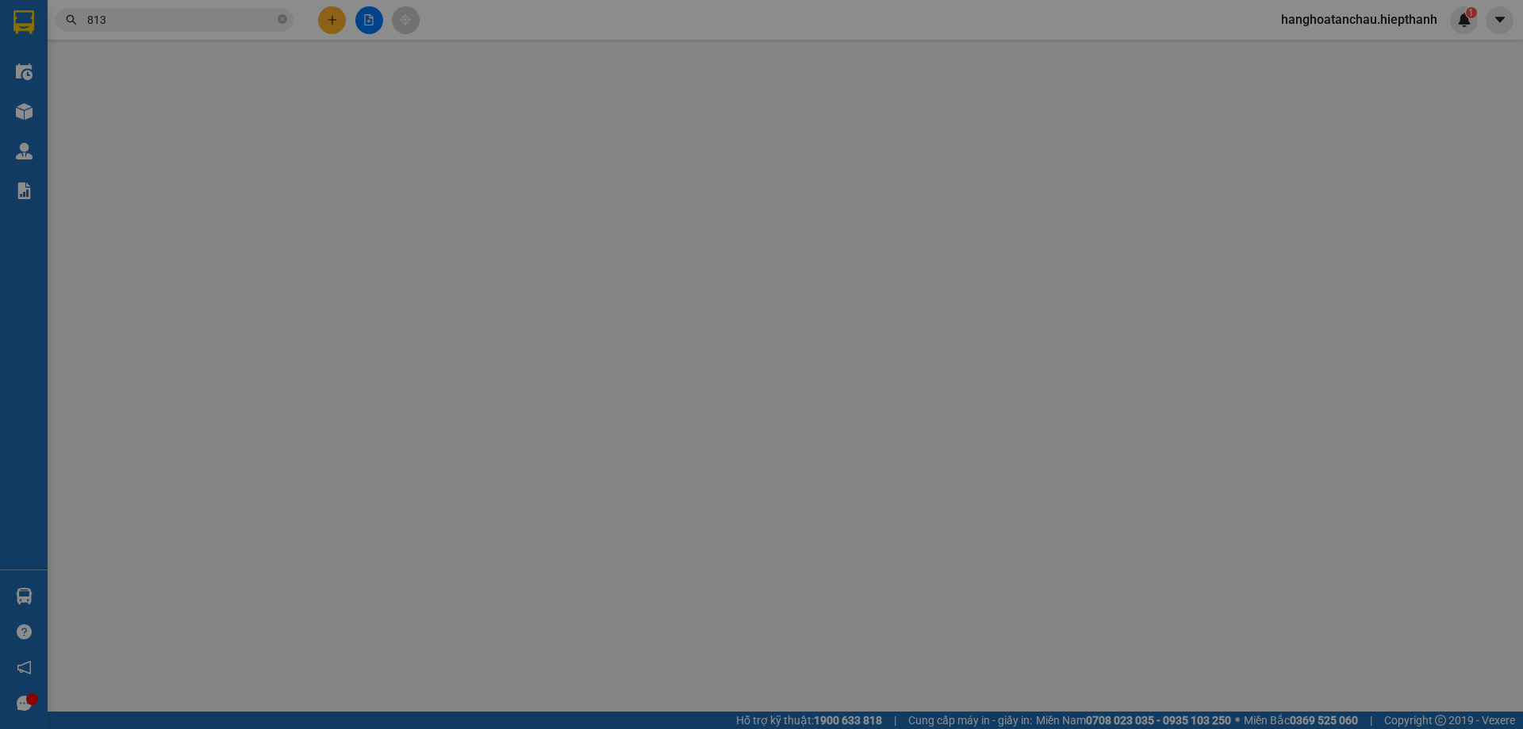
type input "AN"
type input "0938162813"
type input "VÀNG"
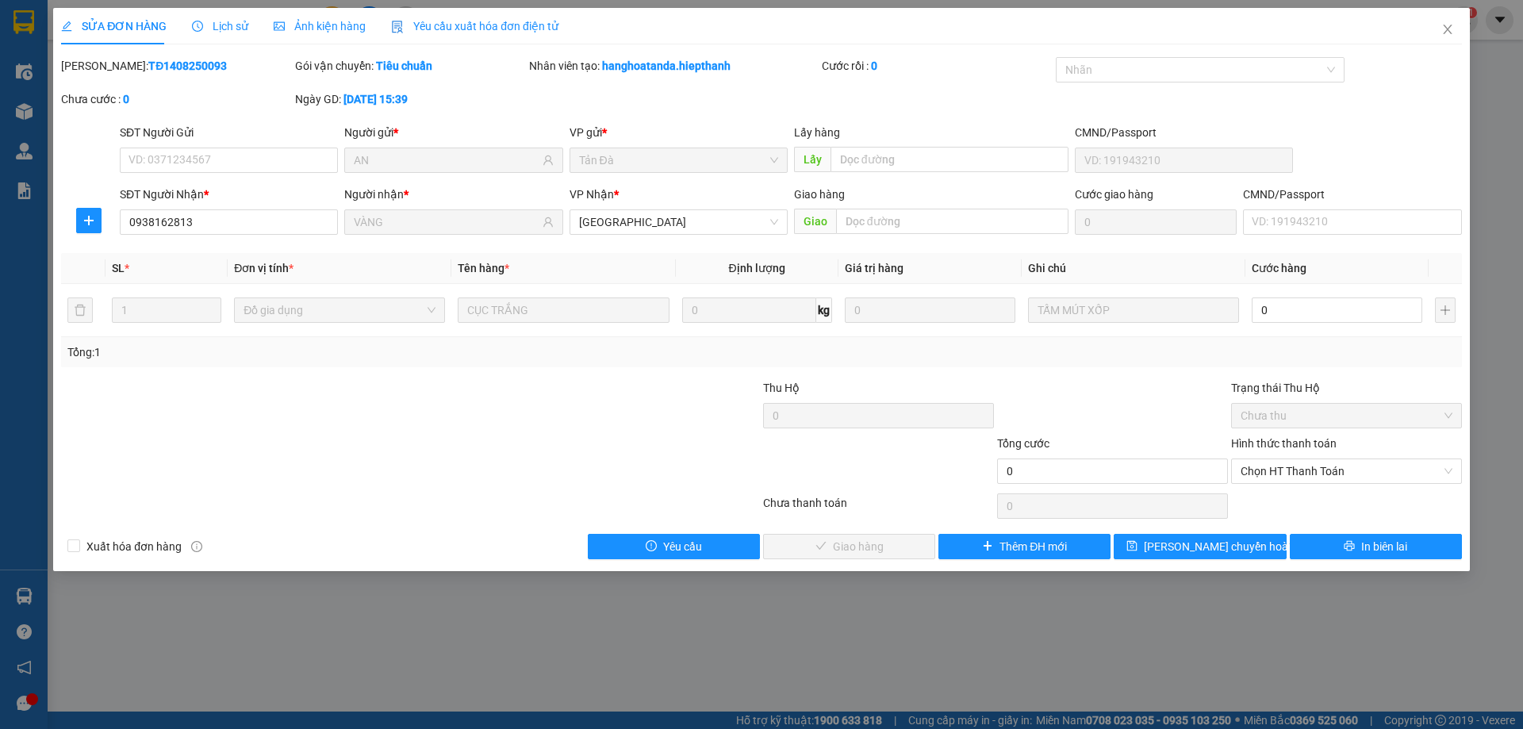
click at [236, 23] on span "Lịch sử" at bounding box center [220, 26] width 56 height 13
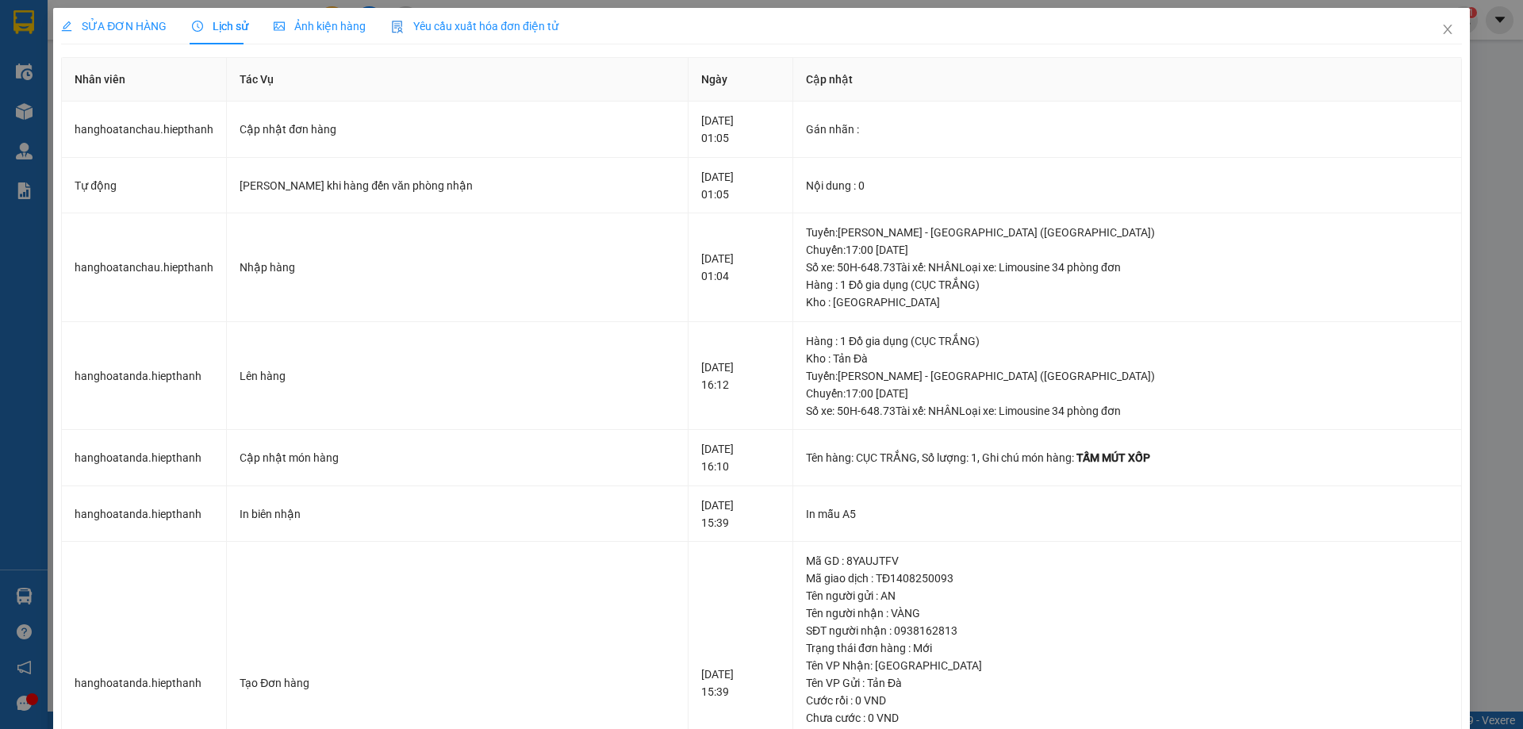
click at [158, 27] on span "SỬA ĐƠN HÀNG" at bounding box center [113, 26] width 105 height 13
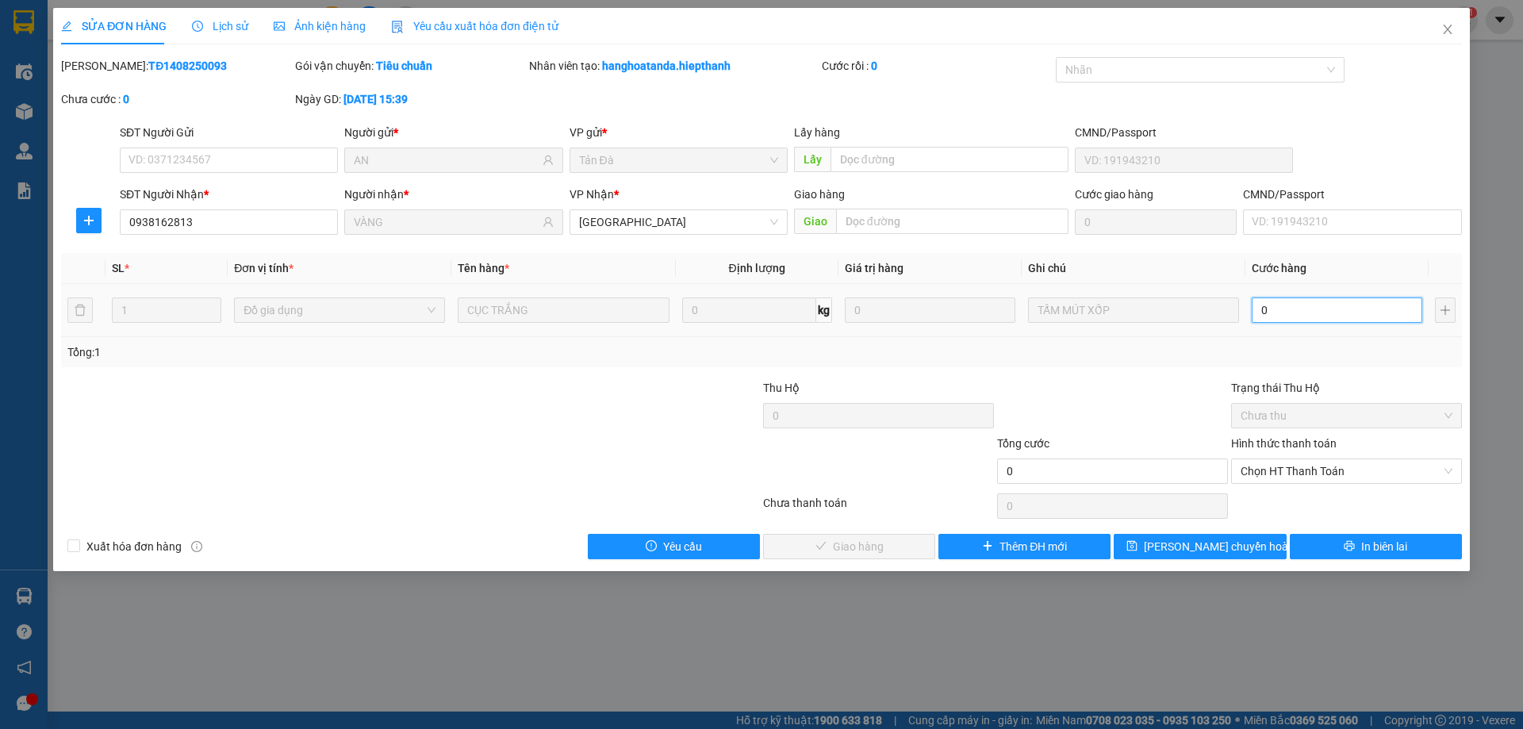
click at [1386, 305] on input "0" at bounding box center [1336, 309] width 170 height 25
type input "3"
type input "30"
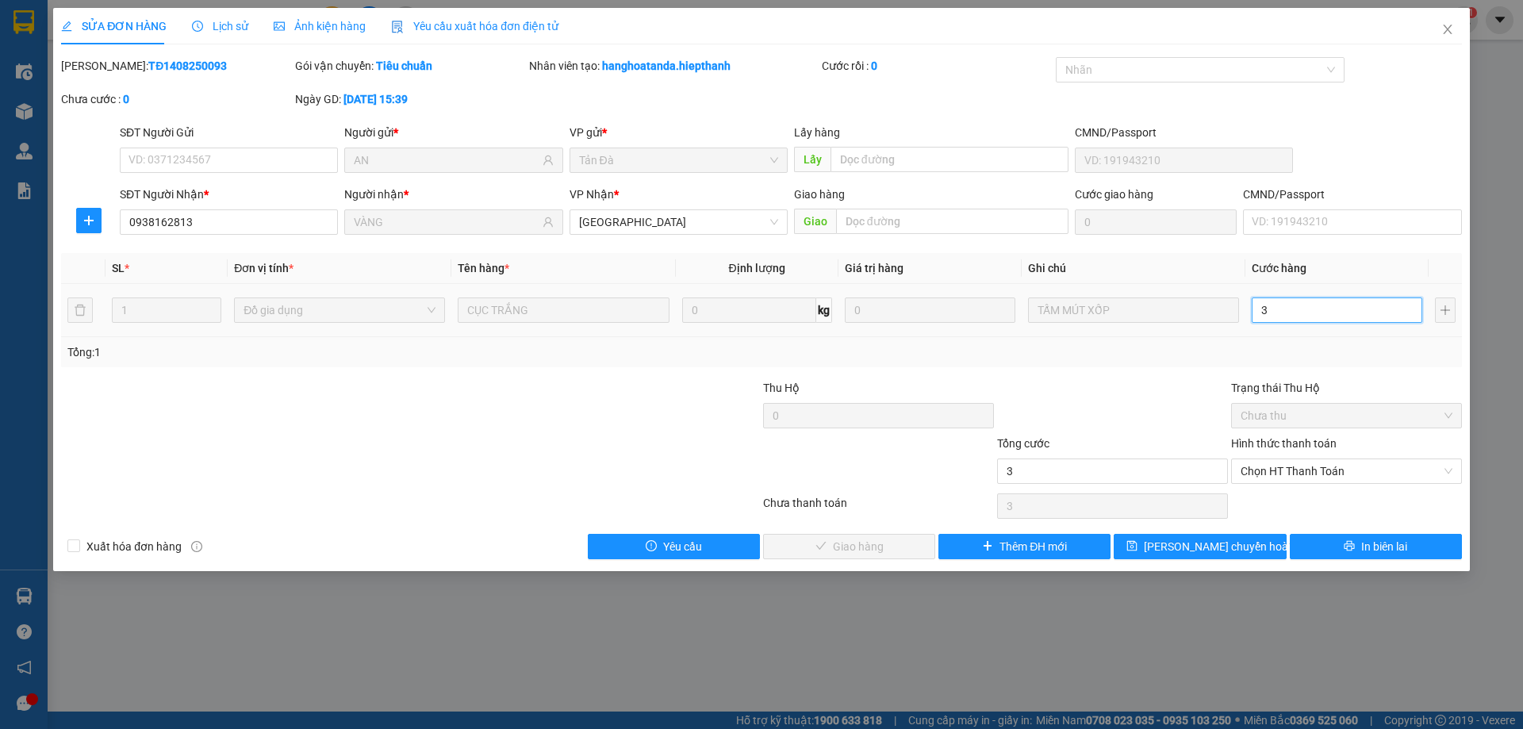
type input "30"
type input "30.000"
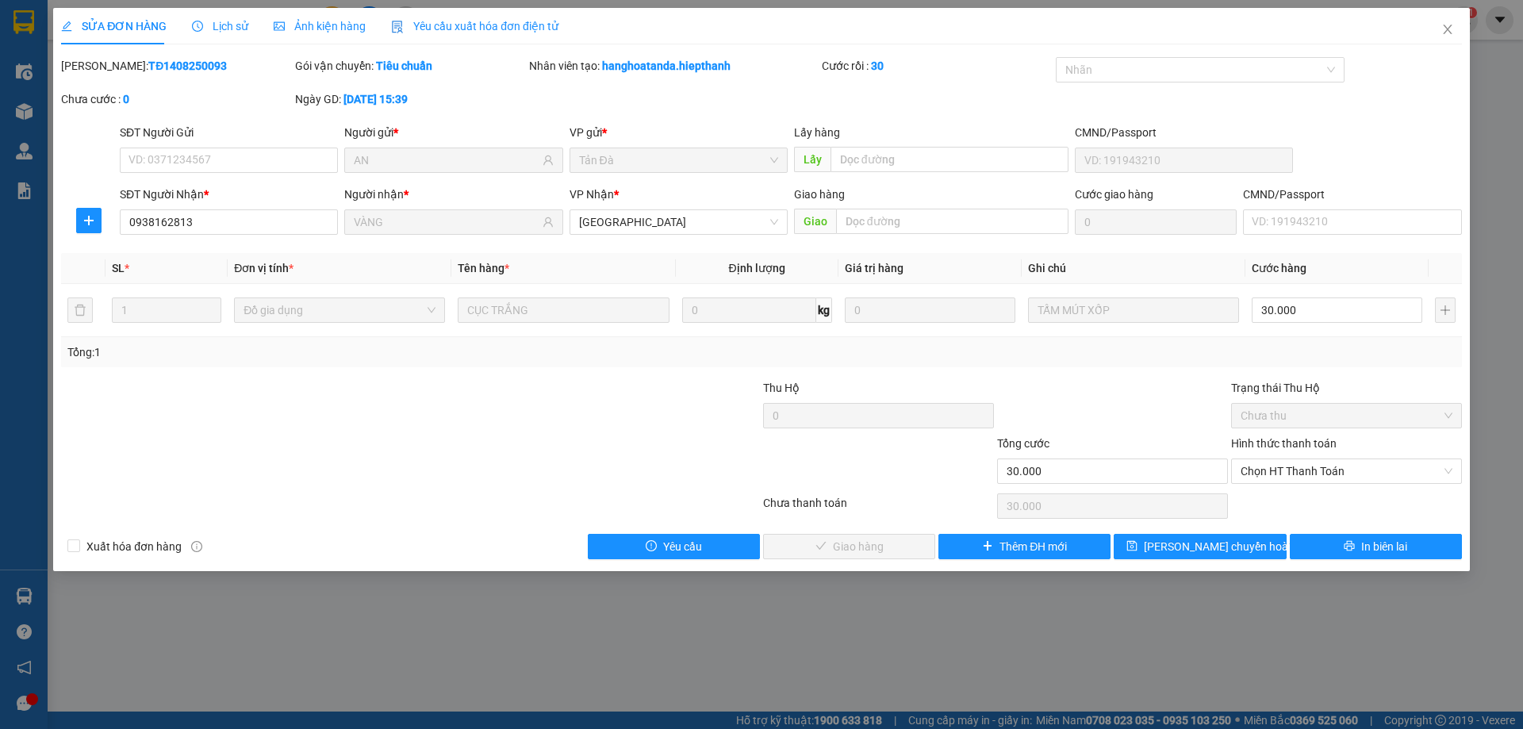
click at [1239, 379] on div "Trạng thái Thu Hộ" at bounding box center [1346, 387] width 231 height 17
click at [1270, 481] on span "Chọn HT Thanh Toán" at bounding box center [1346, 471] width 212 height 24
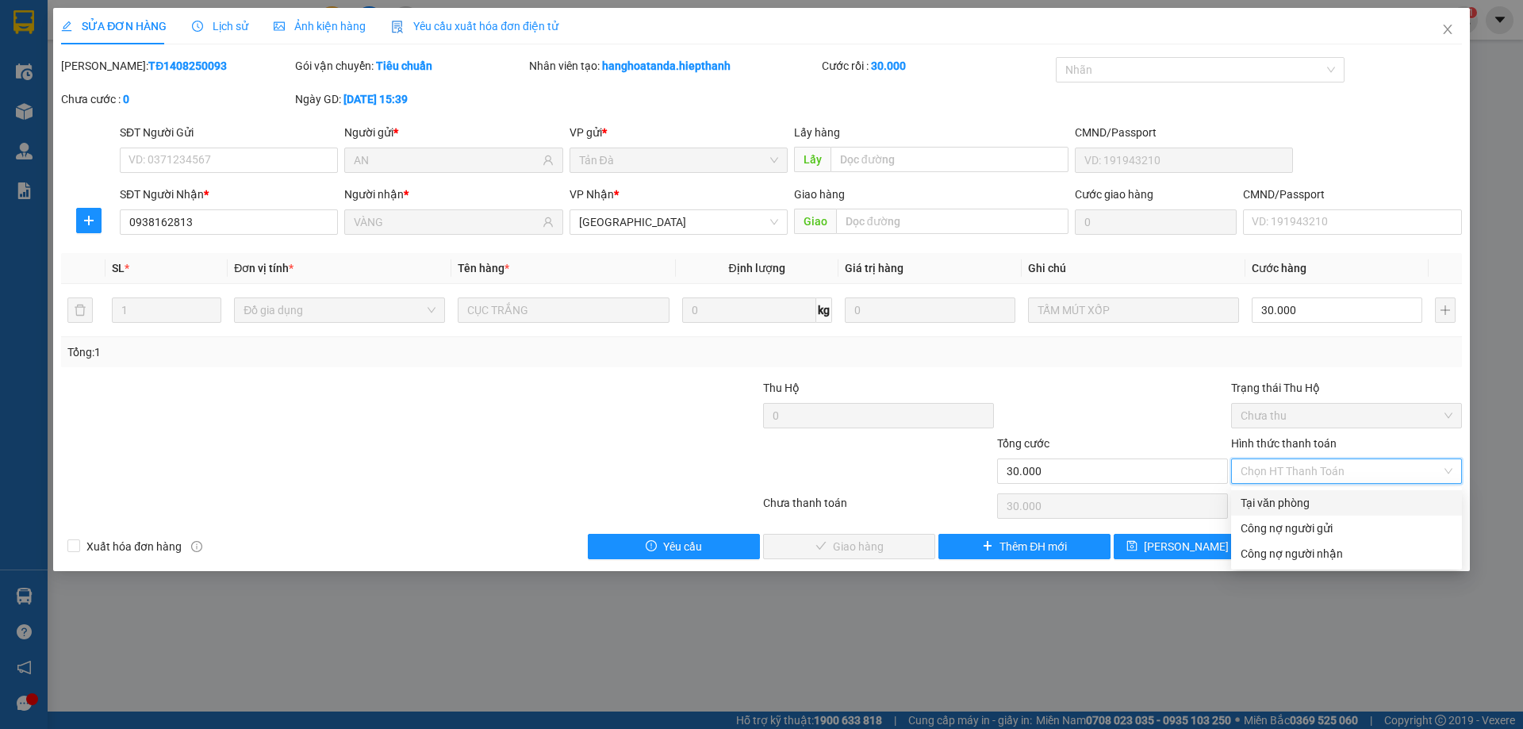
click at [1274, 497] on div "Tại văn phòng" at bounding box center [1346, 502] width 212 height 17
type input "0"
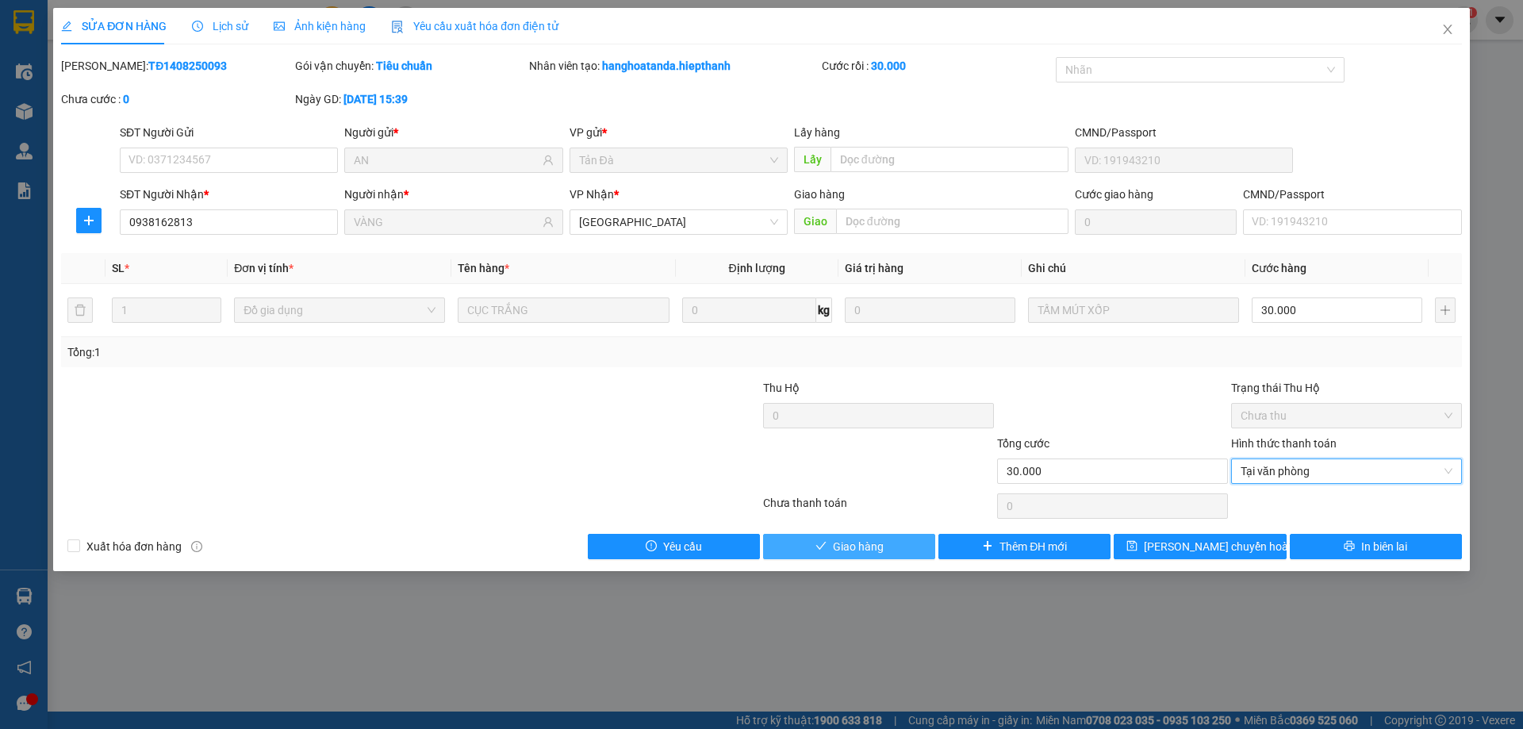
click at [882, 536] on button "Giao hàng" at bounding box center [849, 546] width 172 height 25
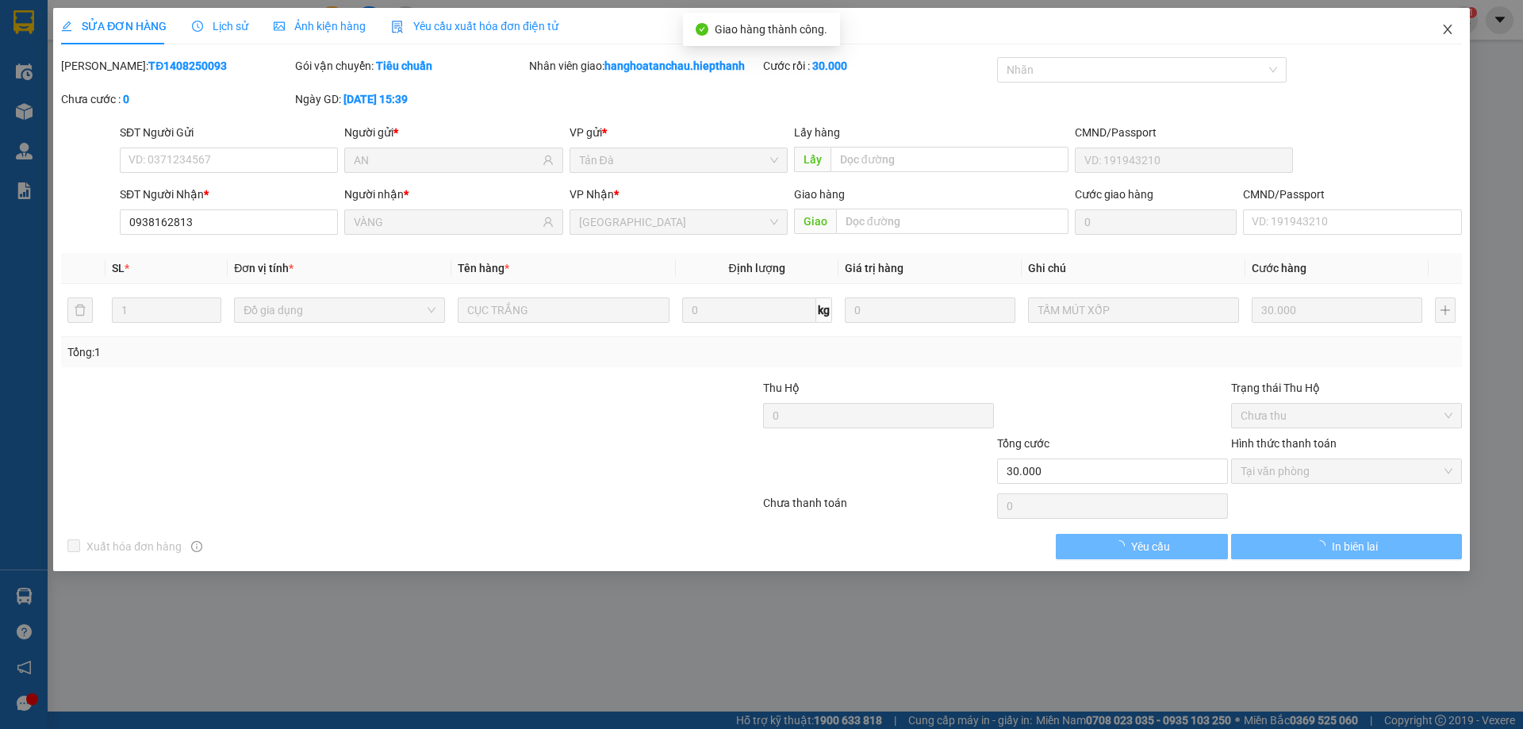
click at [1448, 36] on icon "close" at bounding box center [1447, 29] width 13 height 13
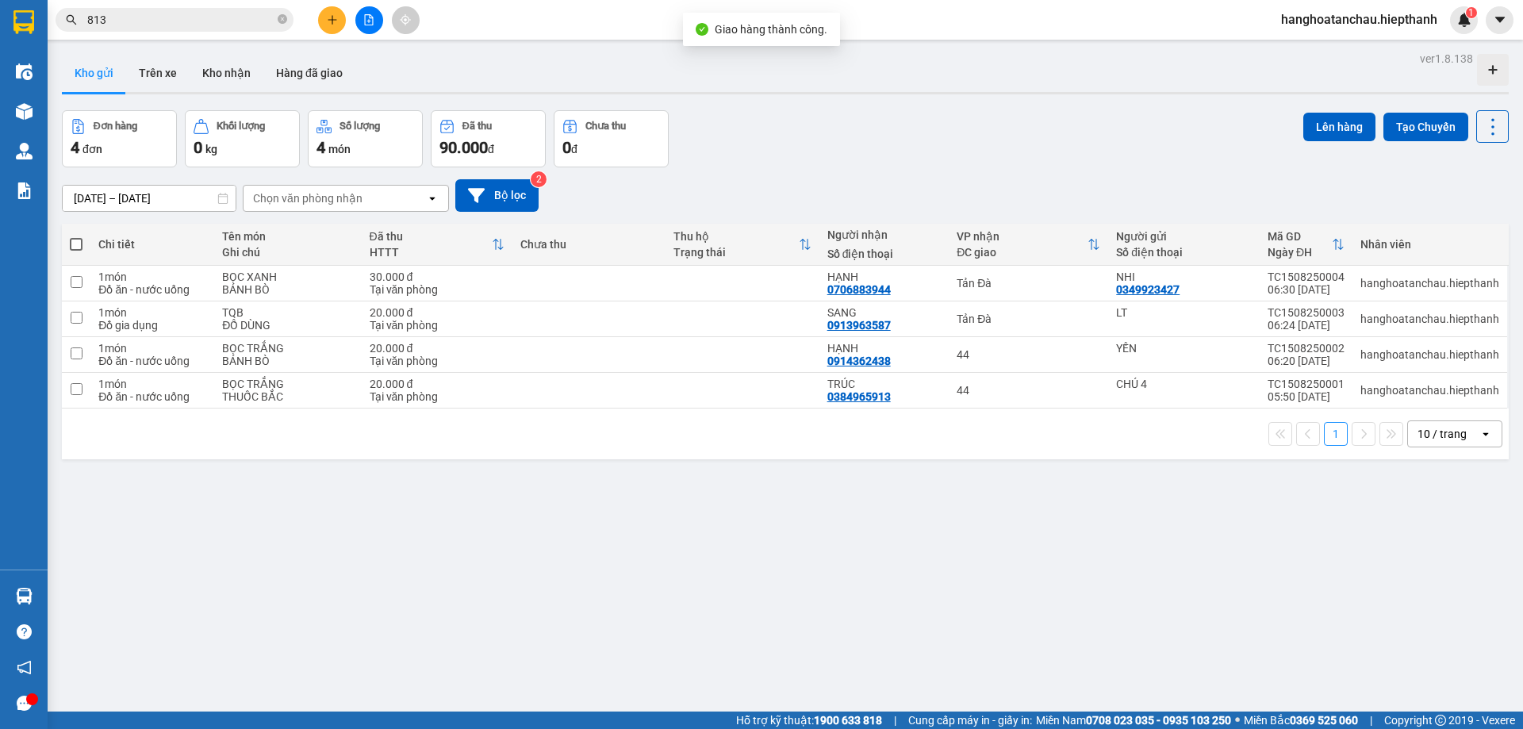
click at [195, 26] on input "813" at bounding box center [180, 19] width 187 height 17
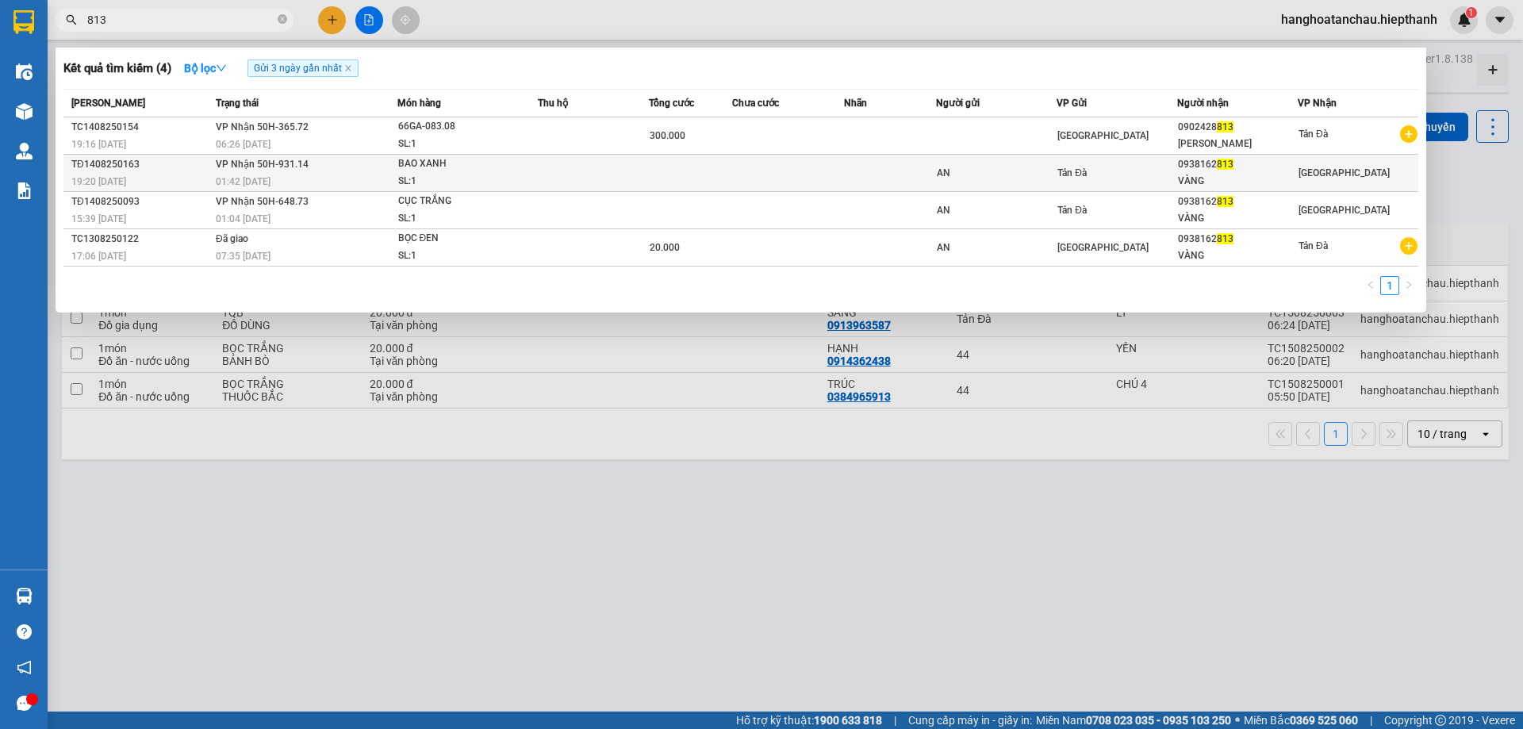
click at [1061, 170] on span "Tản Đà" at bounding box center [1071, 172] width 29 height 11
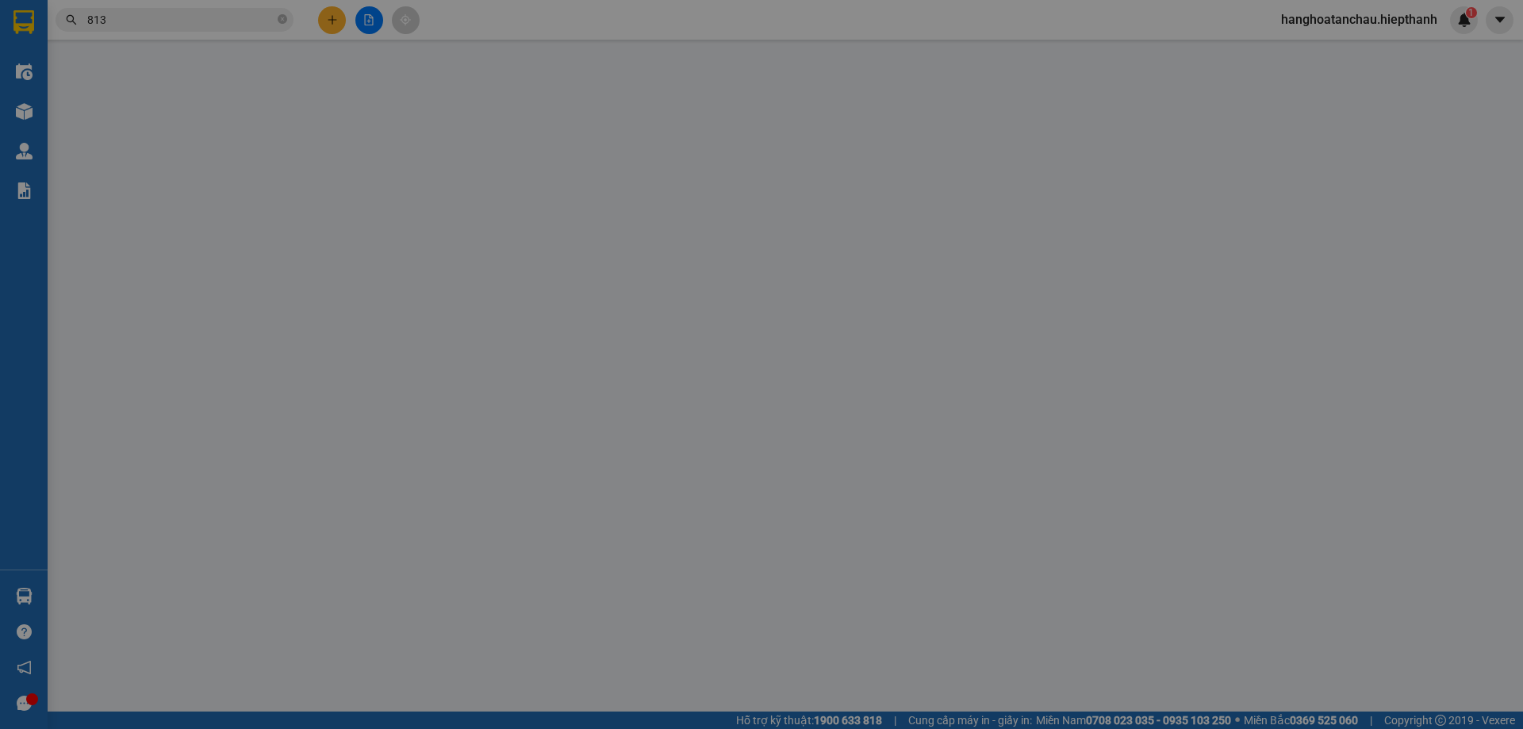
type input "AN"
type input "0938162813"
type input "VÀNG"
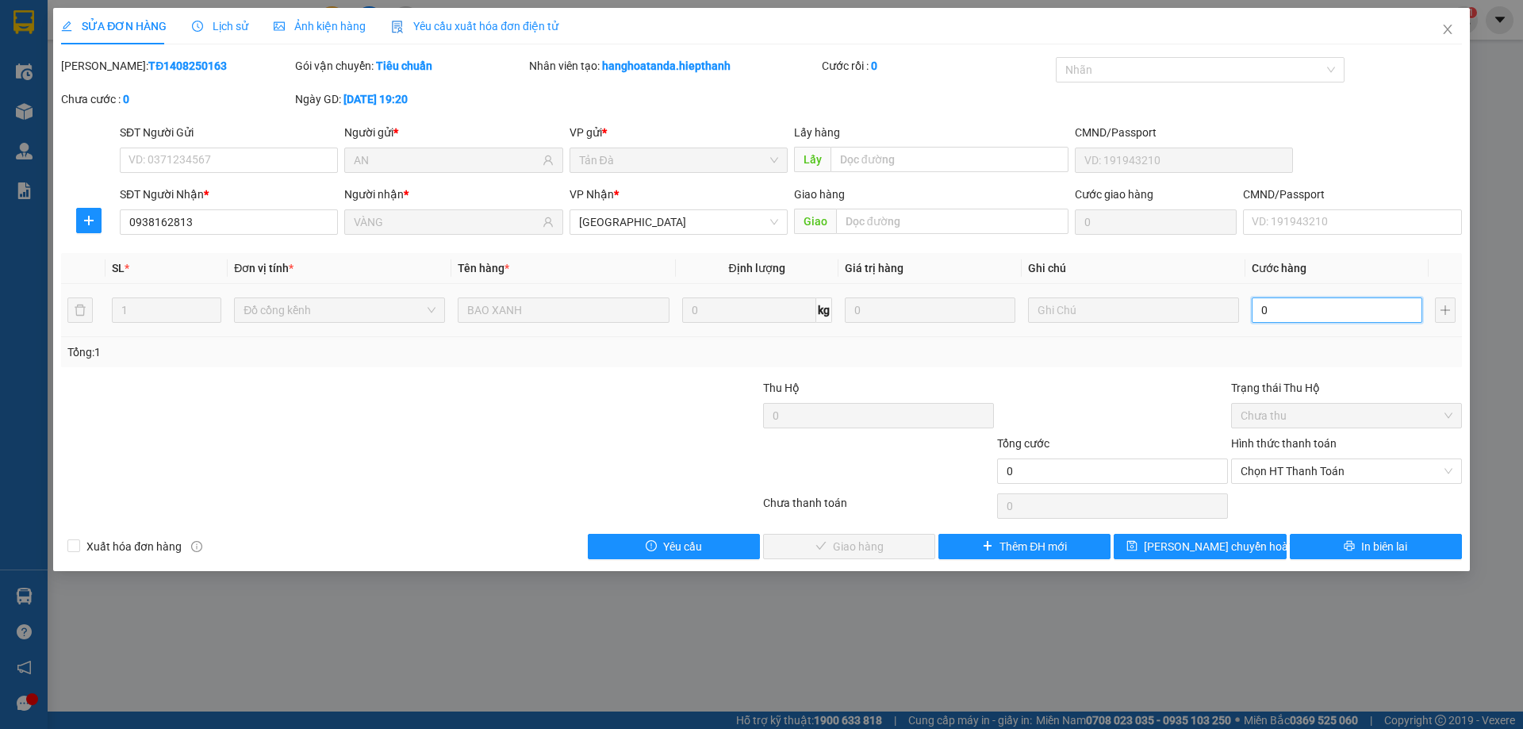
click at [1282, 308] on input "0" at bounding box center [1336, 309] width 170 height 25
type input "3"
type input "30"
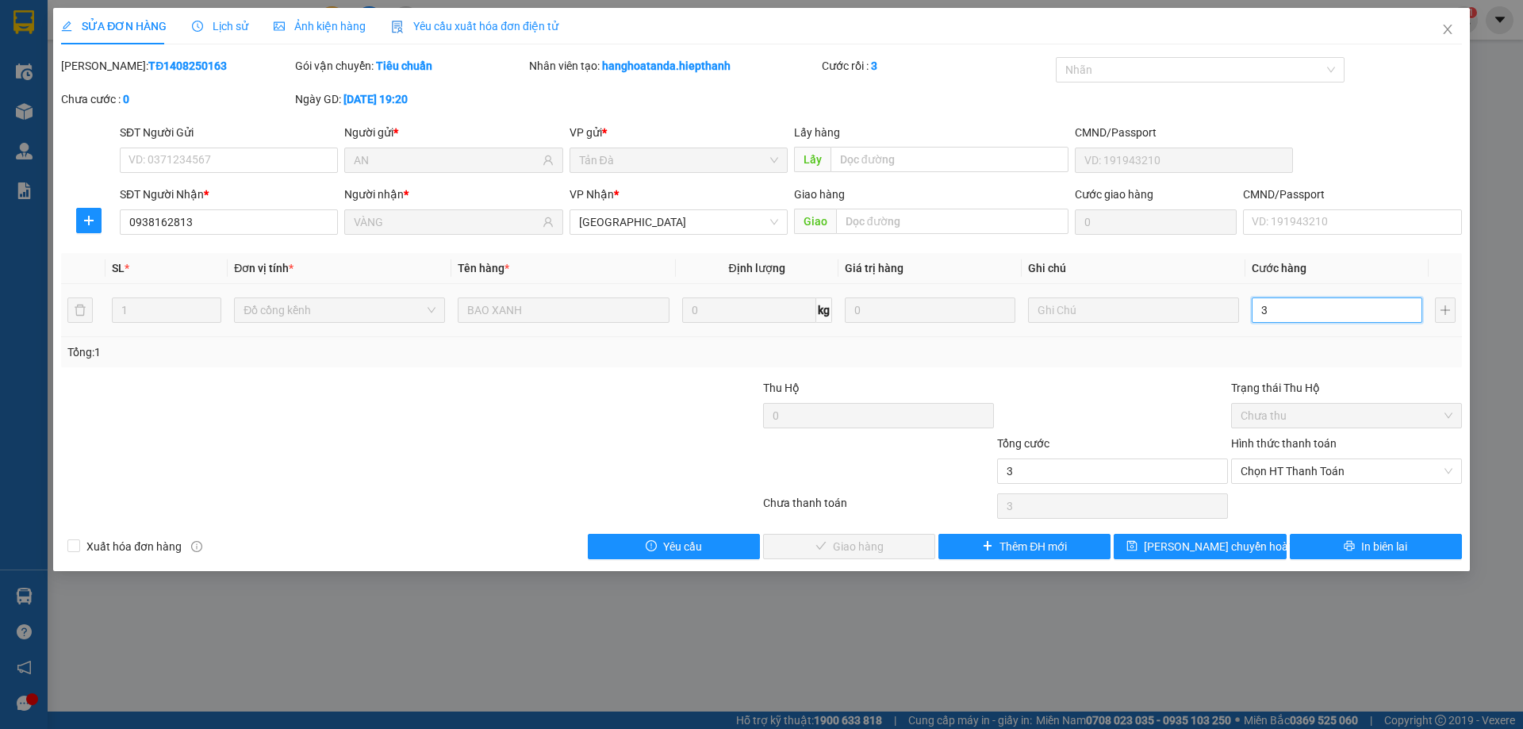
type input "30"
type input "30.000"
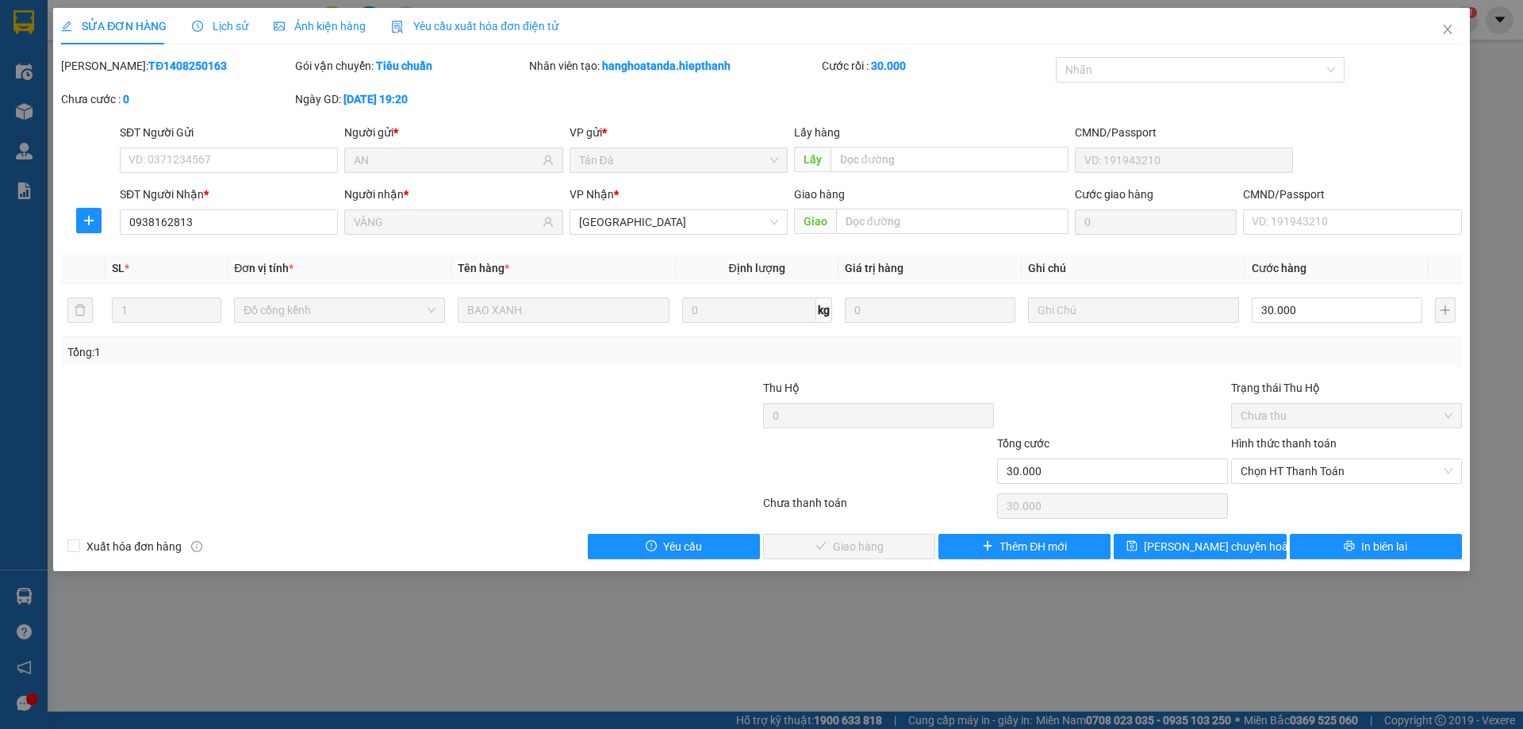
drag, startPoint x: 1178, startPoint y: 352, endPoint x: 1205, endPoint y: 411, distance: 64.6
click at [1178, 353] on div "Tổng: 1" at bounding box center [761, 351] width 1388 height 17
drag, startPoint x: 1274, startPoint y: 473, endPoint x: 1273, endPoint y: 485, distance: 11.2
click at [1274, 474] on span "Chọn HT Thanh Toán" at bounding box center [1346, 471] width 212 height 24
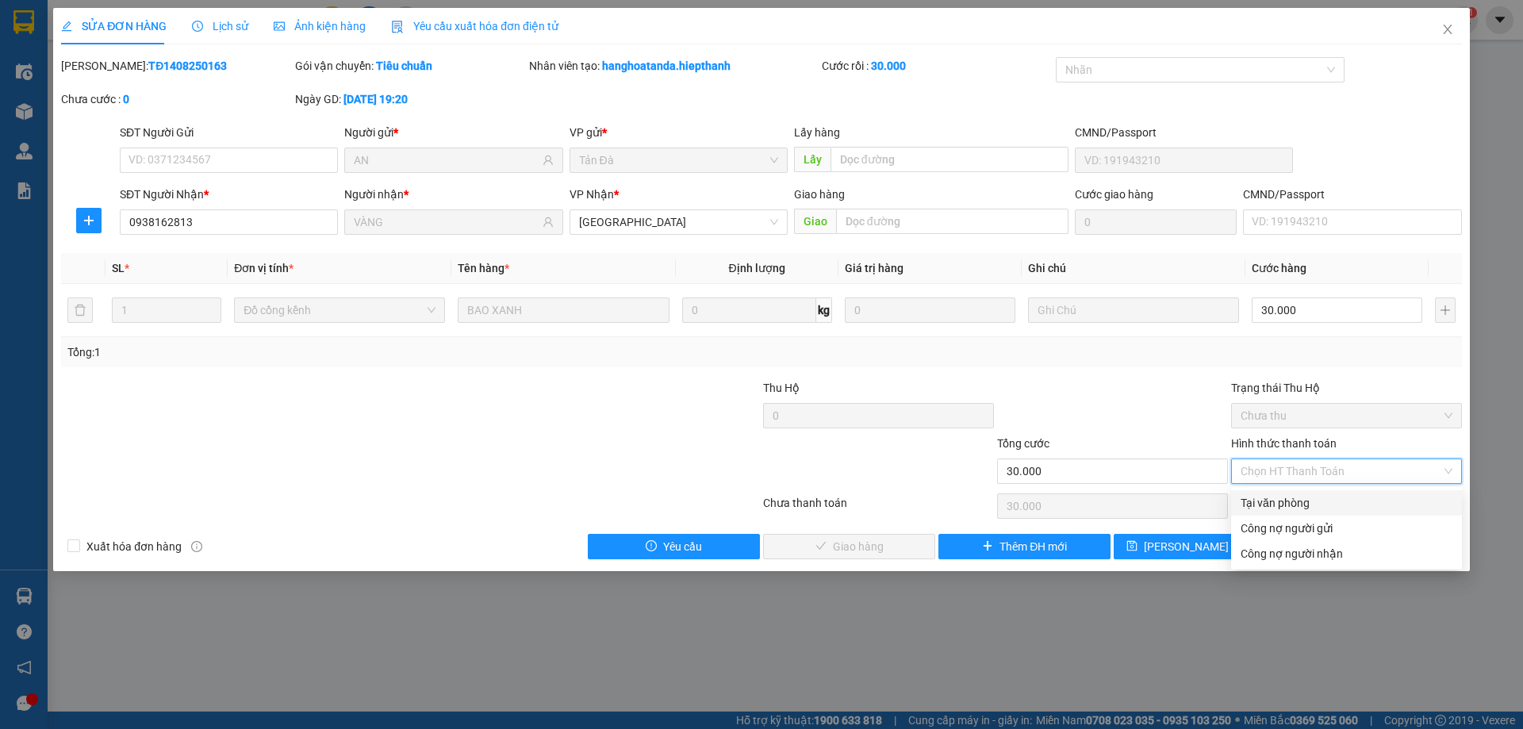
drag, startPoint x: 1273, startPoint y: 485, endPoint x: 1214, endPoint y: 507, distance: 62.7
click at [1268, 500] on div "Tại văn phòng" at bounding box center [1346, 502] width 212 height 17
type input "0"
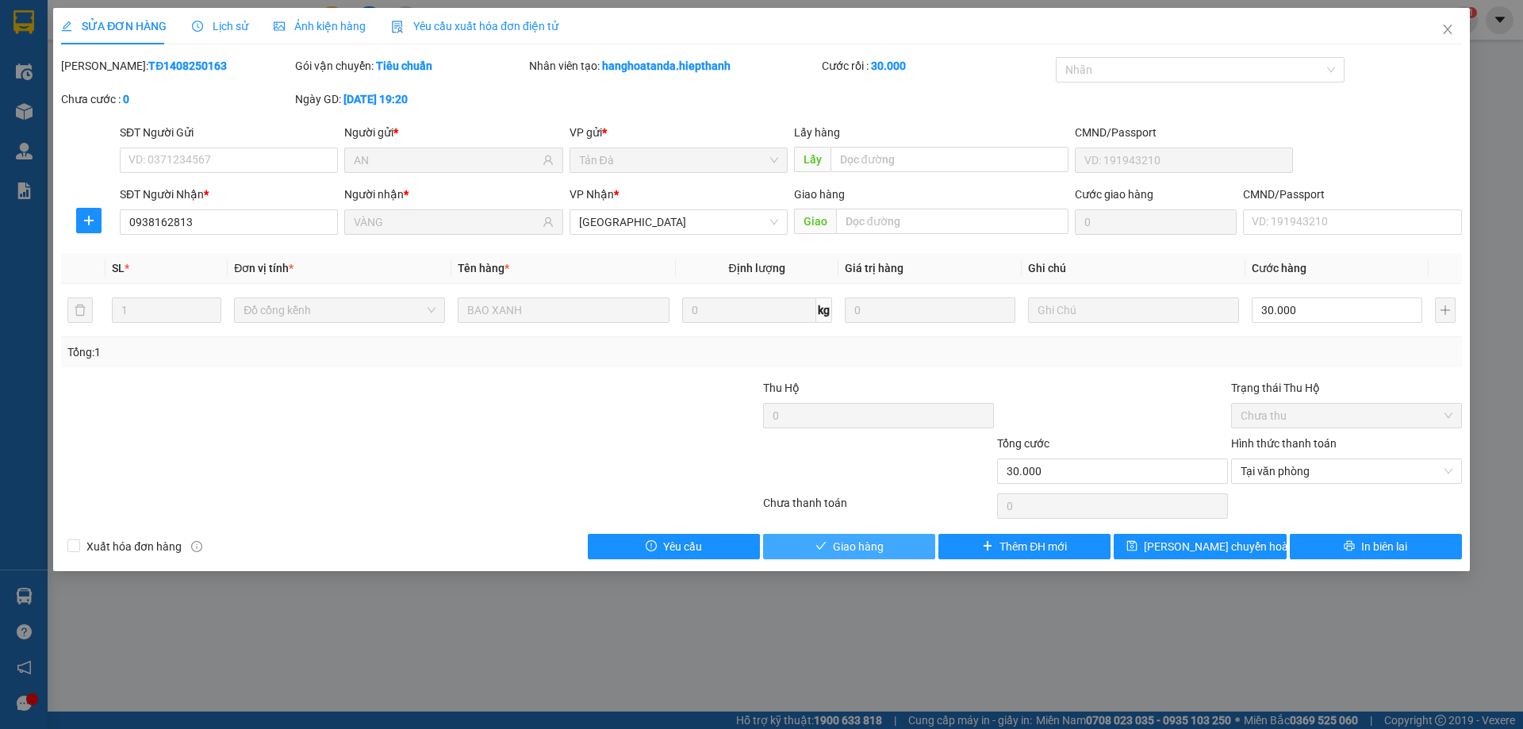
click at [837, 546] on span "Giao hàng" at bounding box center [858, 546] width 51 height 17
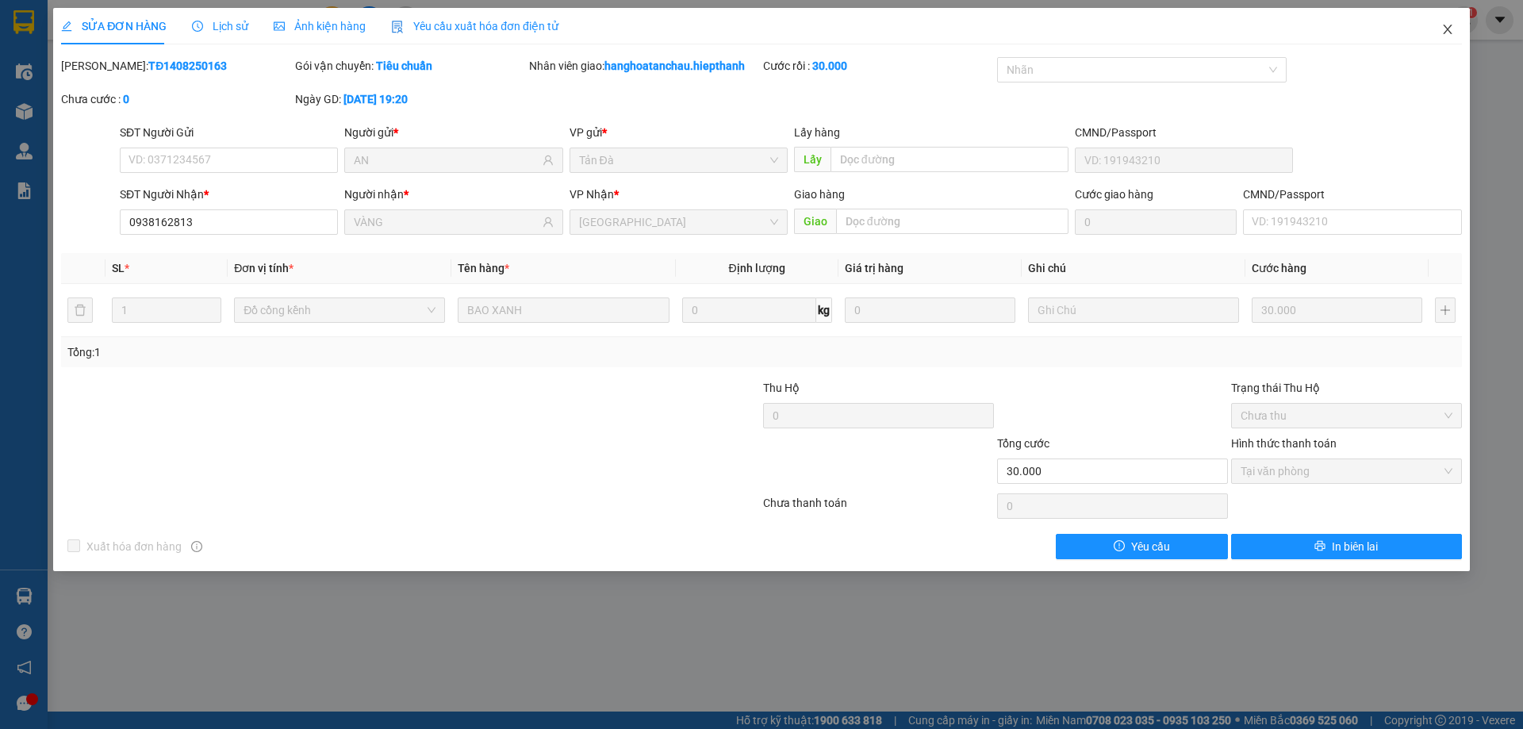
click at [1454, 36] on span "Close" at bounding box center [1447, 30] width 44 height 44
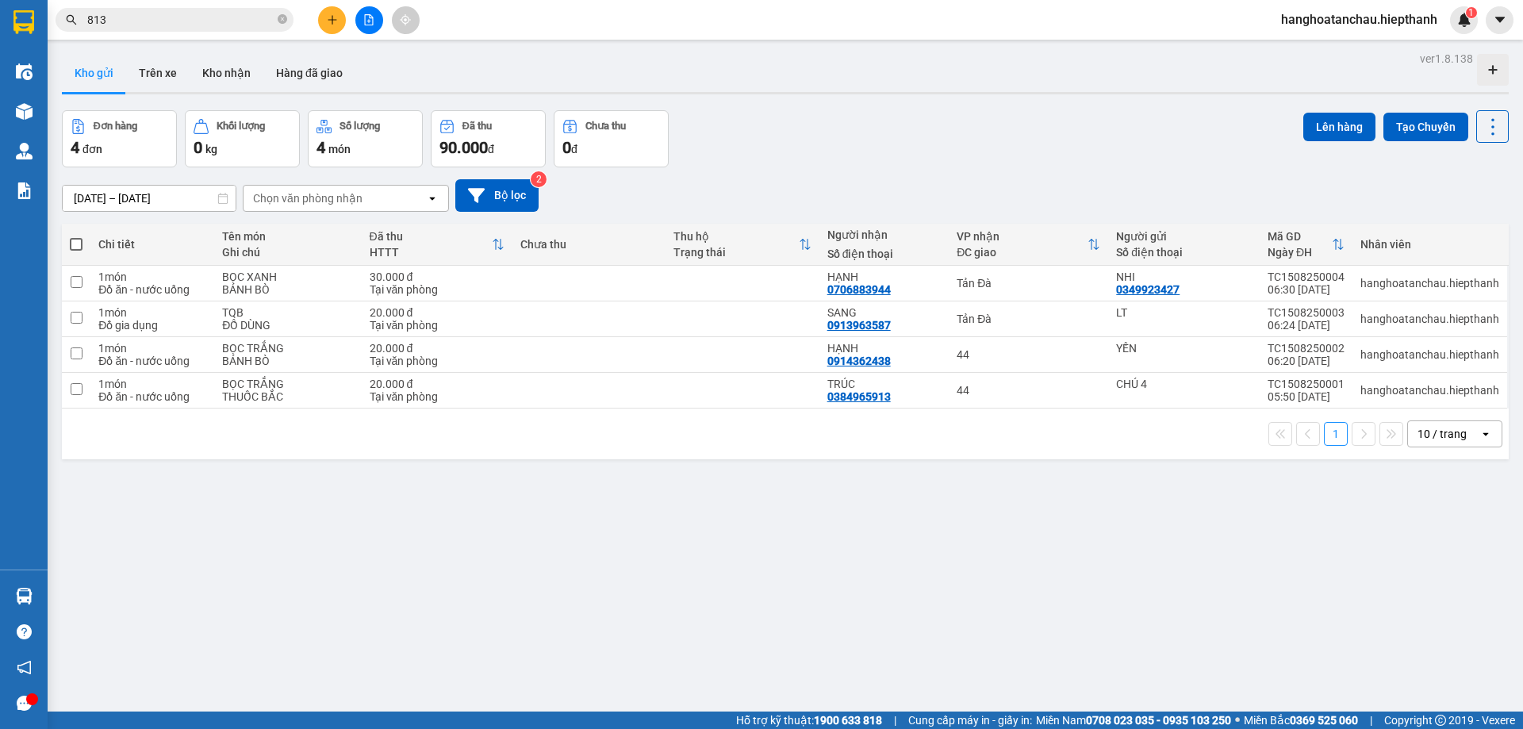
click at [333, 22] on icon "plus" at bounding box center [332, 19] width 11 height 11
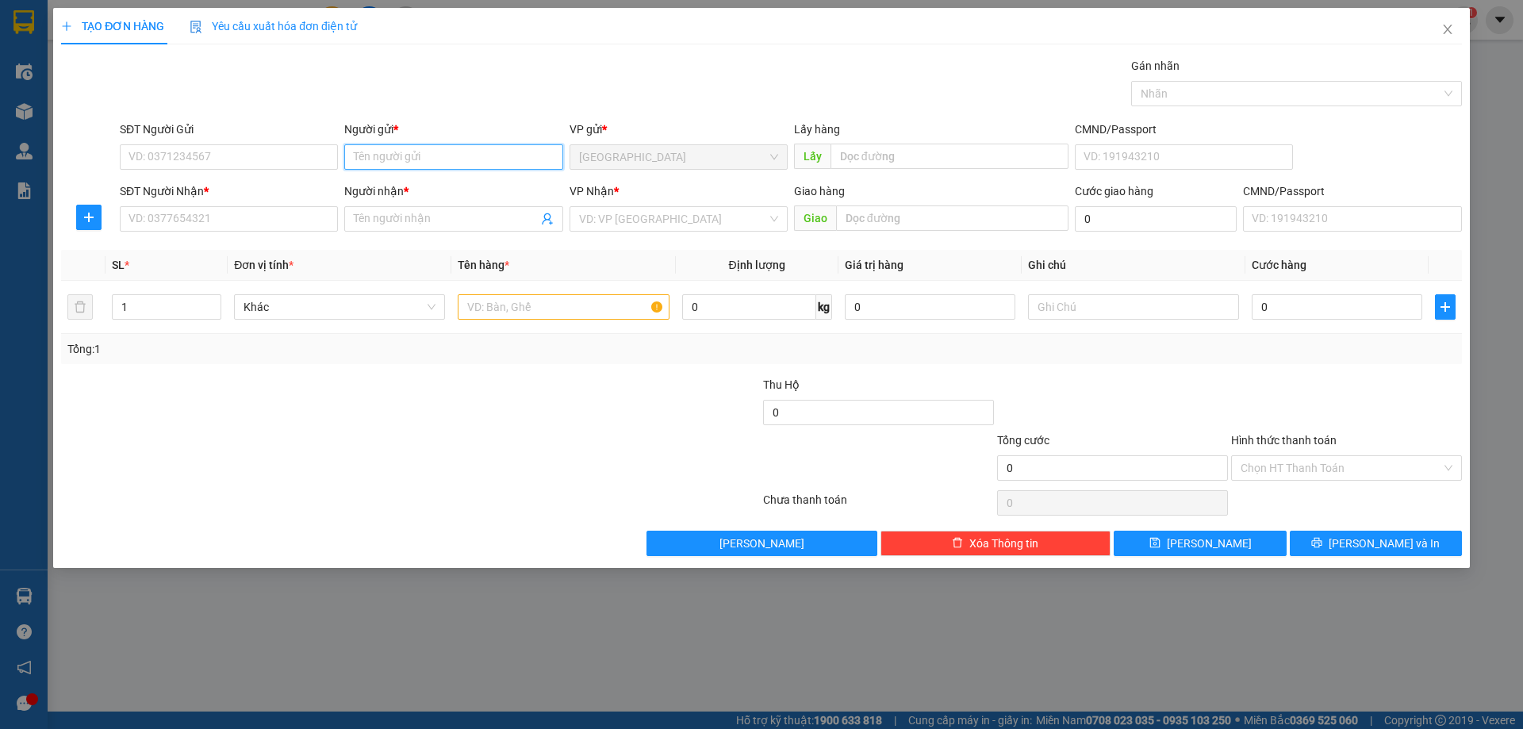
click at [438, 165] on input "Người gửi *" at bounding box center [453, 156] width 218 height 25
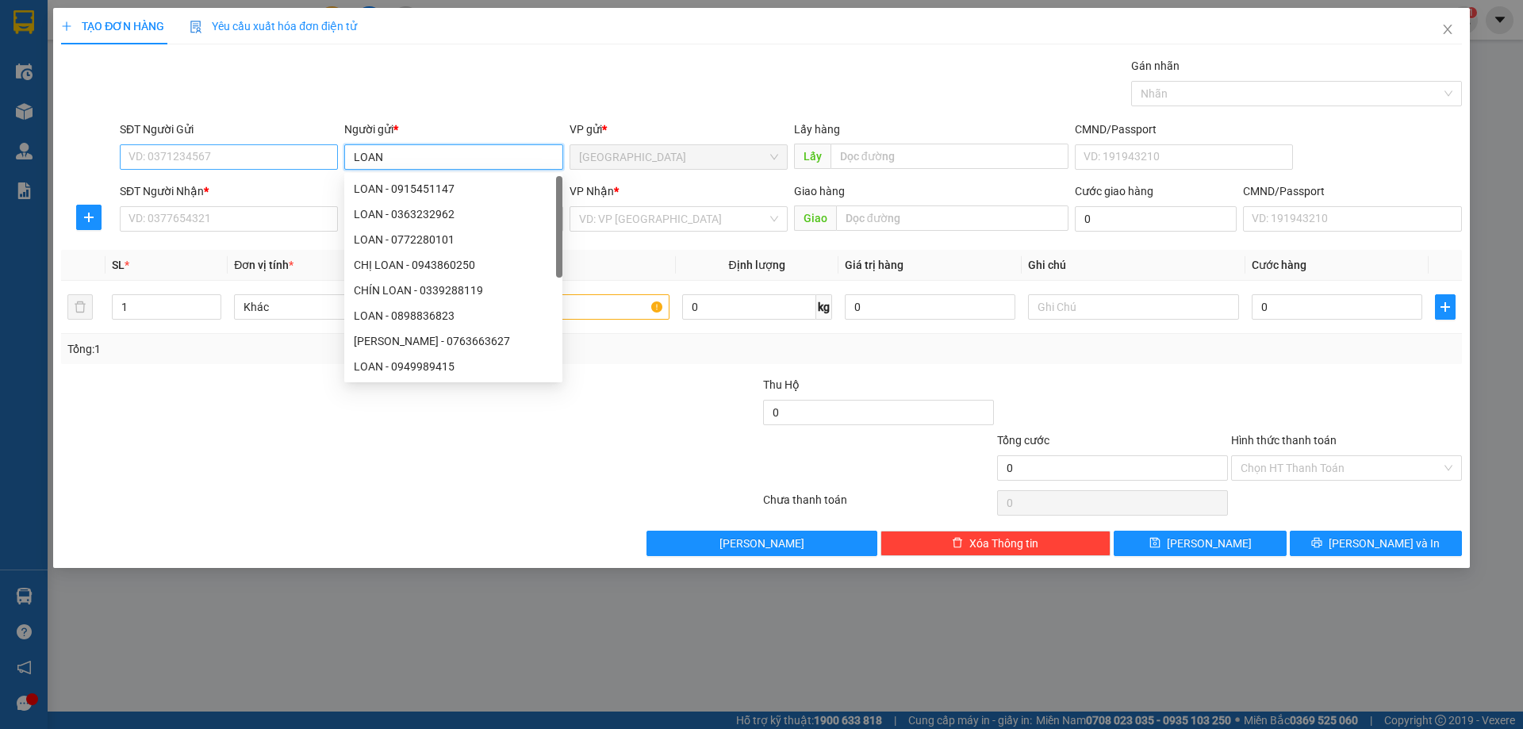
type input "LOAN"
click at [246, 155] on input "SĐT Người Gửi" at bounding box center [229, 156] width 218 height 25
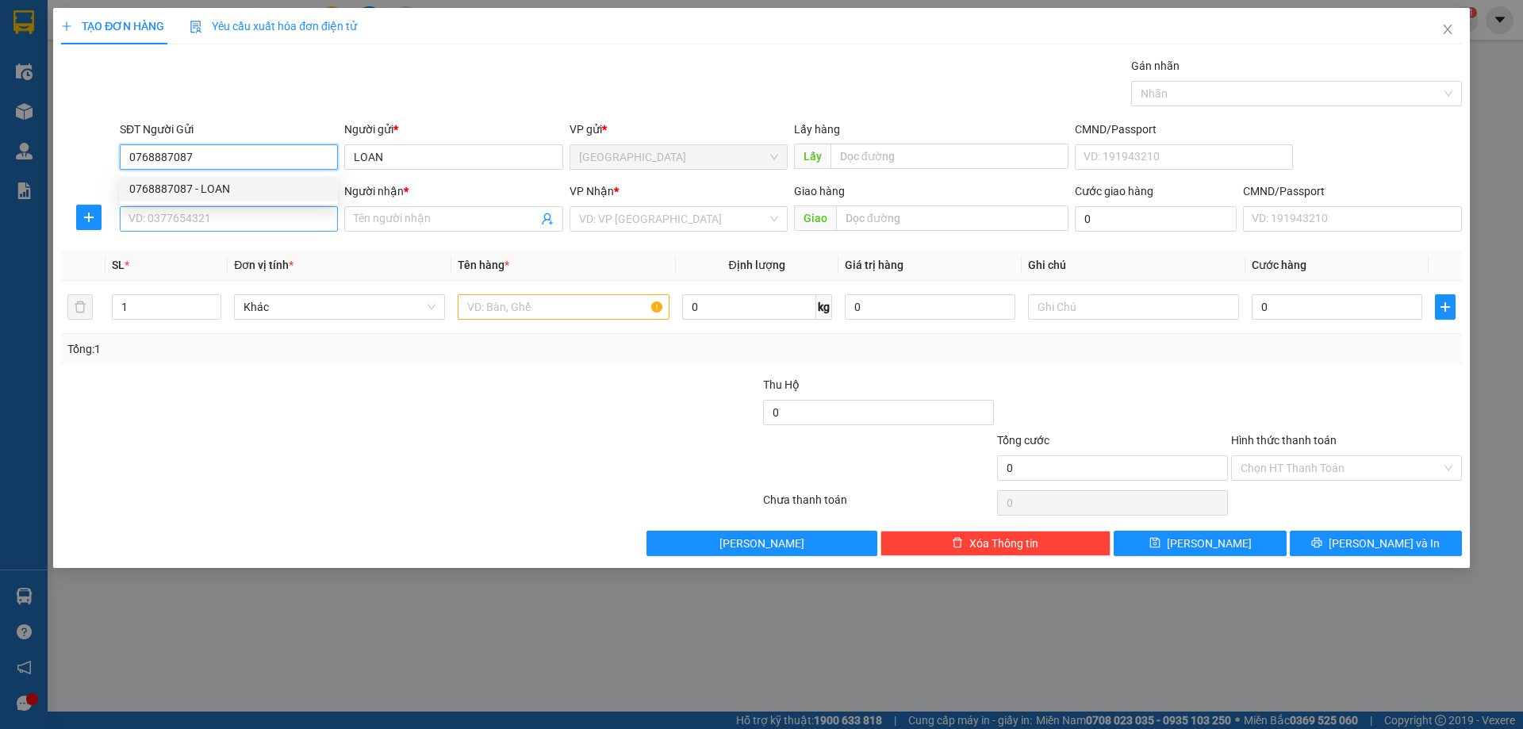
type input "0768887087"
click at [163, 213] on input "SĐT Người Nhận *" at bounding box center [229, 218] width 218 height 25
click at [239, 227] on input "0854377368" at bounding box center [229, 218] width 218 height 25
type input "0854377368"
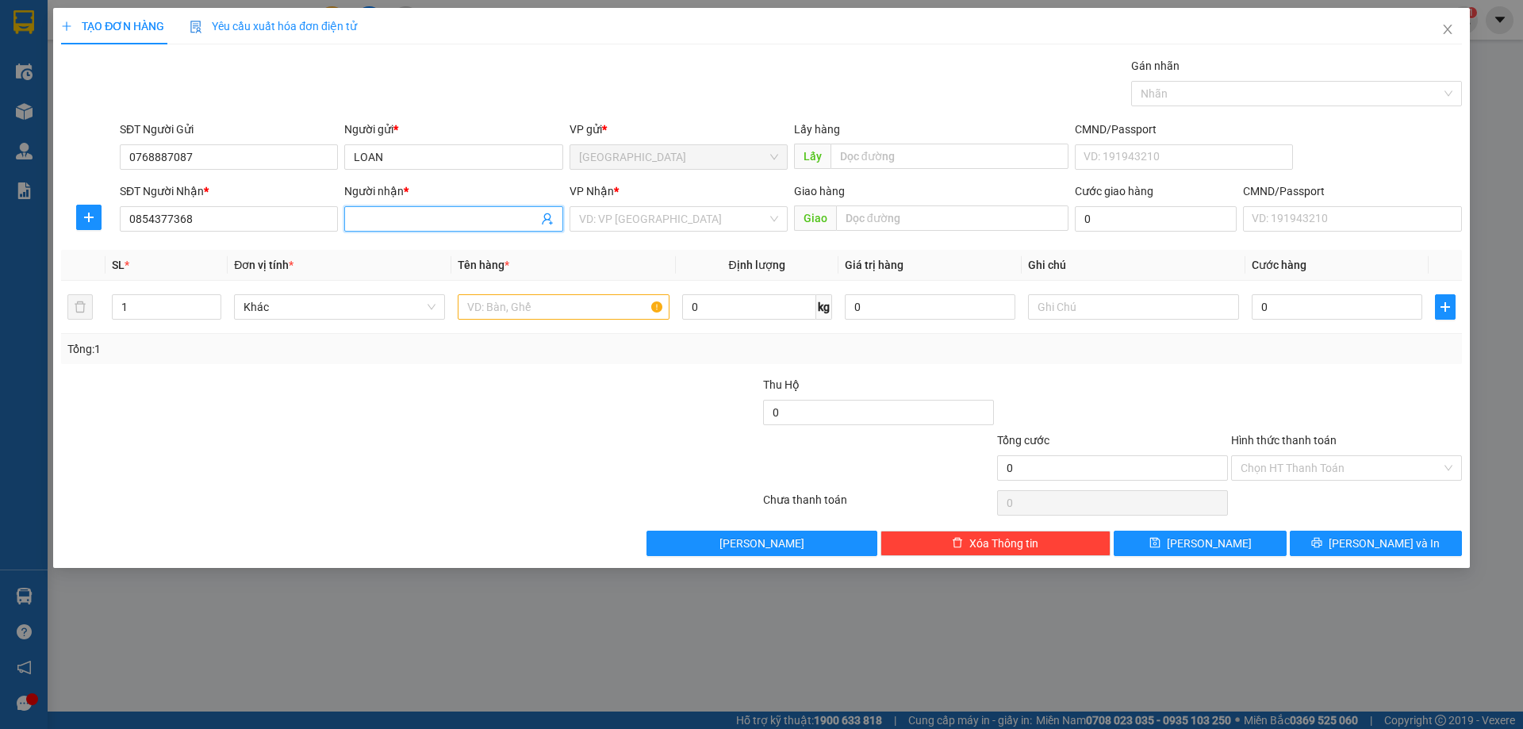
click at [374, 222] on input "Người nhận *" at bounding box center [445, 218] width 183 height 17
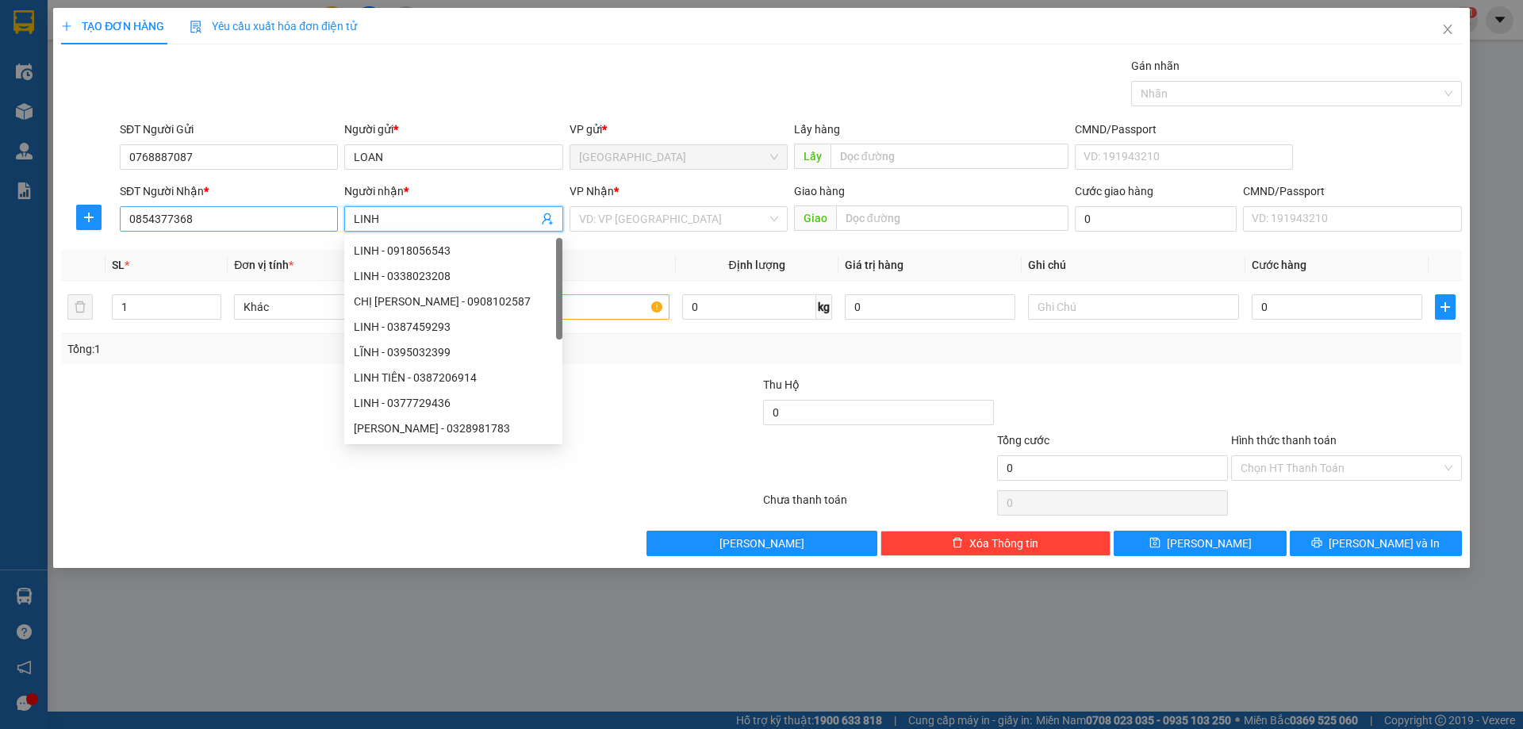
type input "LINH"
click at [207, 216] on input "0854377368" at bounding box center [229, 218] width 218 height 25
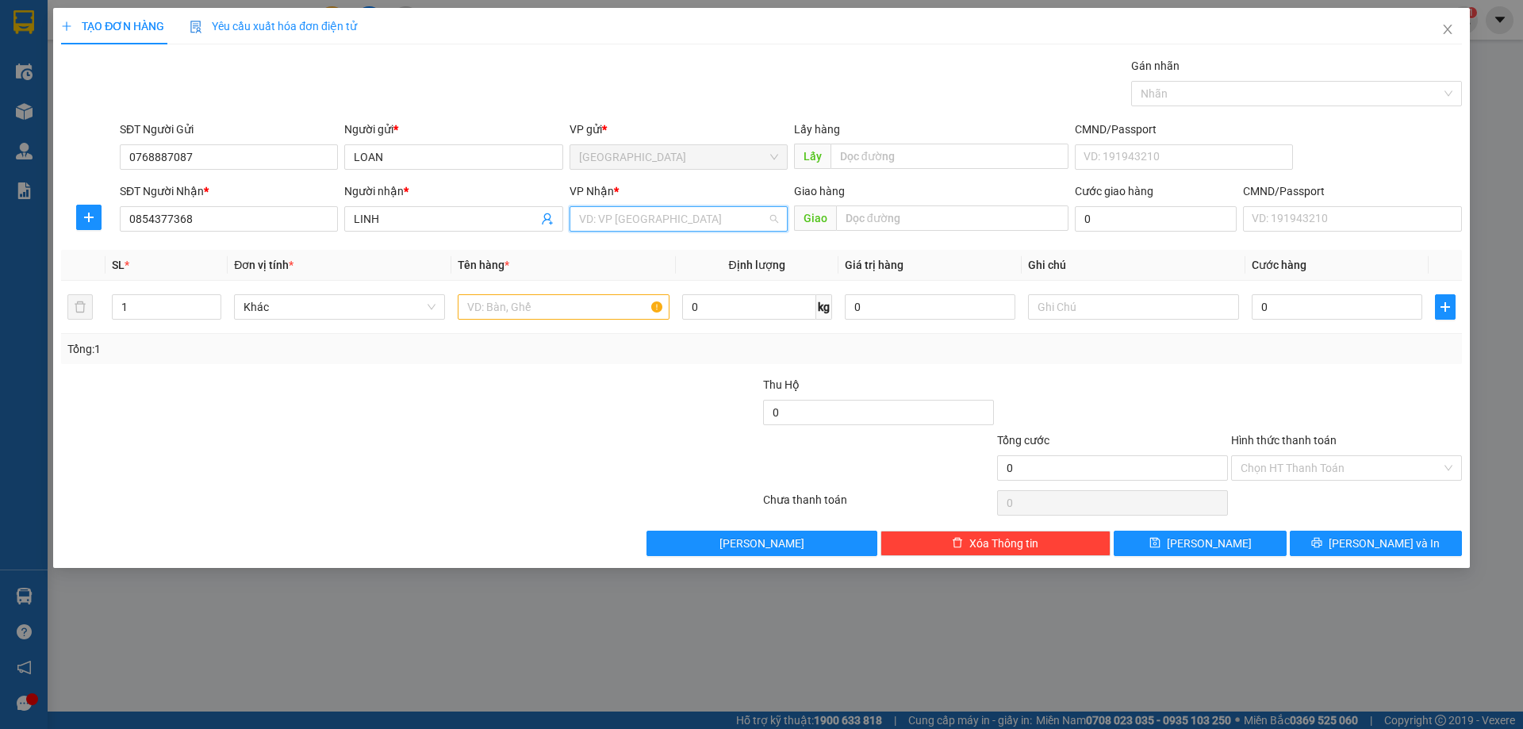
click at [590, 213] on input "search" at bounding box center [673, 219] width 188 height 24
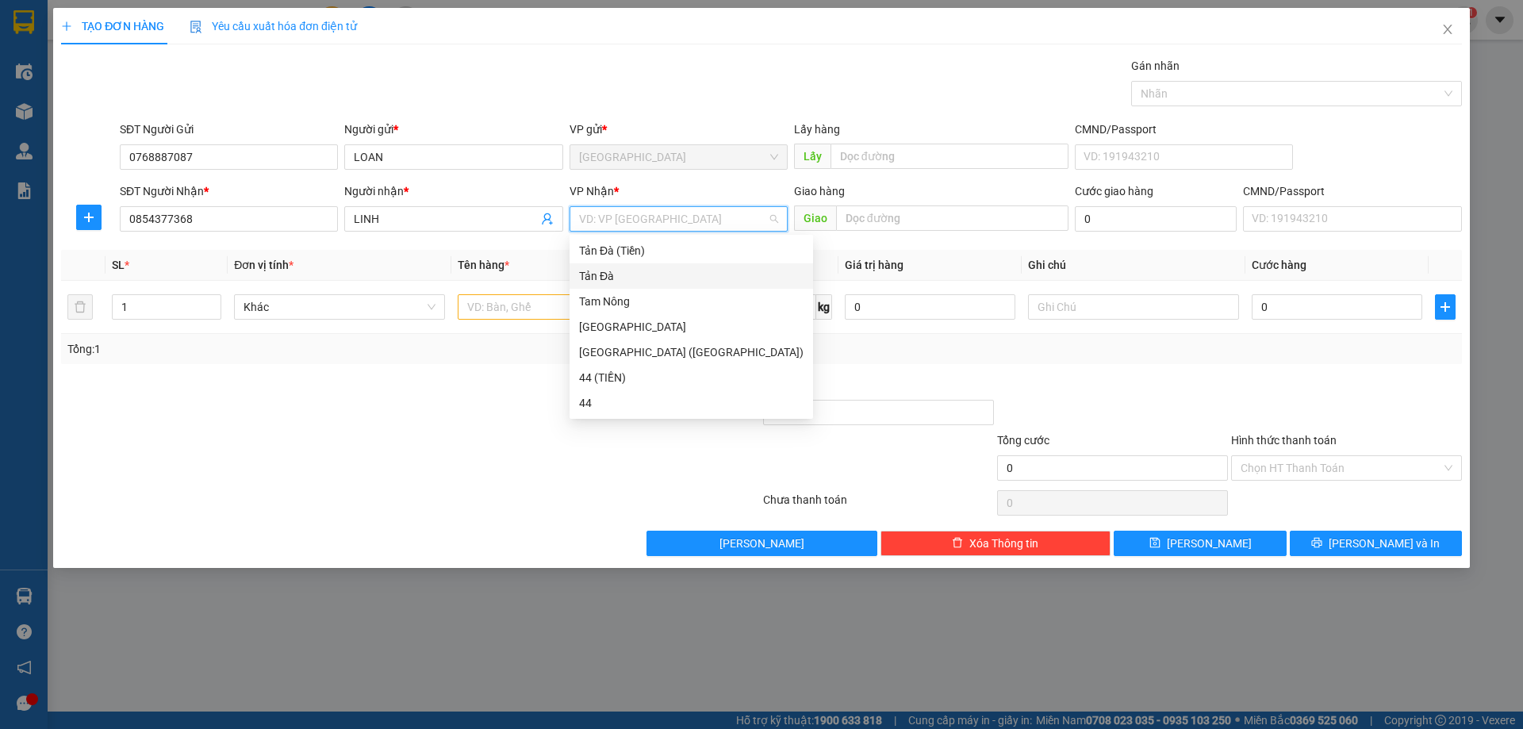
drag, startPoint x: 688, startPoint y: 270, endPoint x: 596, endPoint y: 270, distance: 92.0
click at [688, 270] on div "Tản Đà" at bounding box center [691, 275] width 224 height 17
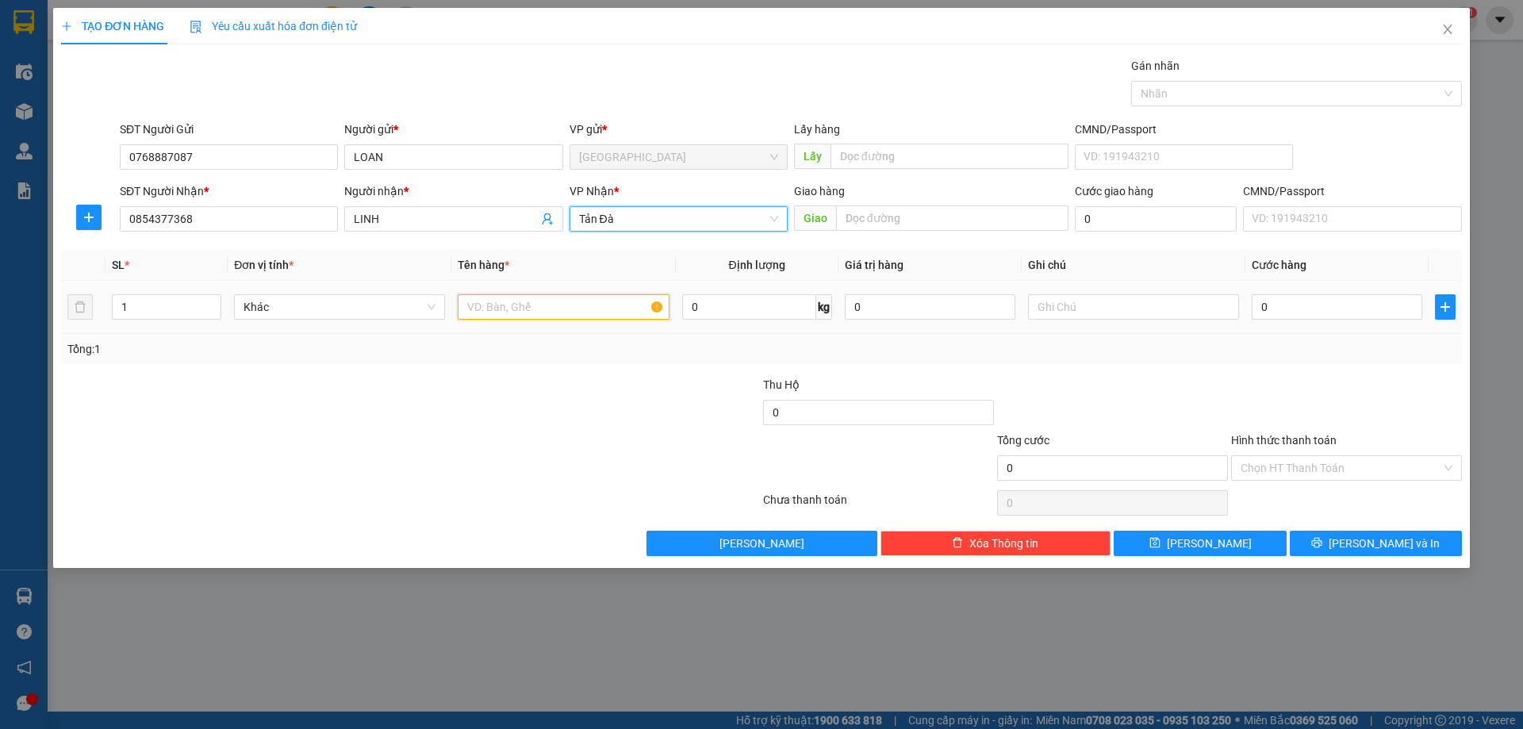
click at [557, 294] on input "text" at bounding box center [563, 306] width 211 height 25
click at [340, 307] on span "Khác" at bounding box center [339, 307] width 192 height 24
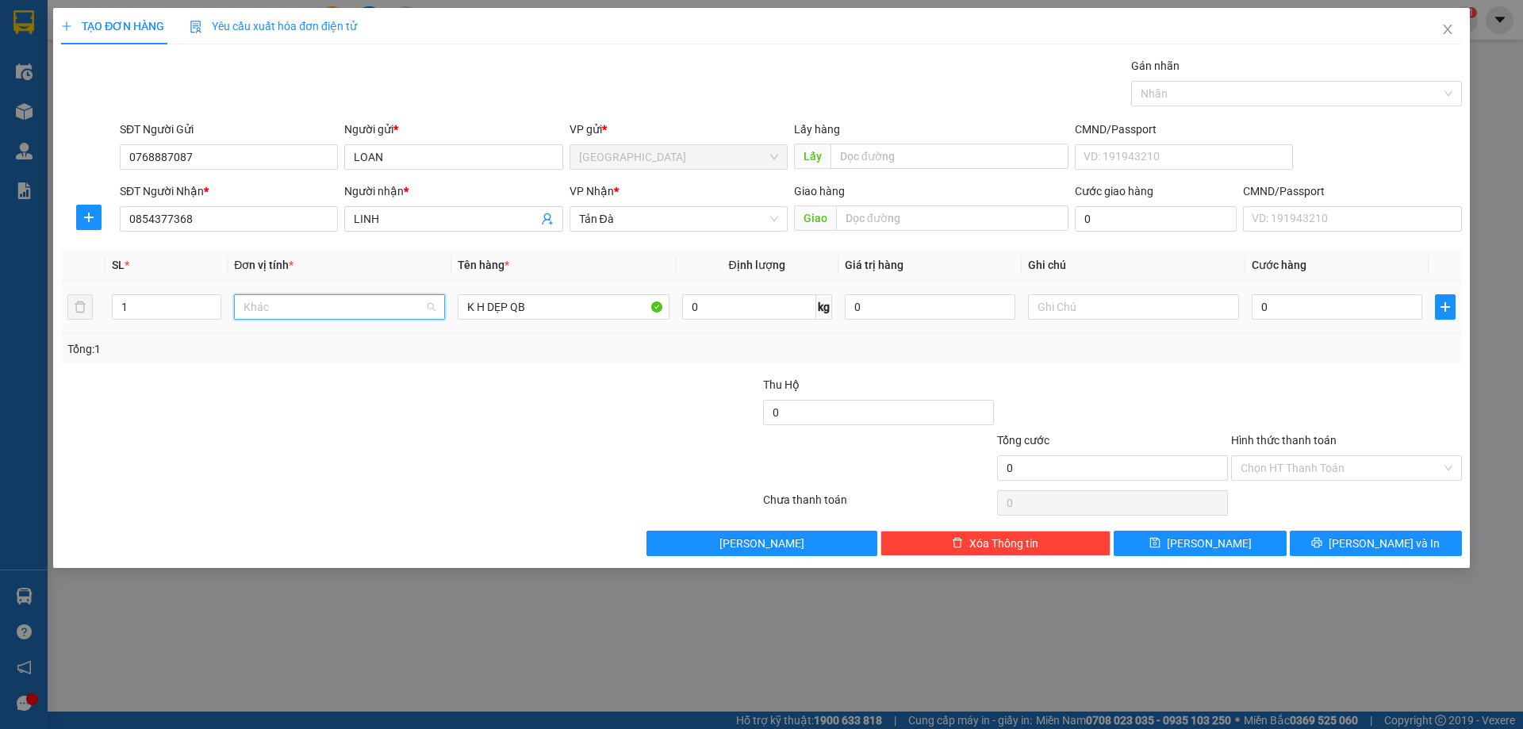
scroll to position [647, 0]
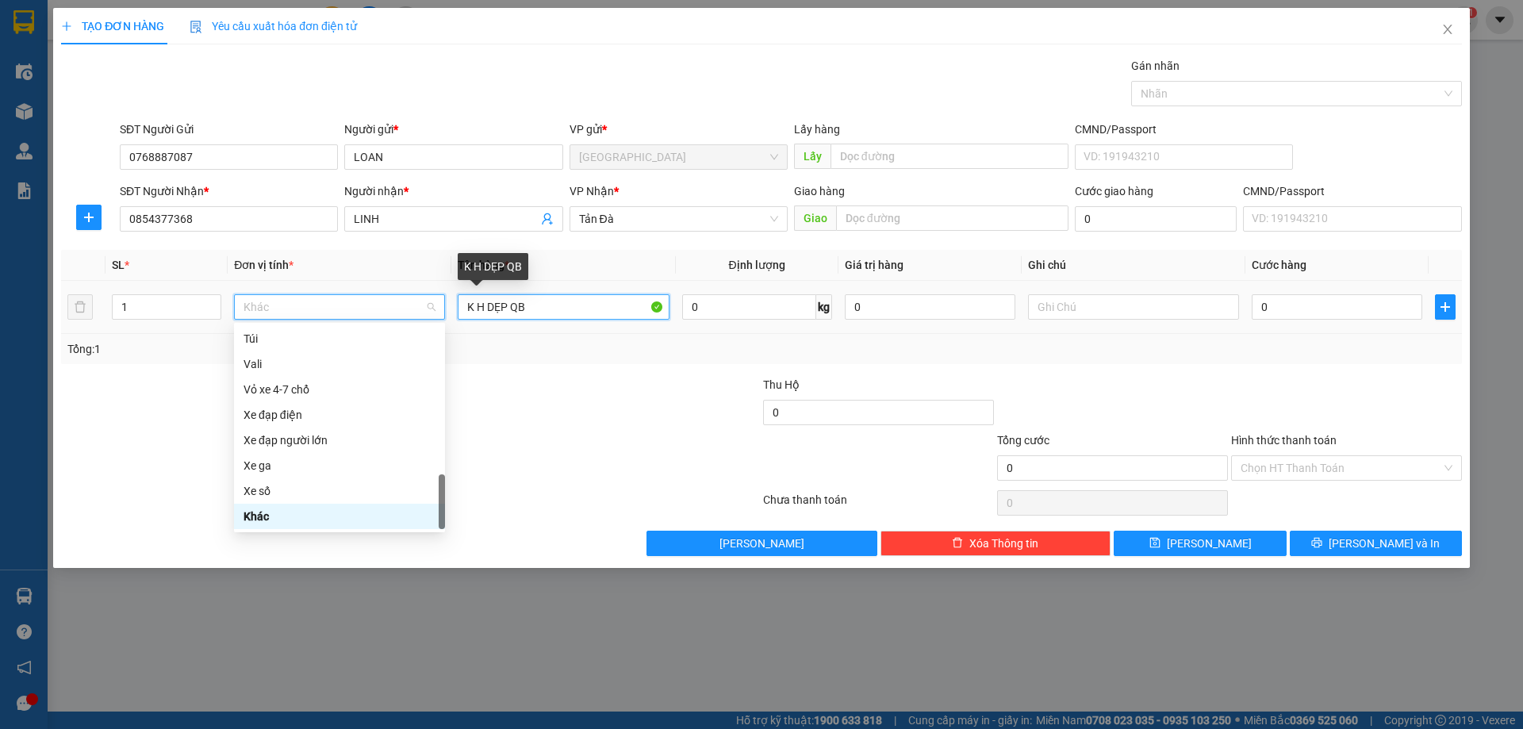
click at [542, 305] on input "K H DẸP QB" at bounding box center [563, 306] width 211 height 25
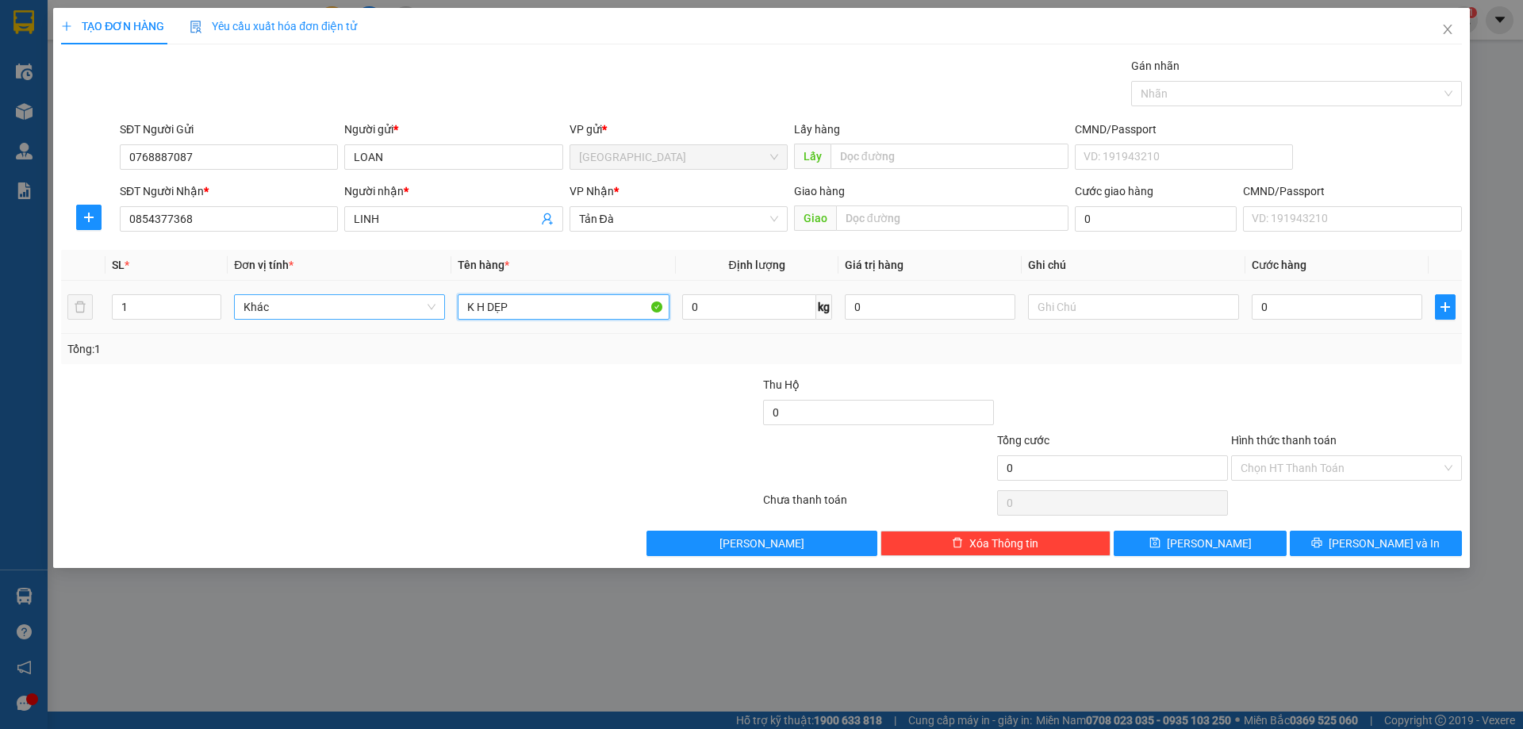
click at [376, 305] on span "Khác" at bounding box center [339, 307] width 192 height 24
type input "K H DẸP"
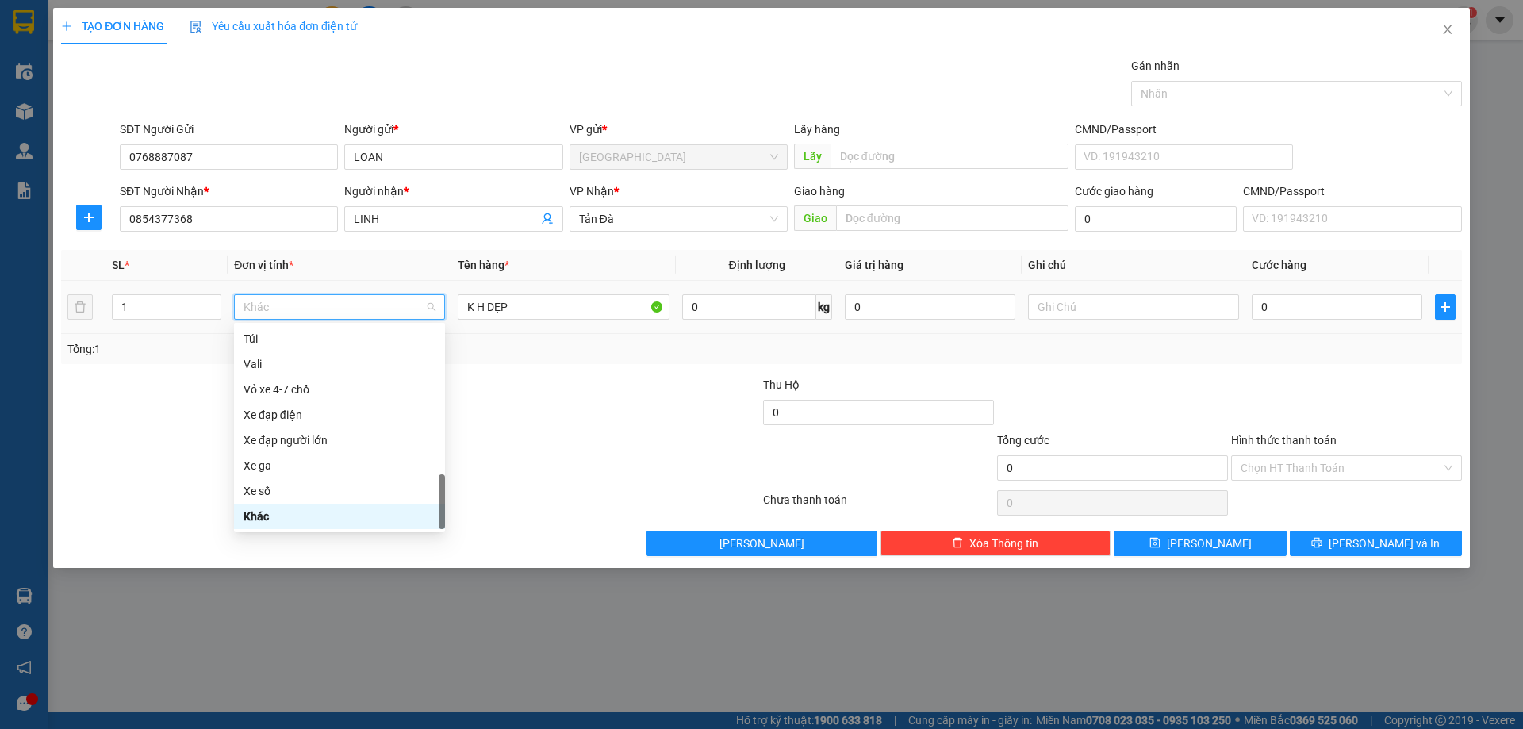
type input "D"
click at [343, 373] on div "Đồ ăn - nước uống" at bounding box center [339, 363] width 211 height 25
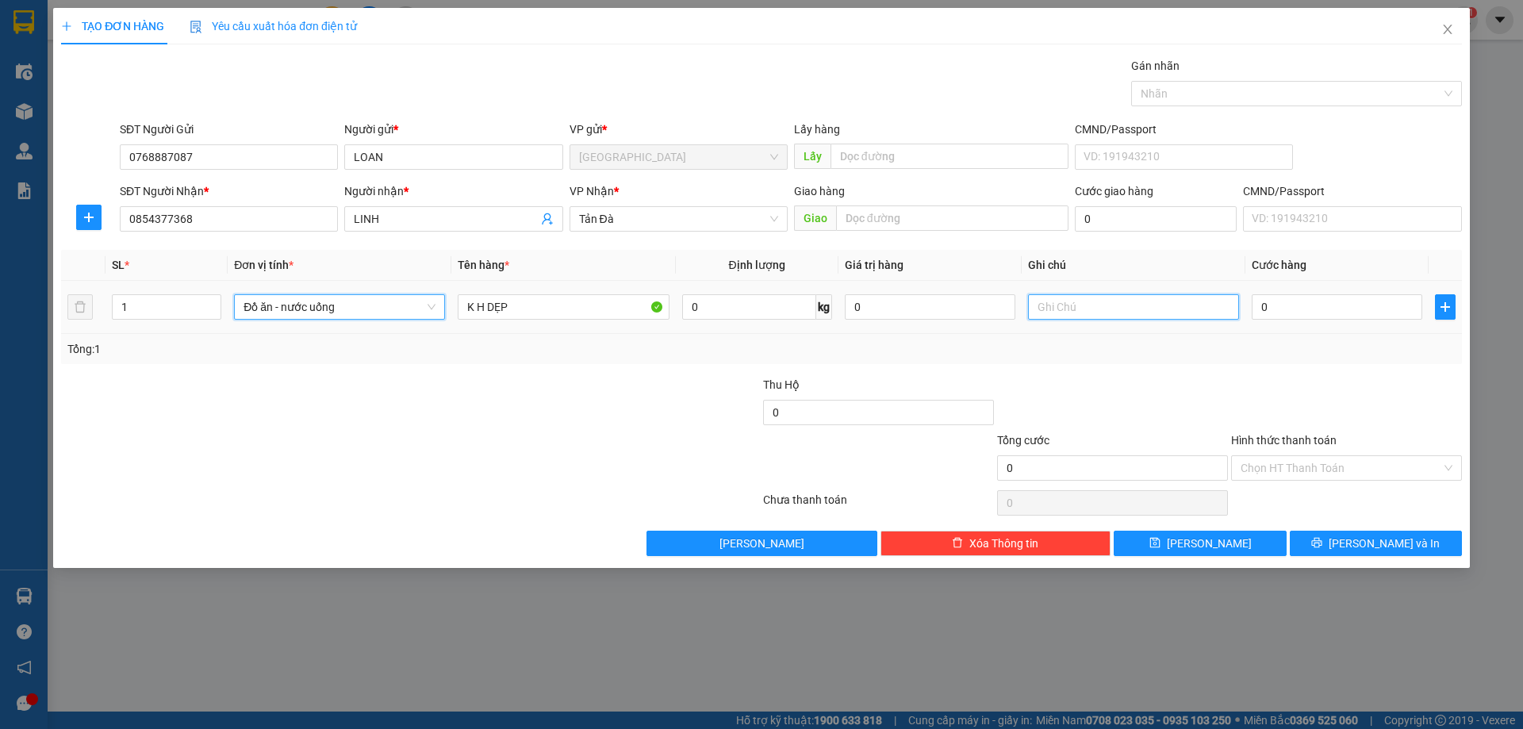
click at [1132, 308] on input "text" at bounding box center [1133, 306] width 211 height 25
type input "BÁNH BÒ"
click at [1271, 311] on input "0" at bounding box center [1336, 306] width 170 height 25
type input "2"
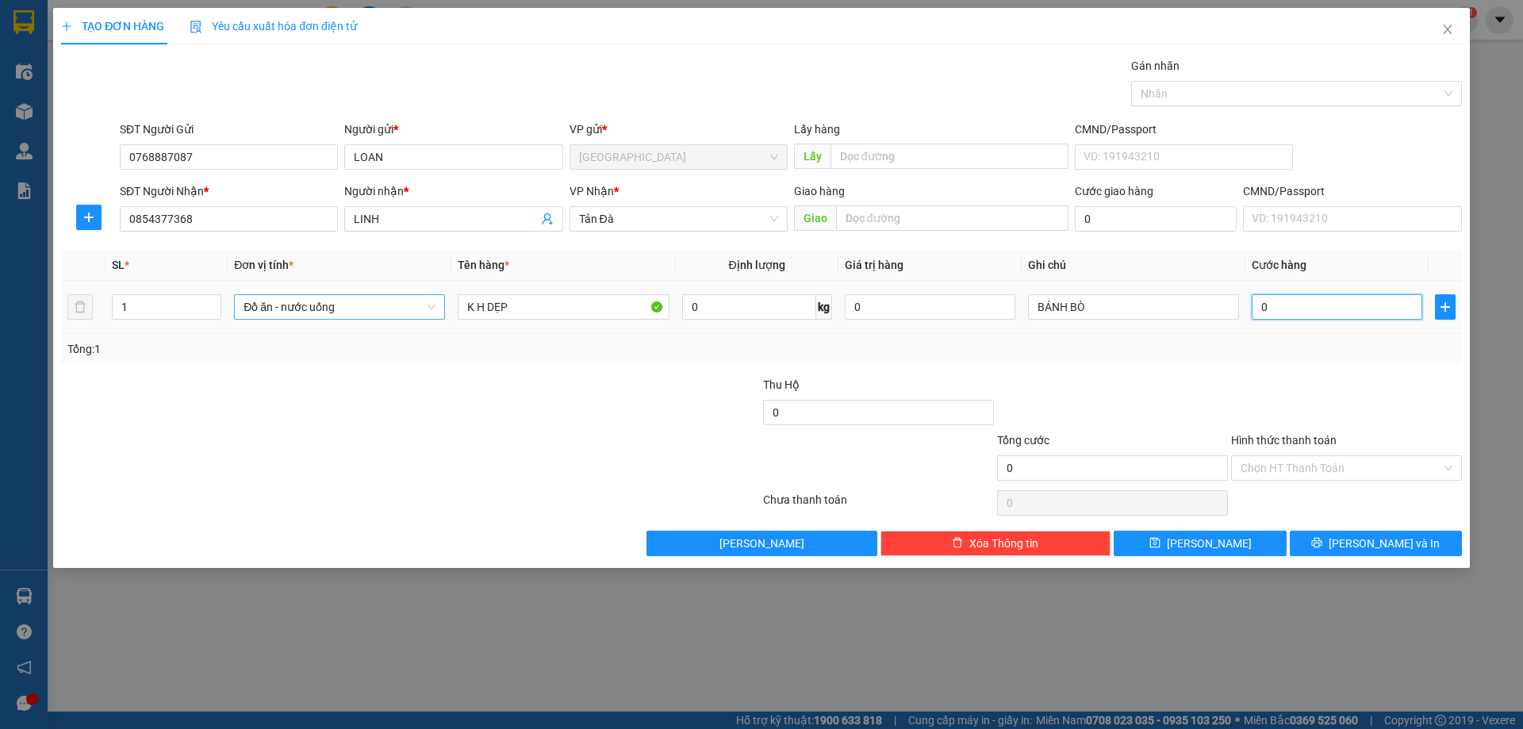
type input "2"
type input "20"
type input "20.000"
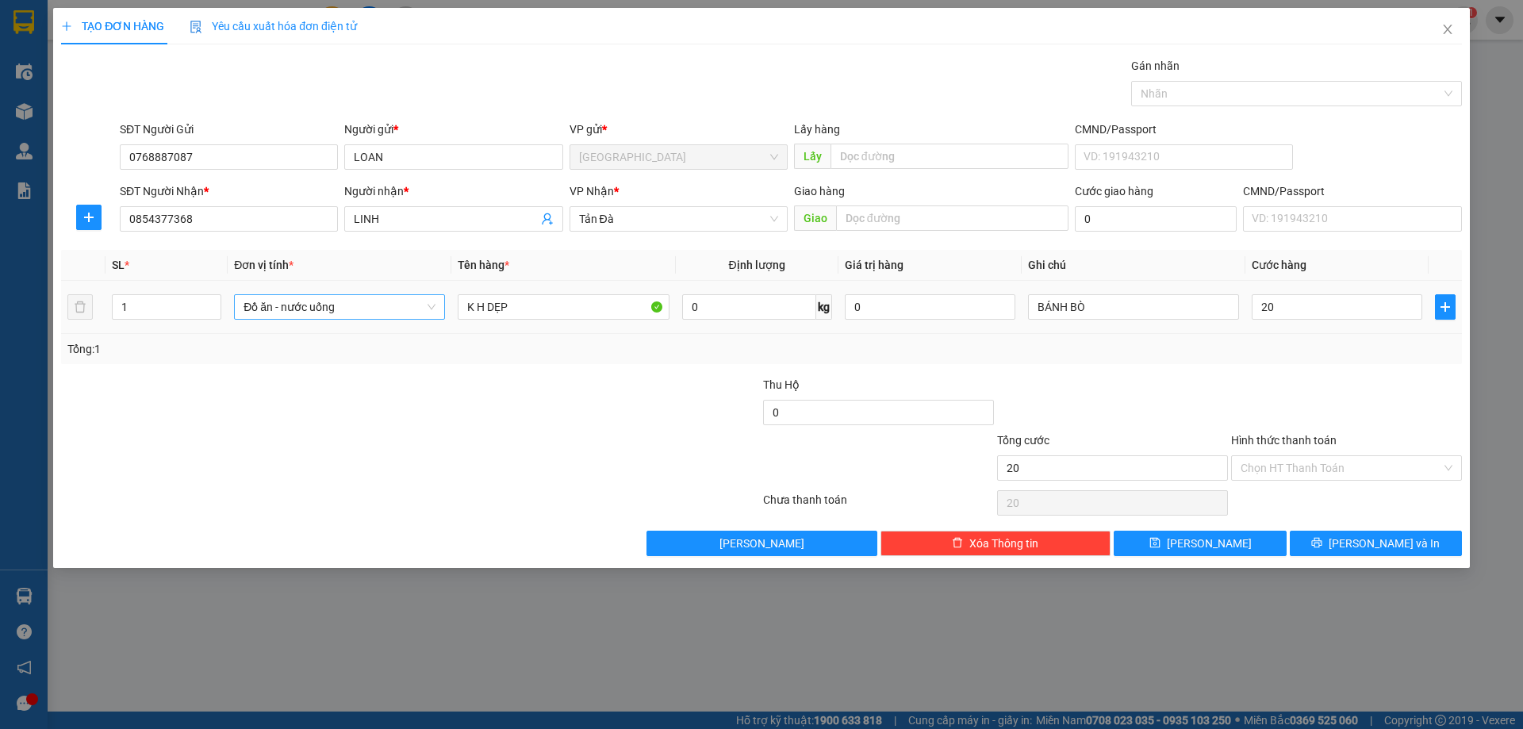
type input "20.000"
click at [1257, 346] on div "Tổng: 1" at bounding box center [761, 348] width 1388 height 17
click at [1303, 456] on input "Hình thức thanh toán" at bounding box center [1340, 468] width 201 height 24
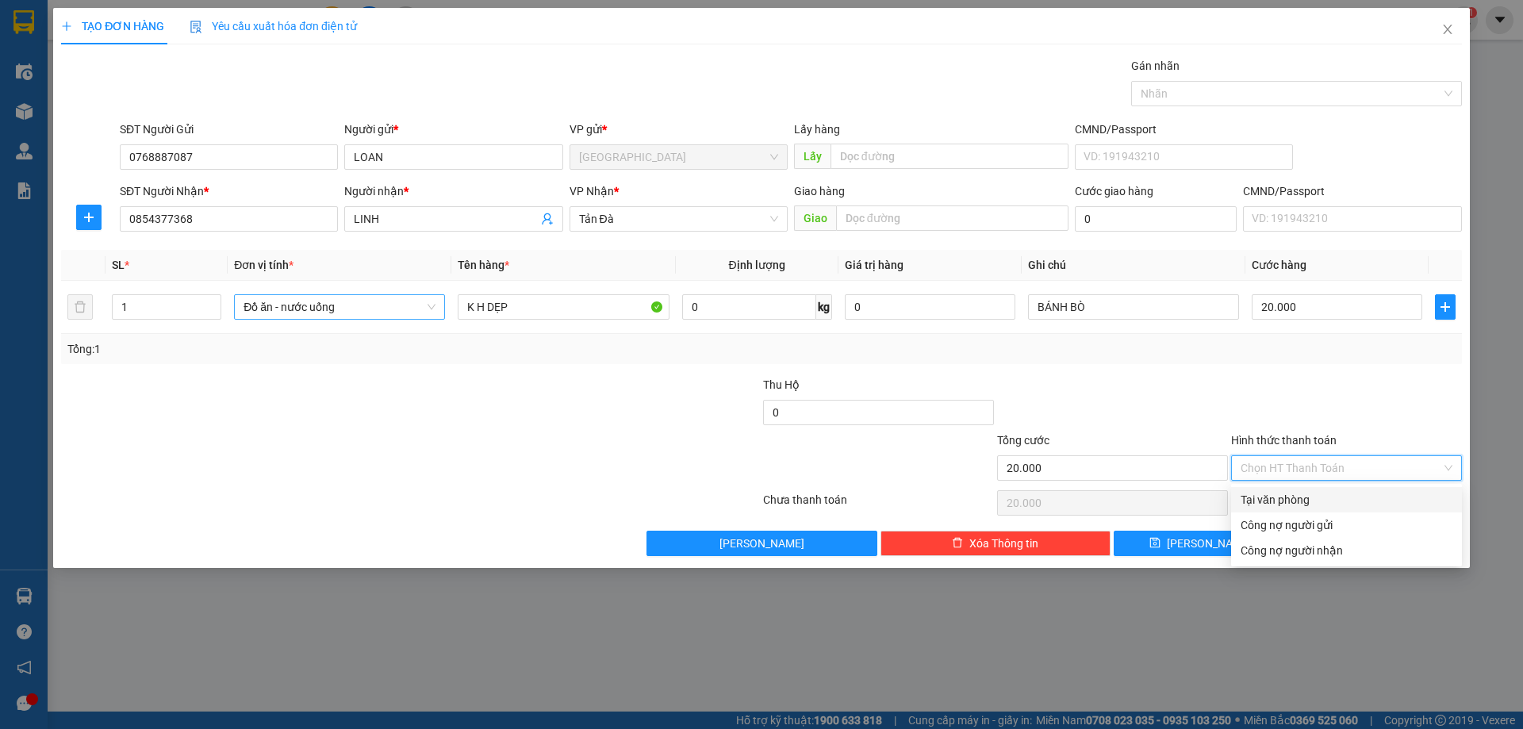
click at [1317, 498] on div "Tại văn phòng" at bounding box center [1346, 499] width 212 height 17
type input "0"
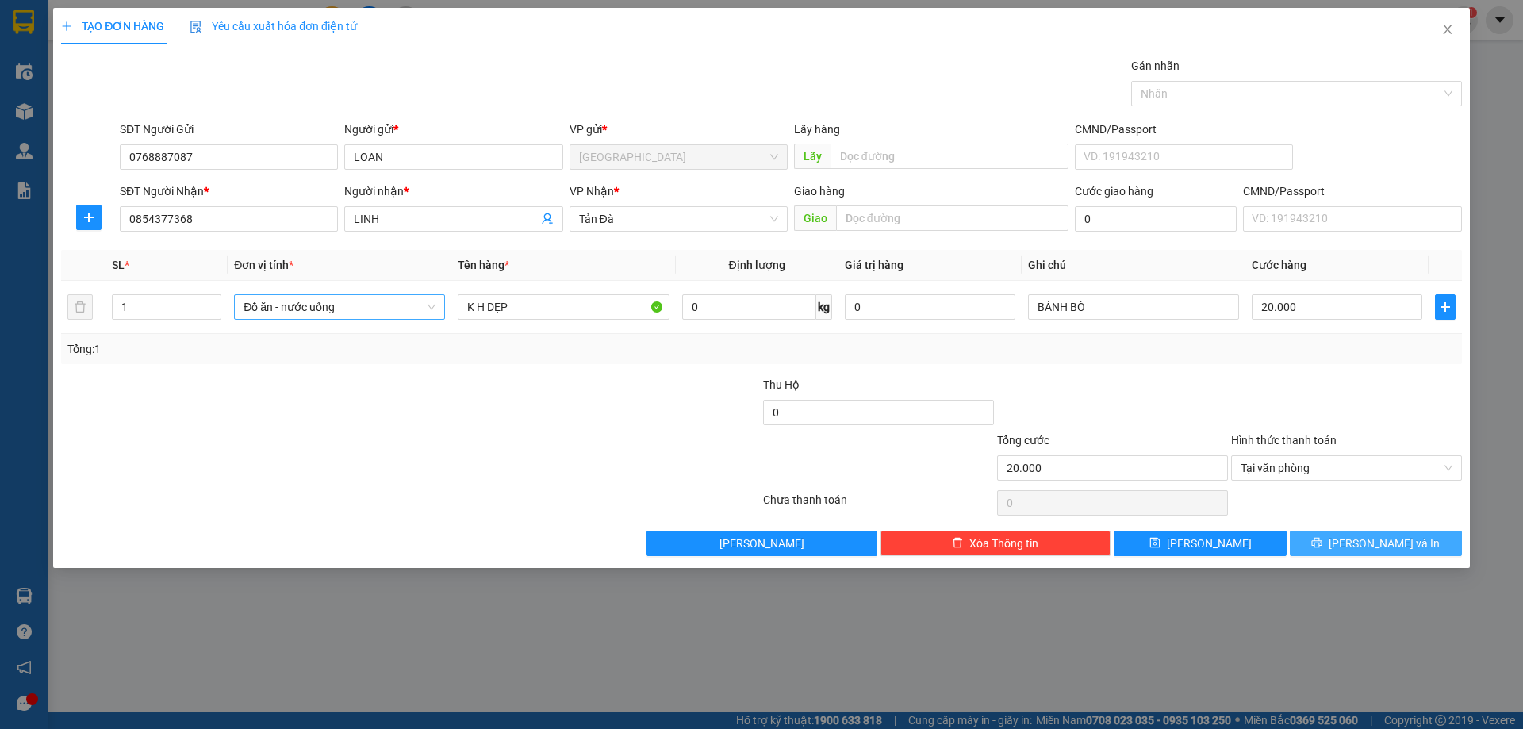
click at [1364, 538] on span "[PERSON_NAME] và In" at bounding box center [1383, 542] width 111 height 17
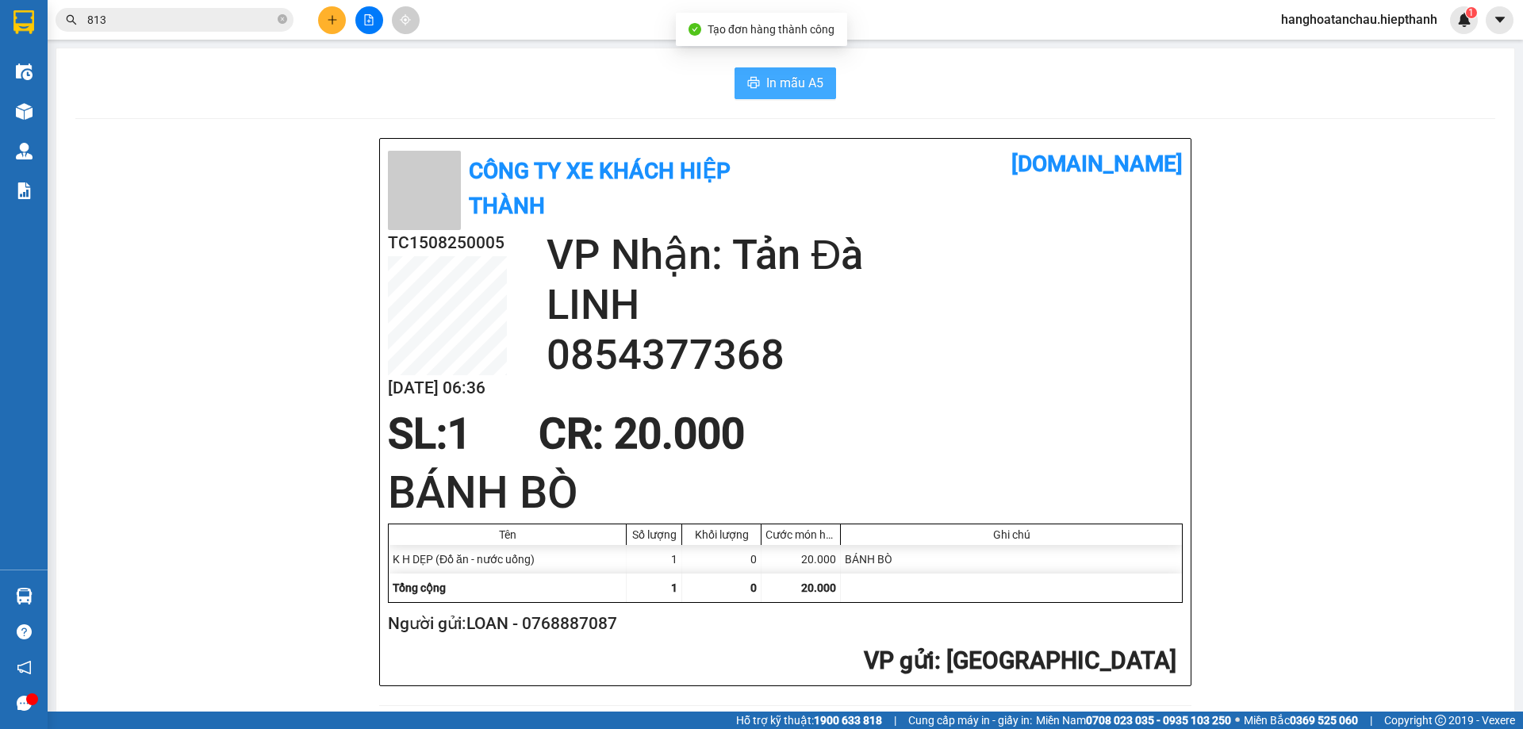
click at [773, 84] on span "In mẫu A5" at bounding box center [794, 83] width 57 height 20
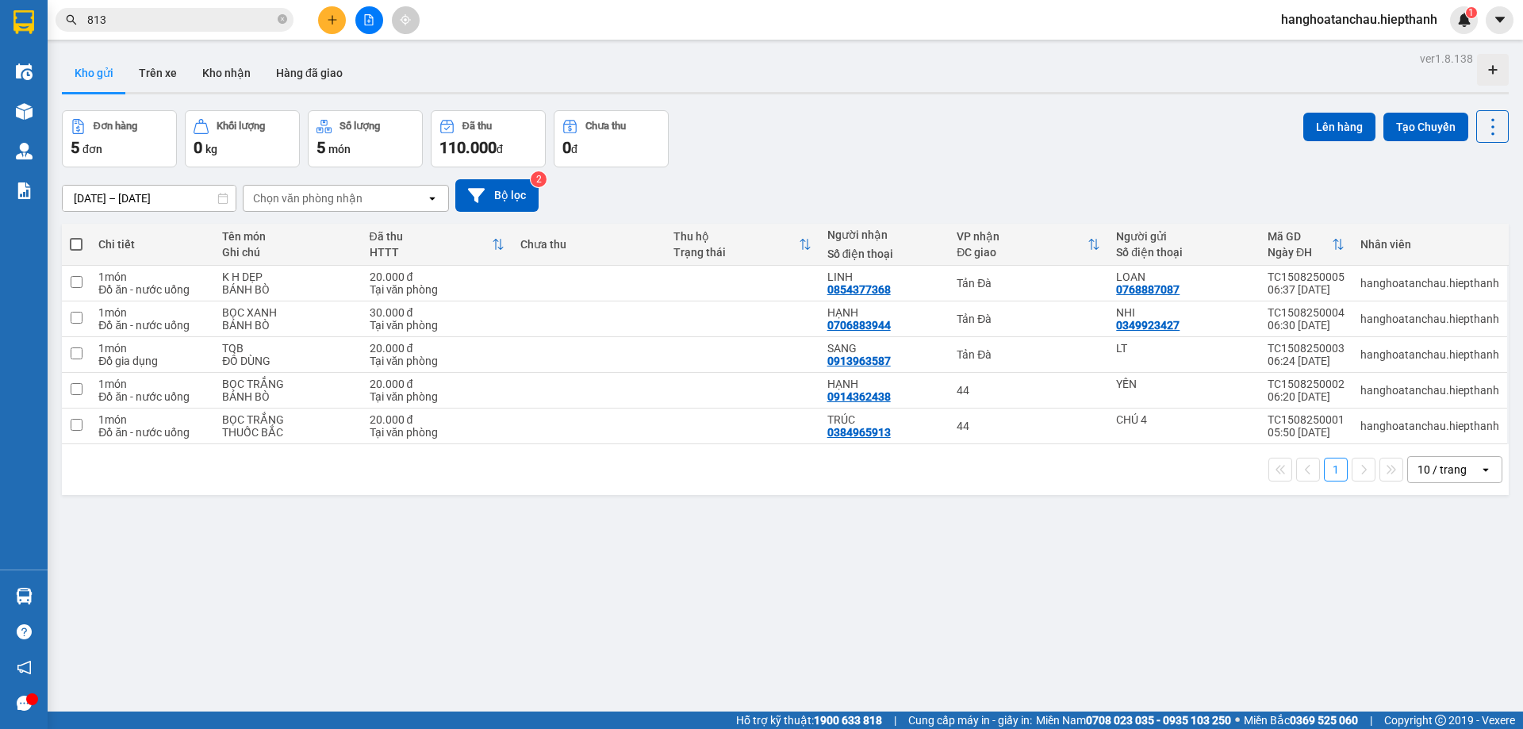
click at [914, 510] on div "ver 1.8.138 Kho gửi Trên xe Kho nhận Hàng đã giao Đơn hàng 5 đơn Khối lượng 0 k…" at bounding box center [785, 412] width 1459 height 729
click at [318, 94] on div at bounding box center [785, 93] width 1446 height 2
click at [319, 86] on button "Hàng đã giao" at bounding box center [309, 73] width 92 height 38
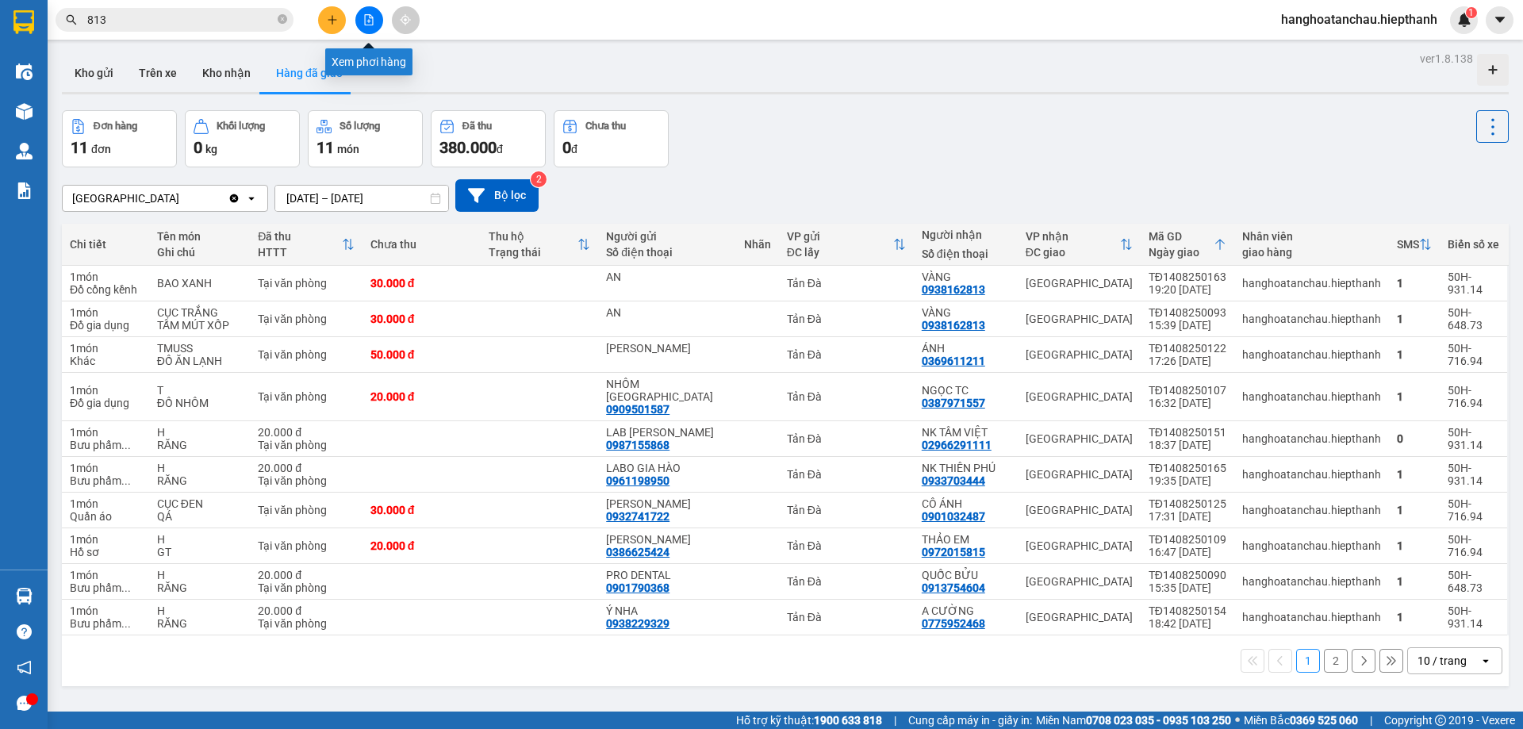
click at [375, 18] on button at bounding box center [369, 20] width 28 height 28
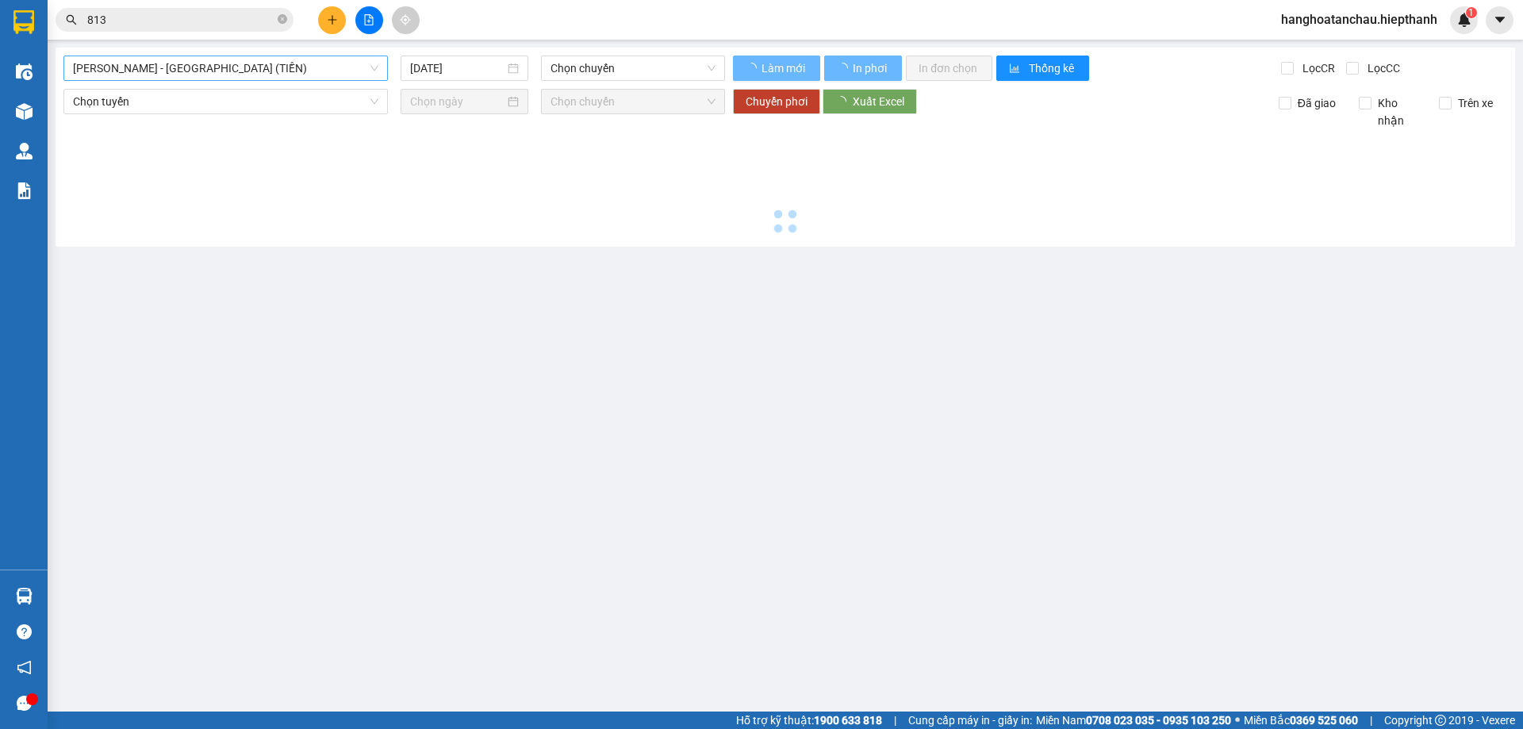
click at [293, 71] on span "[PERSON_NAME] - [GEOGRAPHIC_DATA] (TIỀN)" at bounding box center [225, 68] width 305 height 24
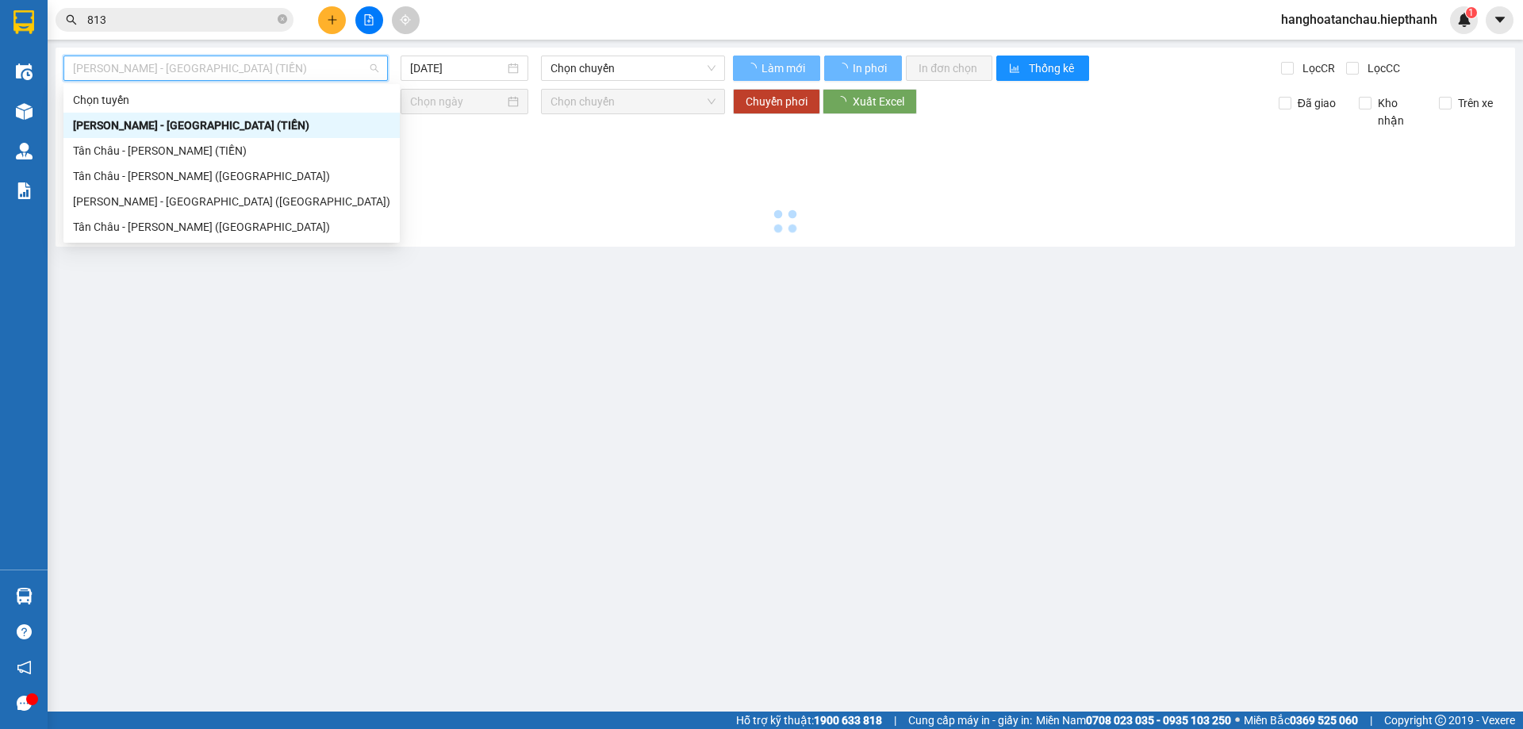
type input "[DATE]"
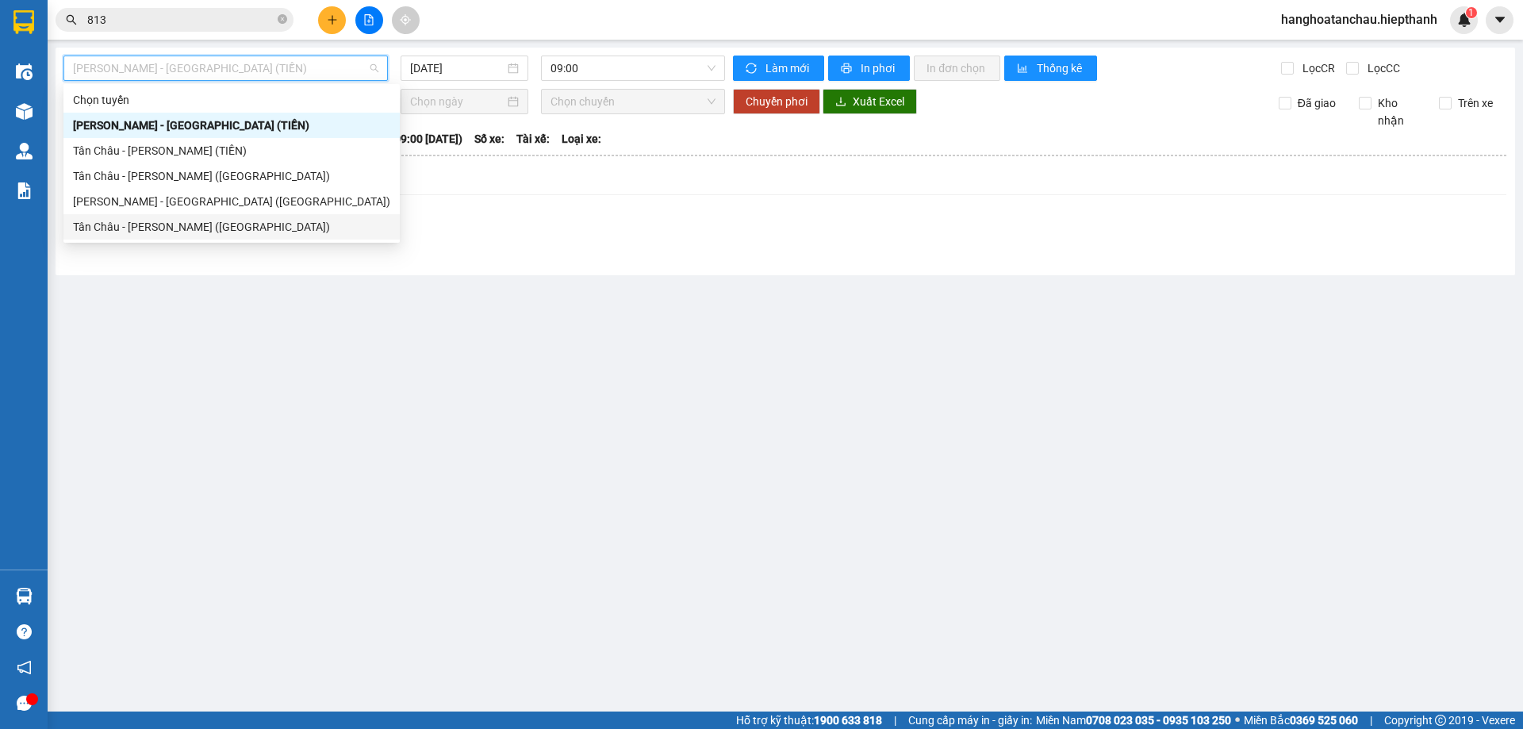
click at [261, 221] on div "Tân Châu - [PERSON_NAME] ([GEOGRAPHIC_DATA])" at bounding box center [231, 226] width 317 height 17
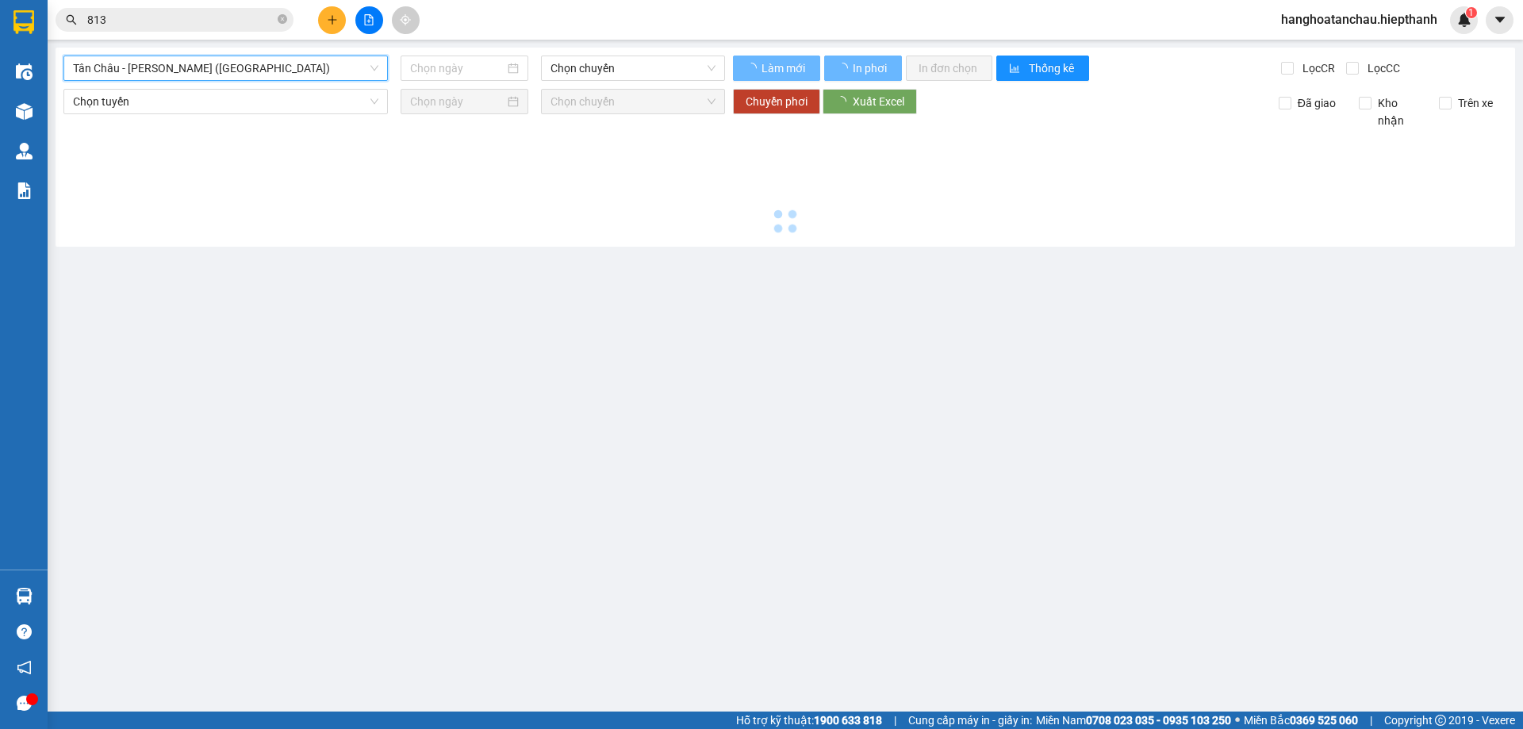
type input "[DATE]"
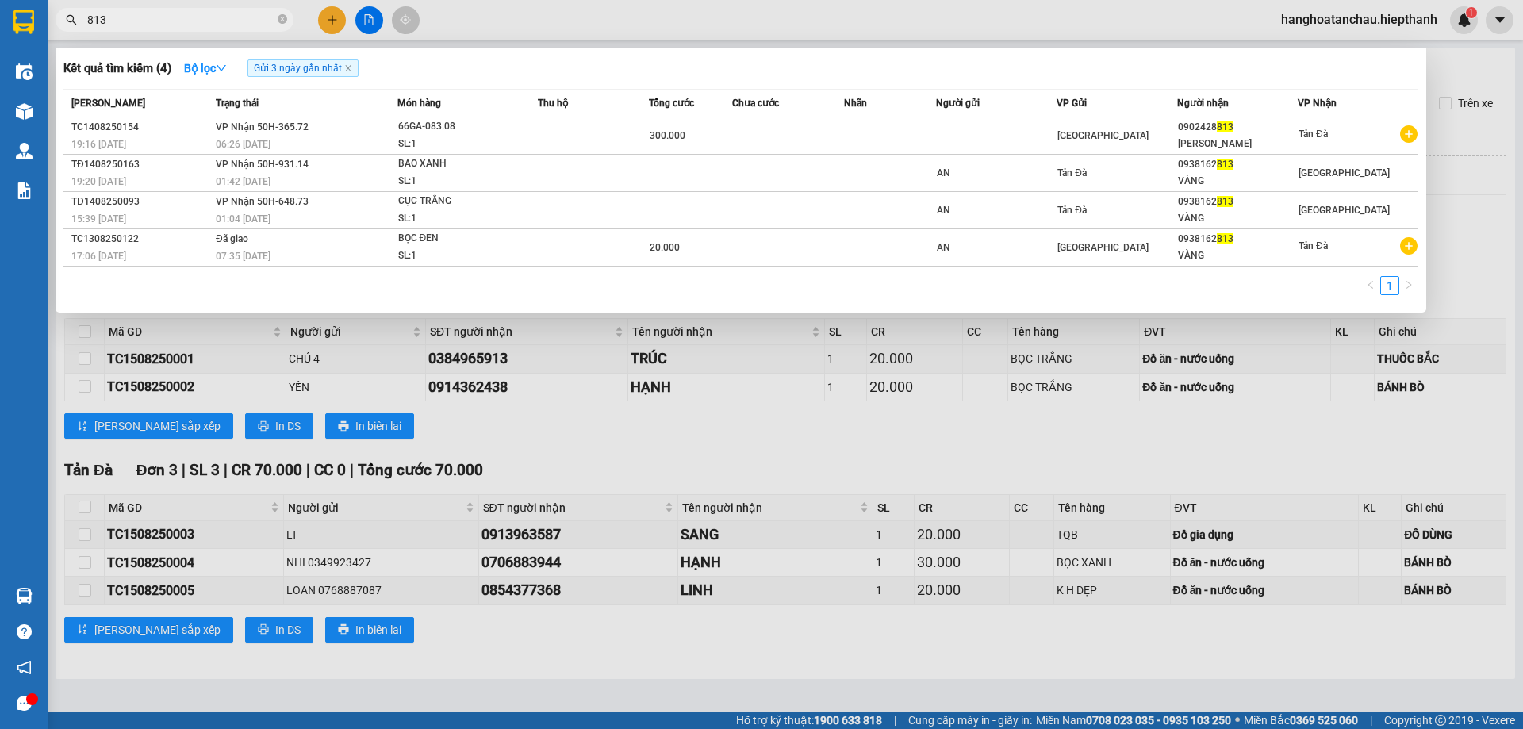
click at [185, 22] on input "813" at bounding box center [180, 19] width 187 height 17
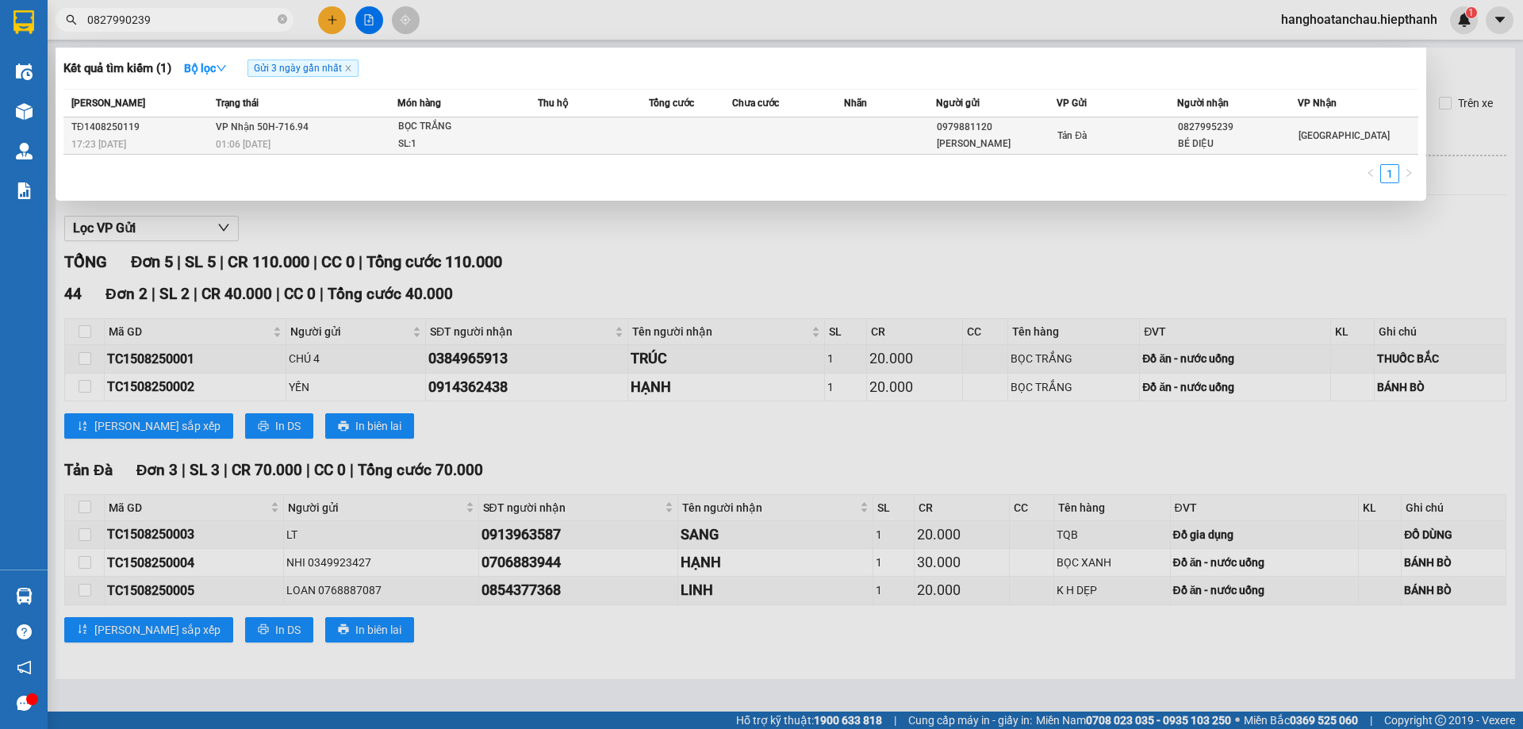
type input "0827990239"
click at [996, 149] on div "[PERSON_NAME]" at bounding box center [996, 144] width 119 height 17
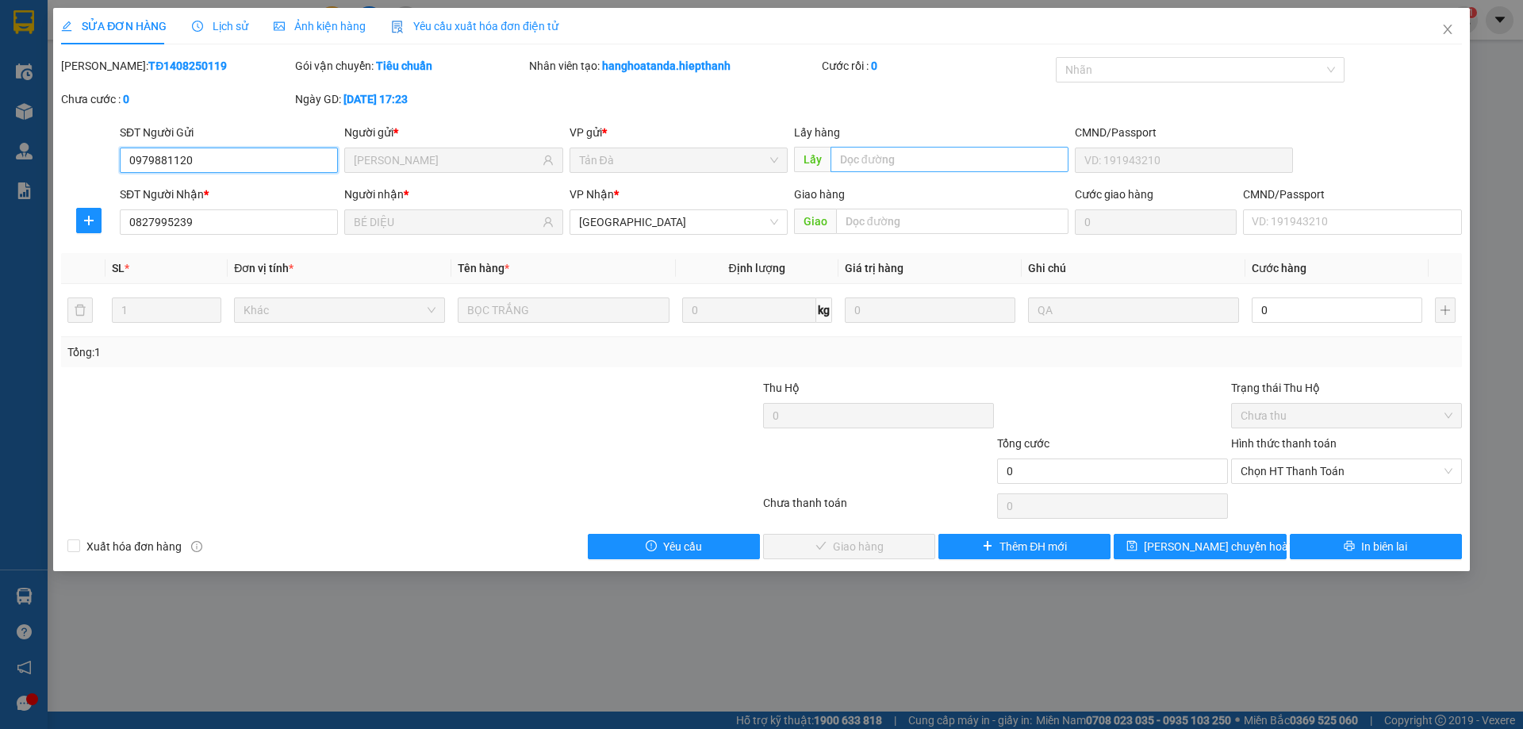
type input "0979881120"
type input "[PERSON_NAME]"
type input "0827995239"
type input "BÉ DIỆU"
click at [1316, 308] on input "0" at bounding box center [1336, 309] width 170 height 25
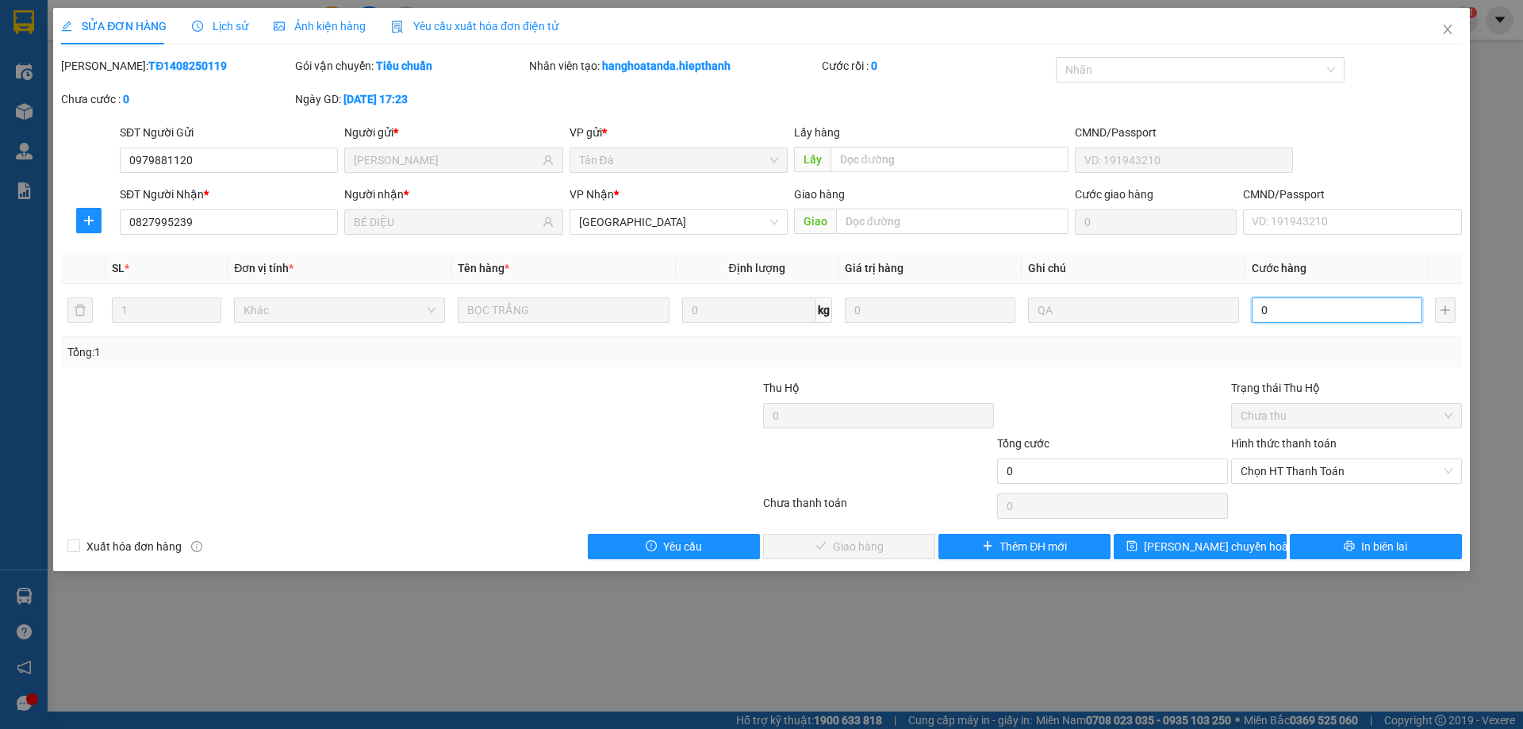
type input "2"
type input "20"
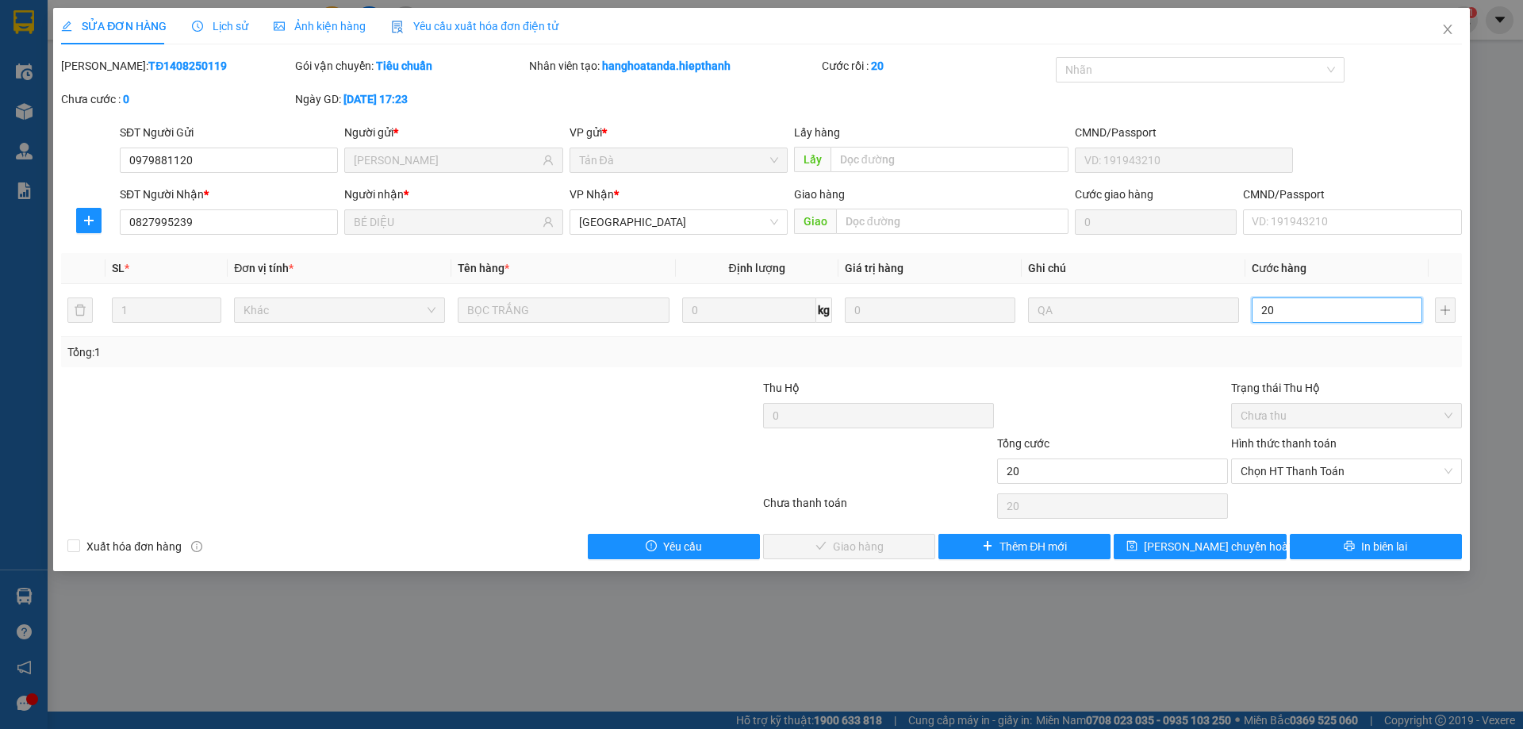
type input "20"
click at [1157, 362] on div "Tổng: 1" at bounding box center [761, 352] width 1400 height 30
type input "20.000"
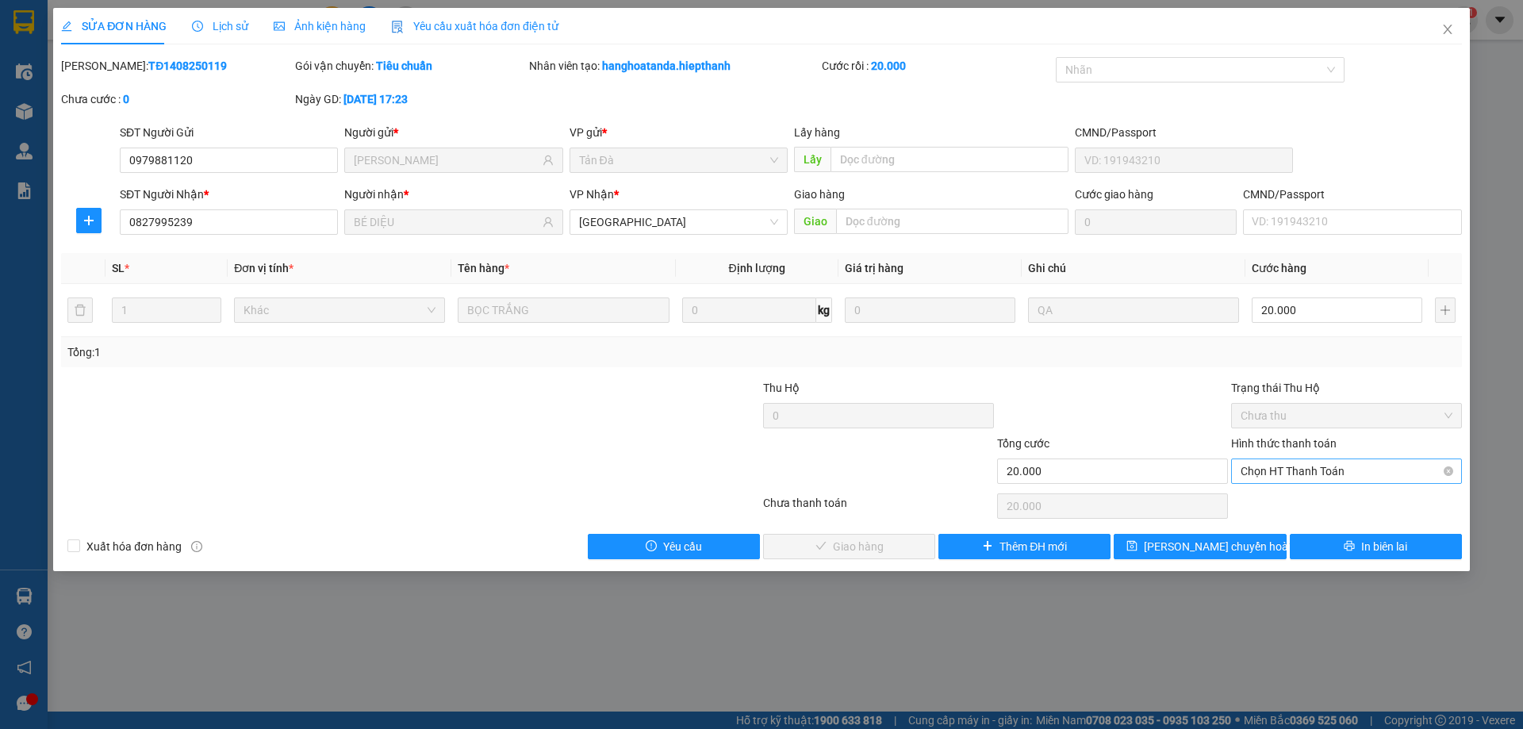
click at [1324, 477] on span "Chọn HT Thanh Toán" at bounding box center [1346, 471] width 212 height 24
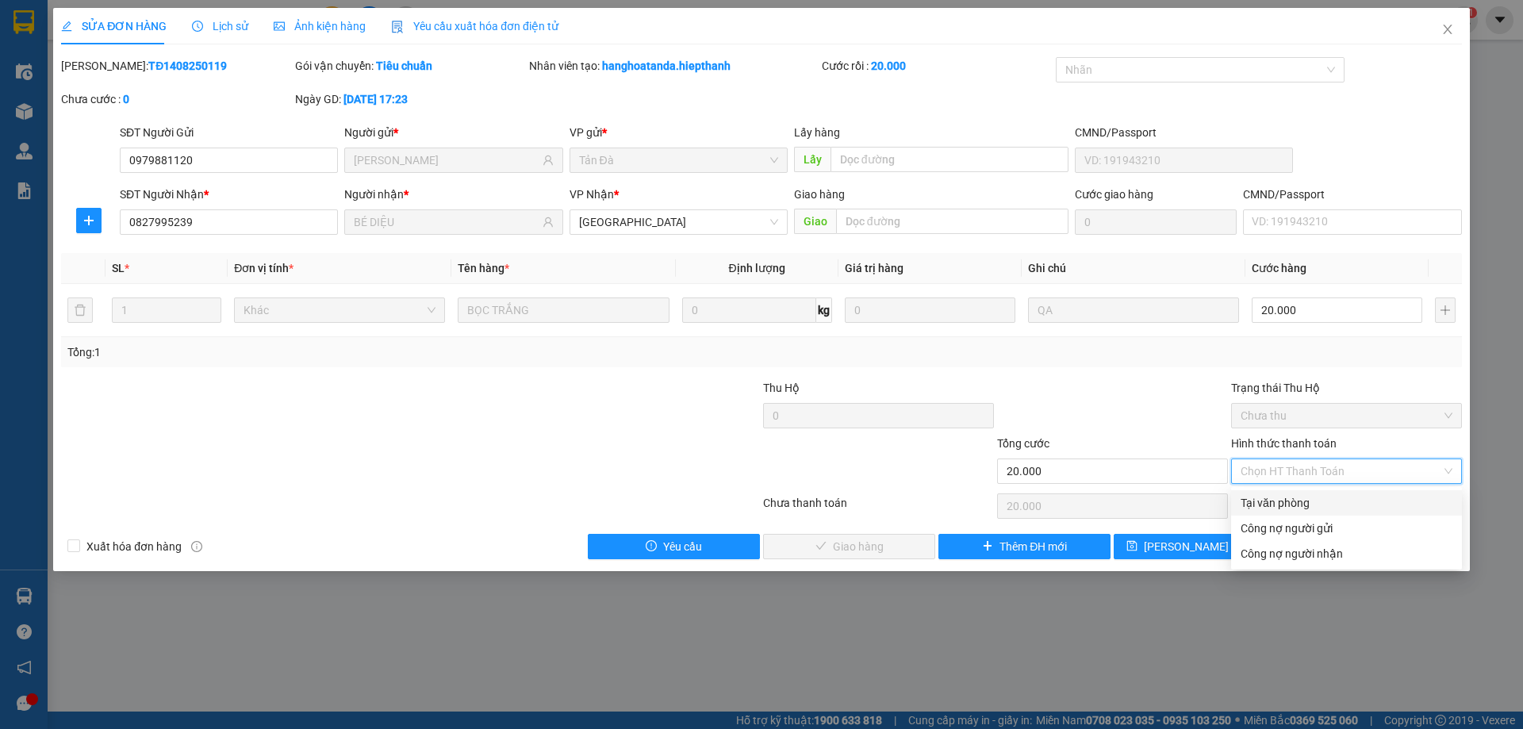
click at [1321, 500] on div "Tại văn phòng" at bounding box center [1346, 502] width 212 height 17
type input "0"
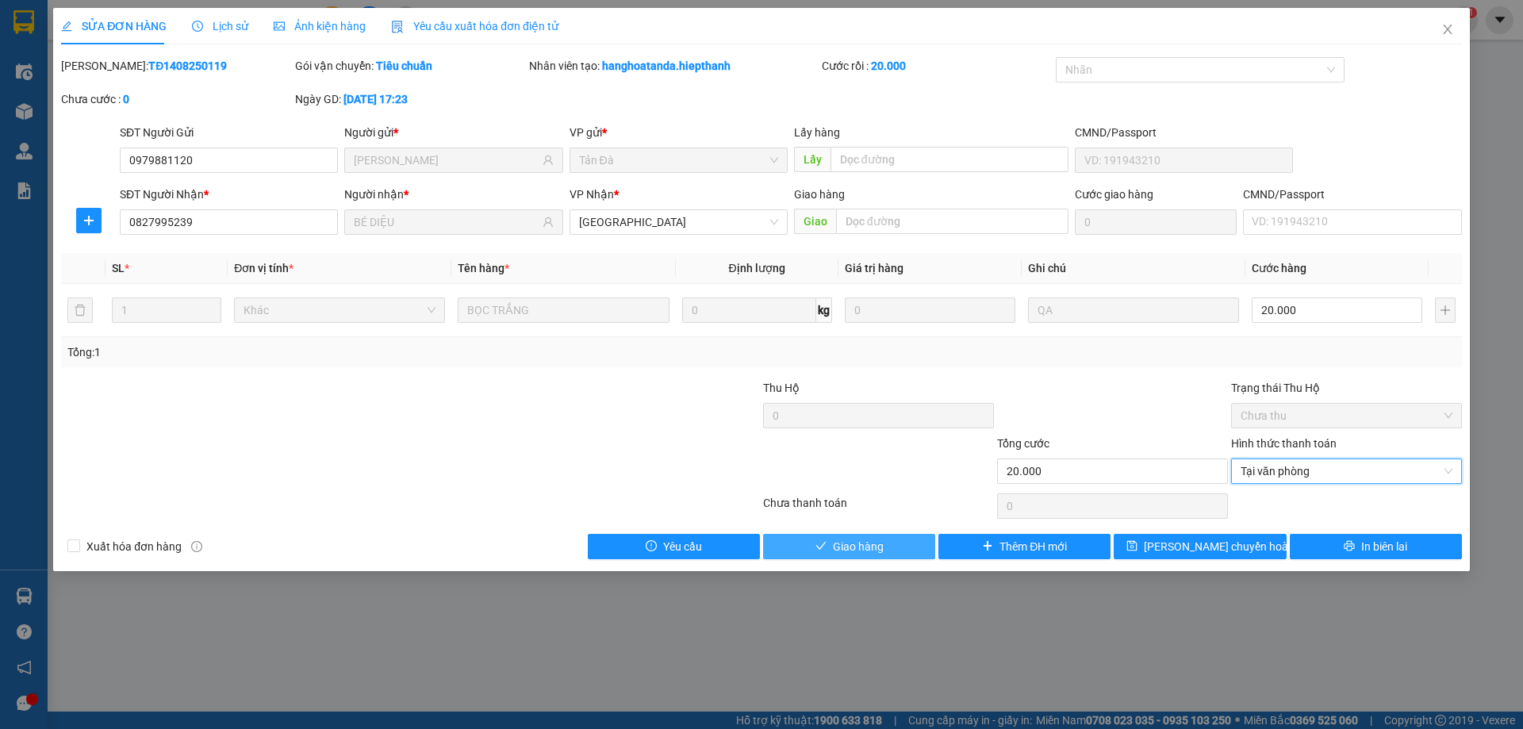
click at [833, 542] on span "Giao hàng" at bounding box center [858, 546] width 51 height 17
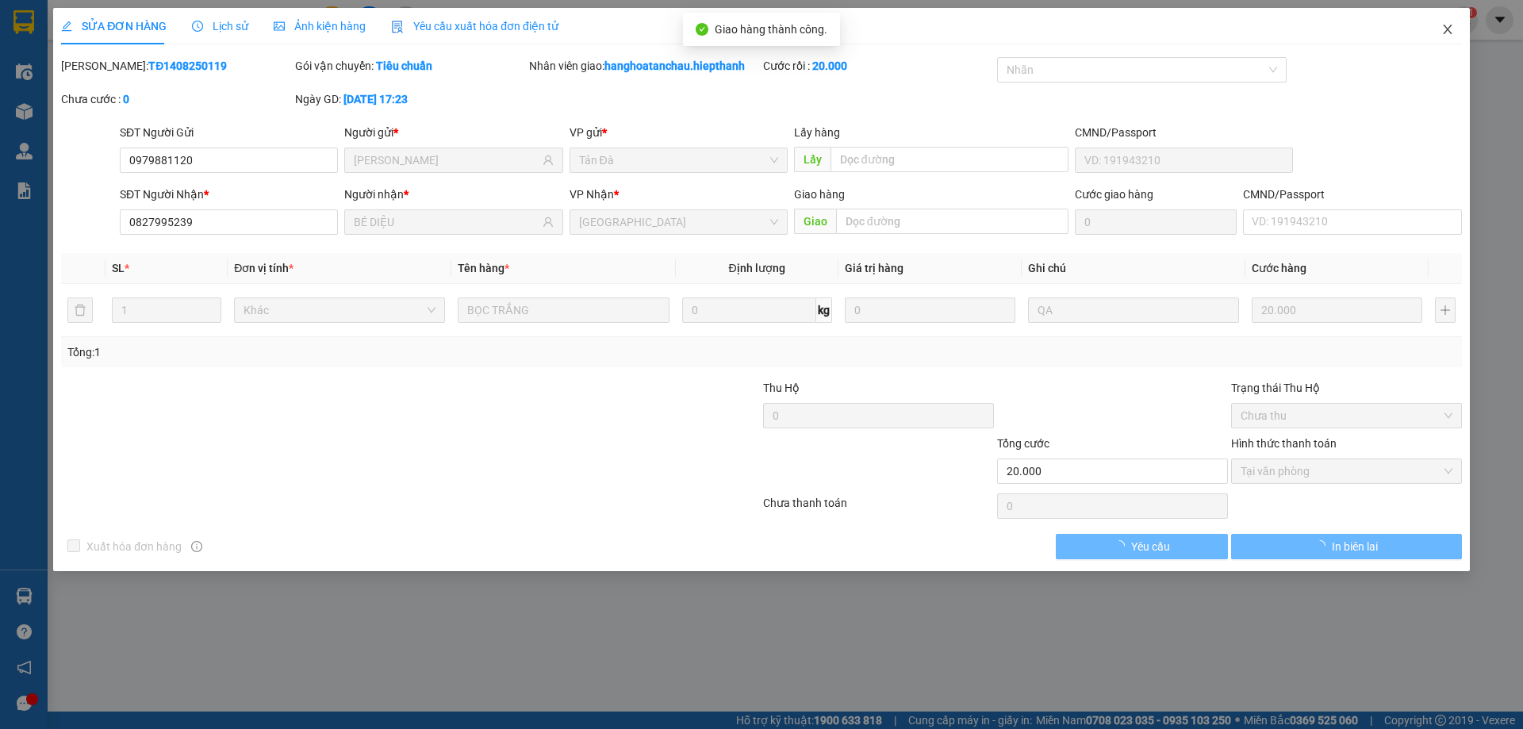
click at [1443, 35] on icon "close" at bounding box center [1447, 29] width 13 height 13
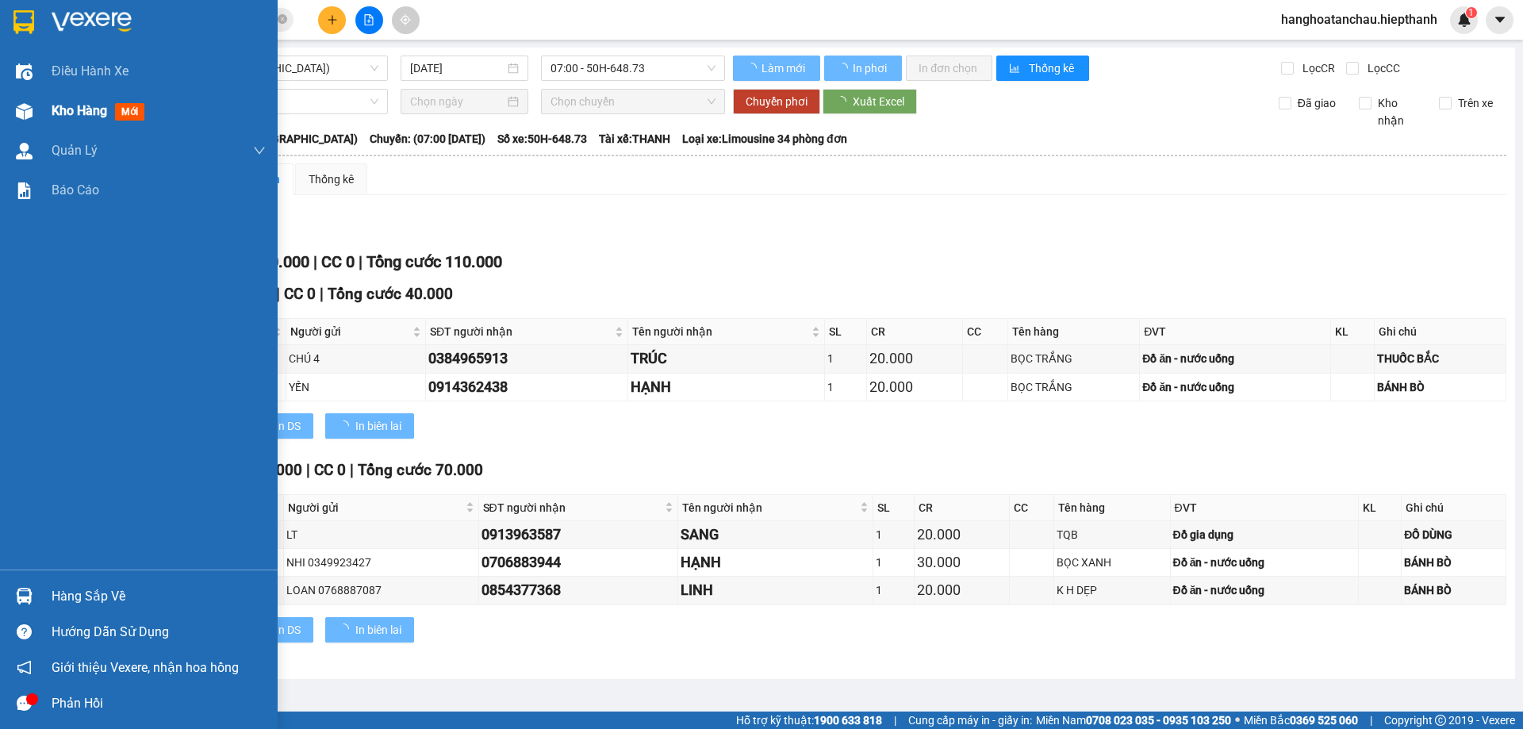
click at [20, 121] on div at bounding box center [24, 112] width 28 height 28
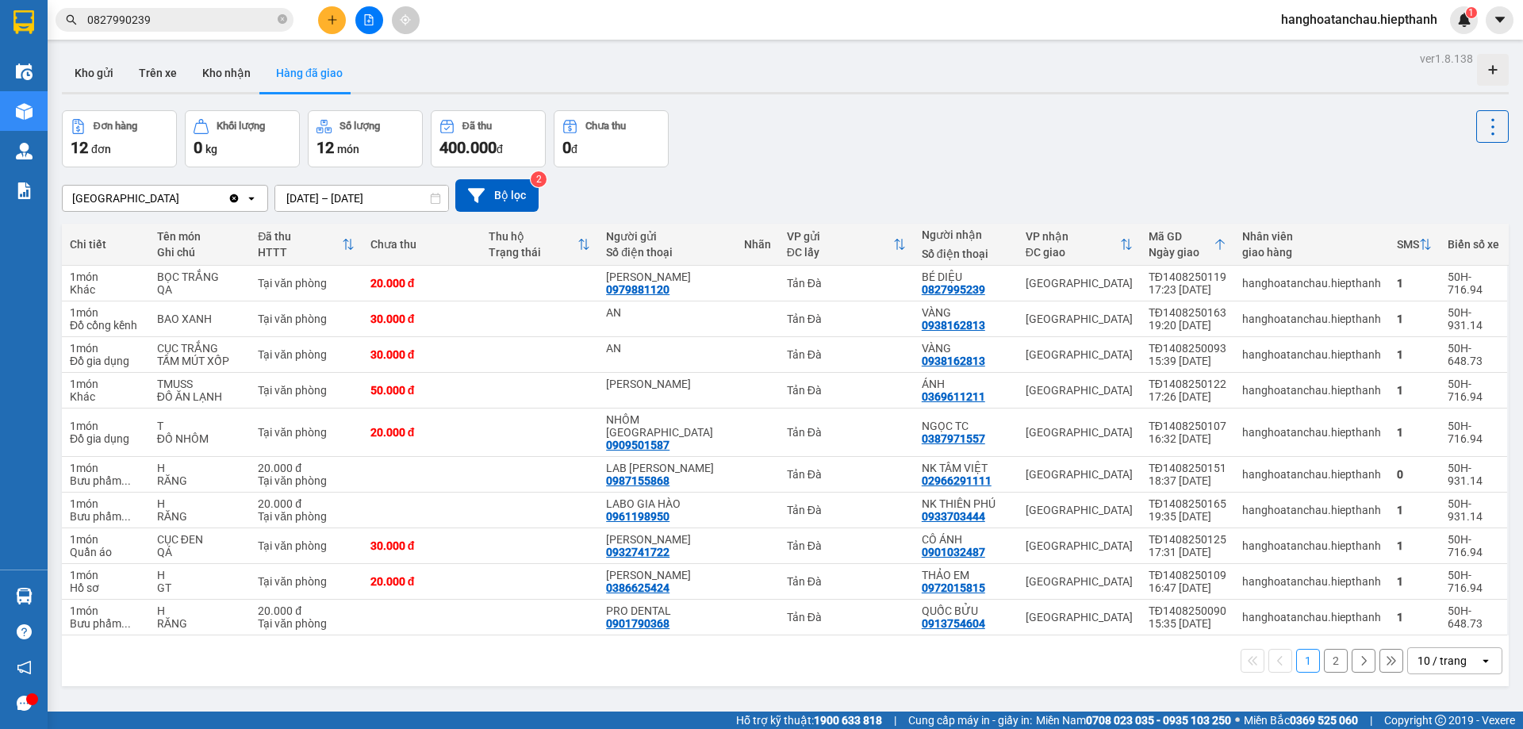
click at [194, 13] on input "0827990239" at bounding box center [180, 19] width 187 height 17
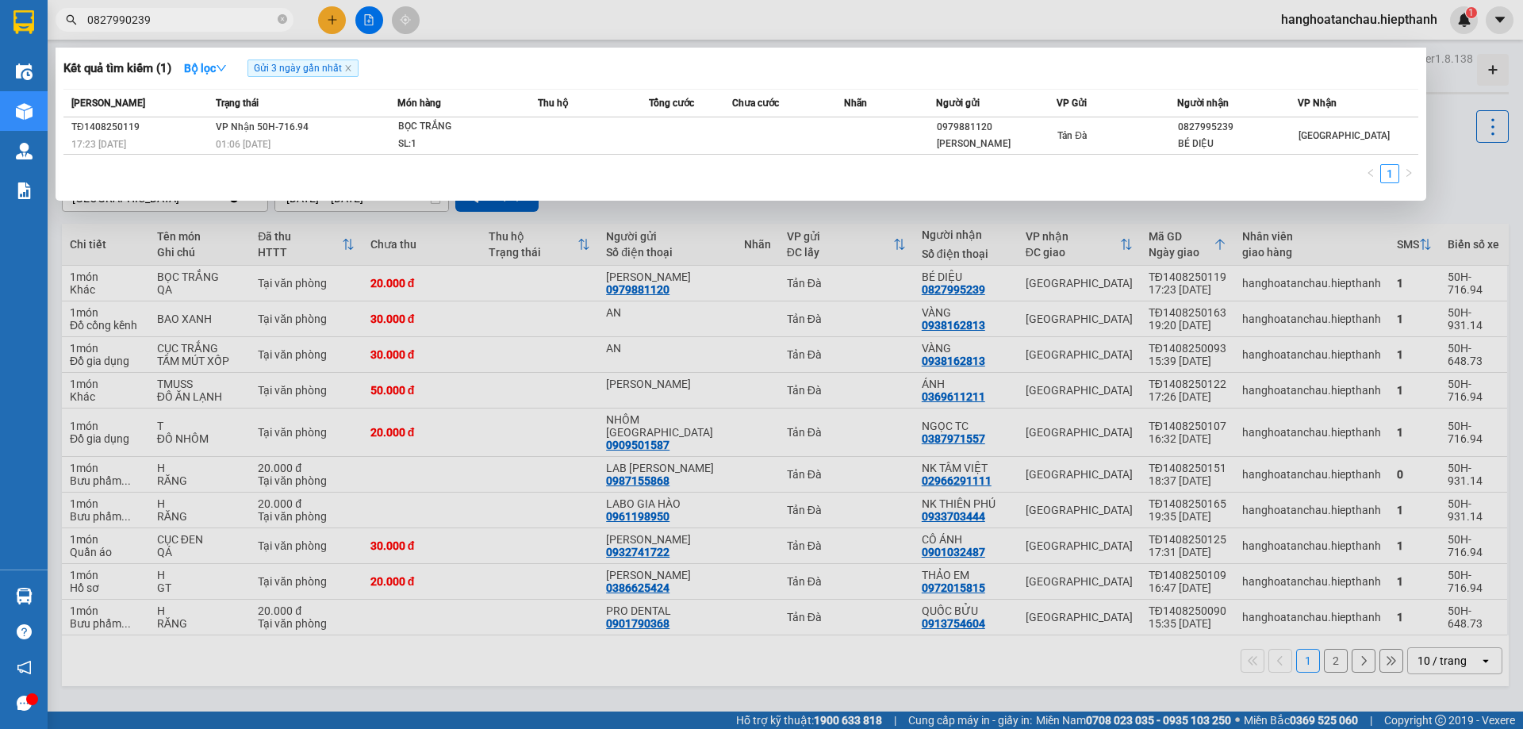
click at [194, 13] on input "0827990239" at bounding box center [180, 19] width 187 height 17
type input "0868081516"
click at [1371, 36] on div "Invalid token" at bounding box center [1351, 33] width 65 height 17
click at [1492, 36] on icon "Close" at bounding box center [1491, 31] width 13 height 13
click at [146, 23] on input "0868081516" at bounding box center [180, 19] width 187 height 17
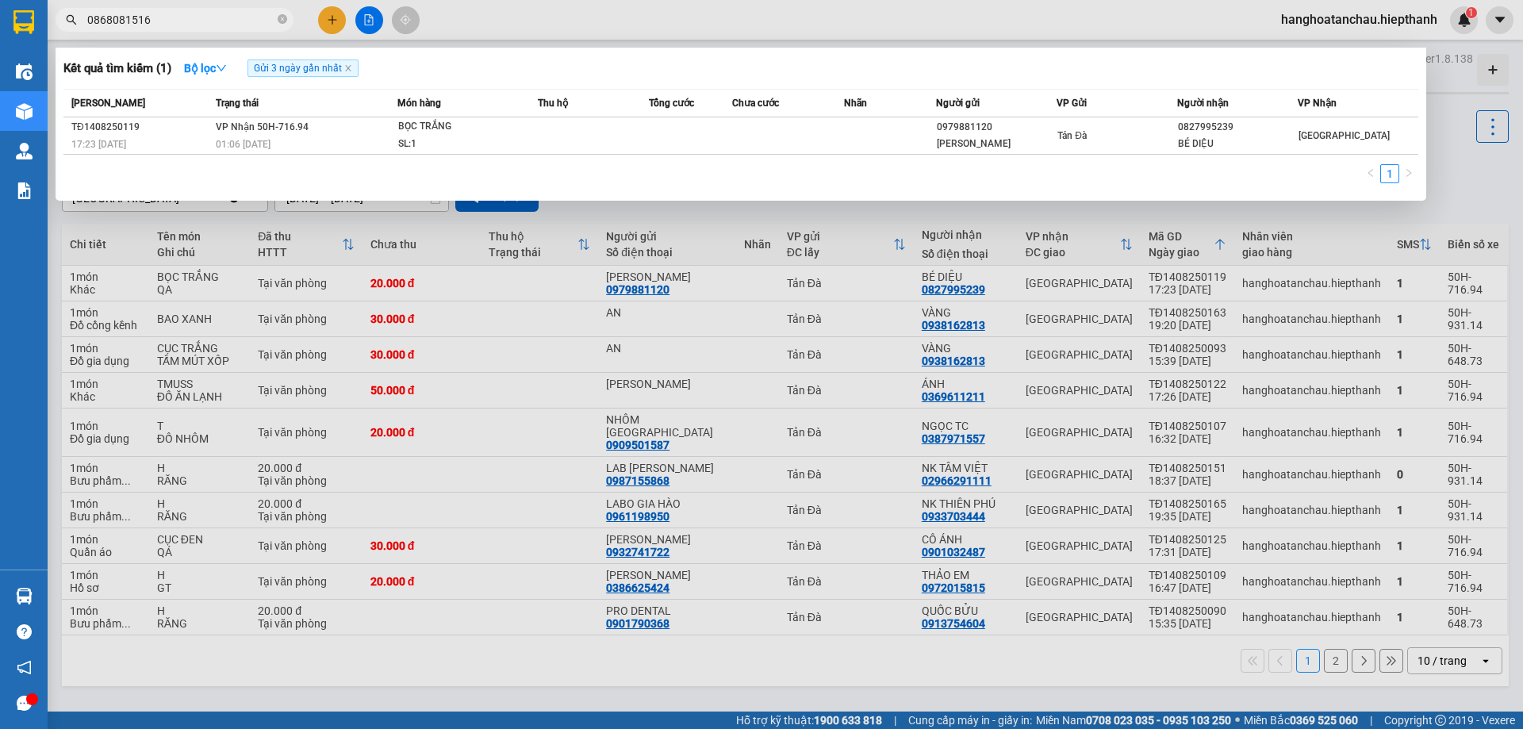
click at [146, 23] on input "0868081516" at bounding box center [180, 19] width 187 height 17
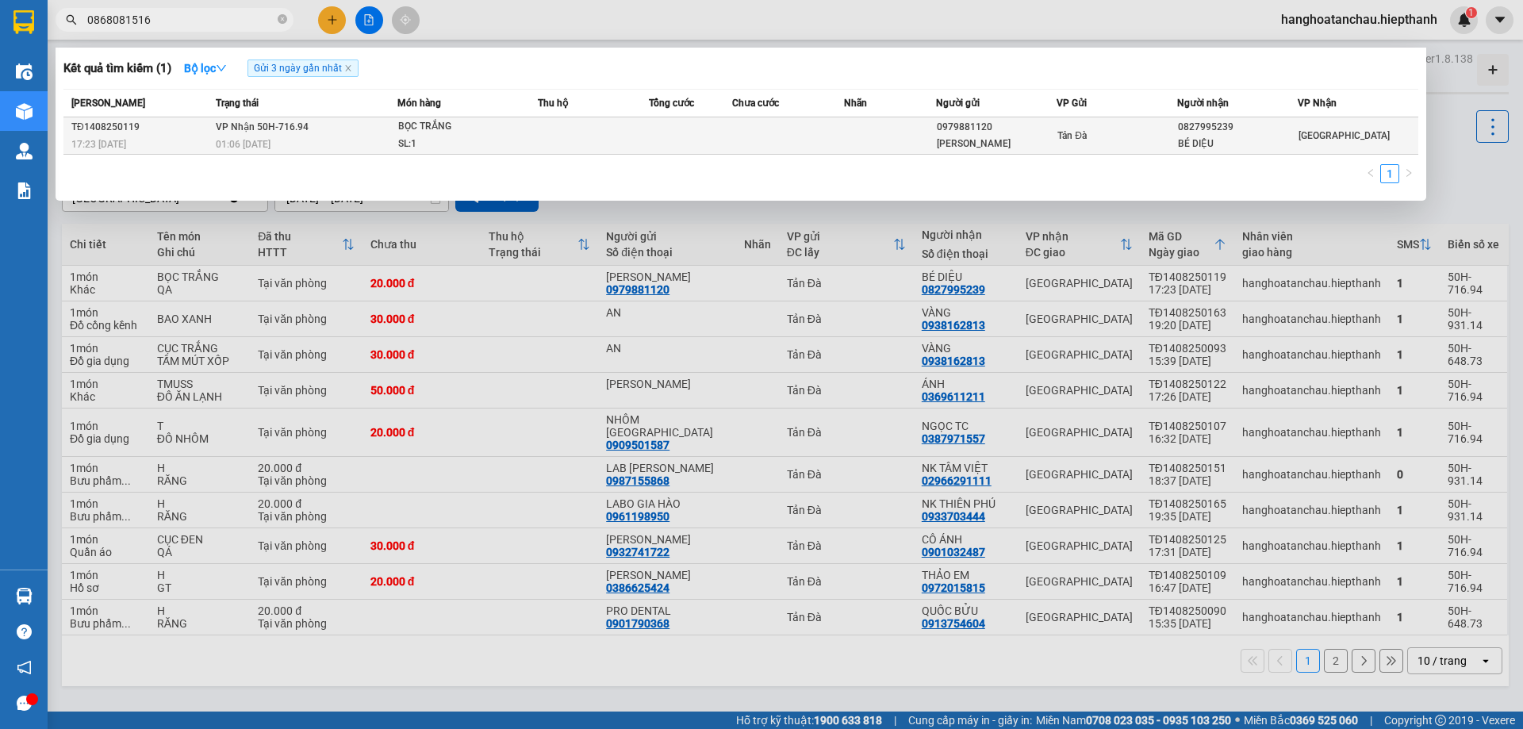
click at [397, 133] on td "BỌC TRẮNG SL: 1" at bounding box center [467, 135] width 141 height 37
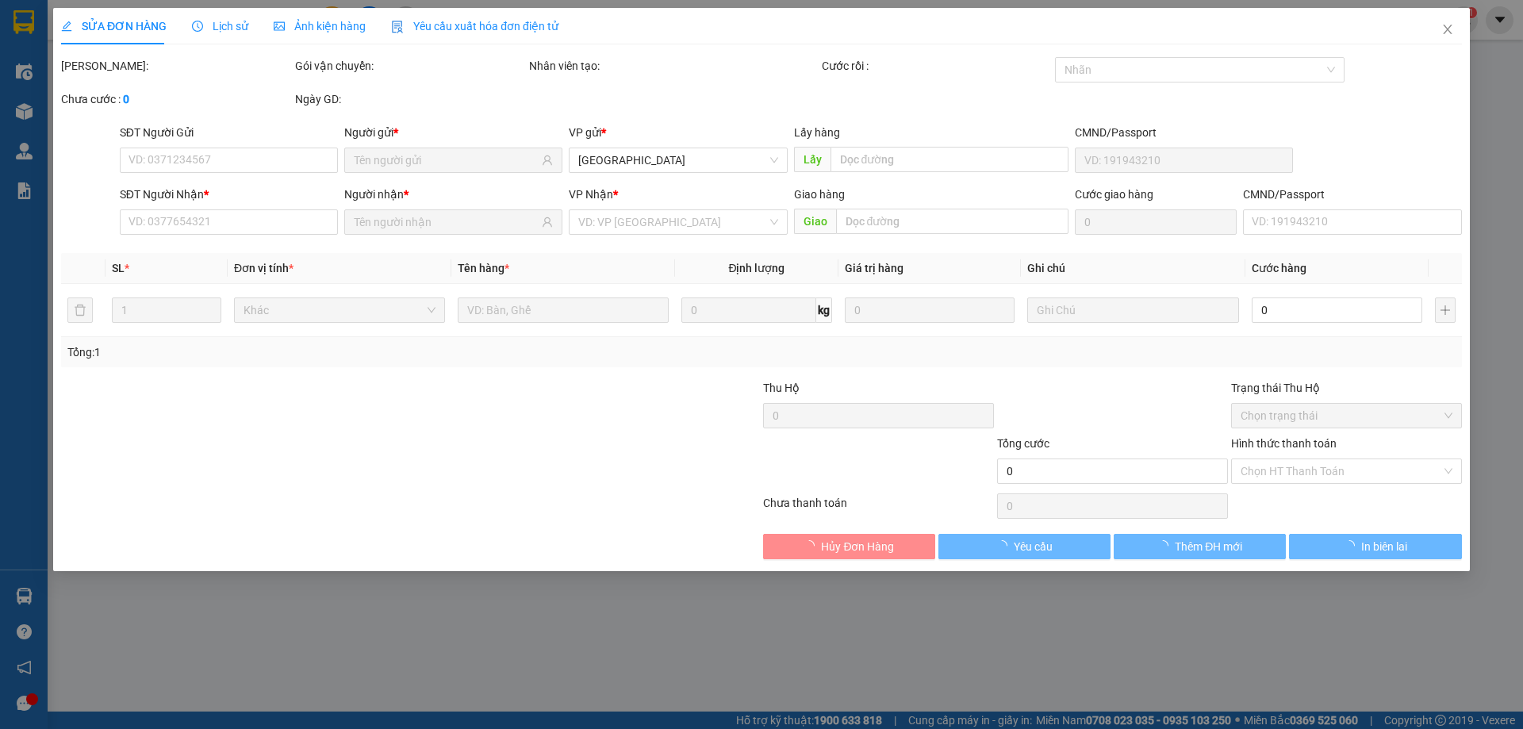
type input "0979881120"
type input "[PERSON_NAME]"
type input "0827995239"
type input "BÉ DIỆU"
type input "20.000"
